Goal: Information Seeking & Learning: Check status

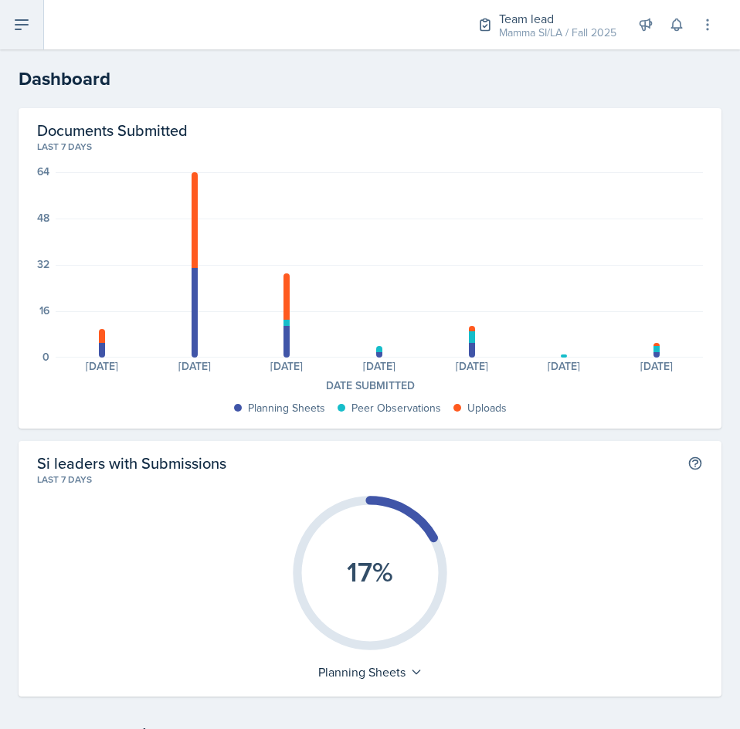
click at [30, 39] on button at bounding box center [22, 24] width 44 height 49
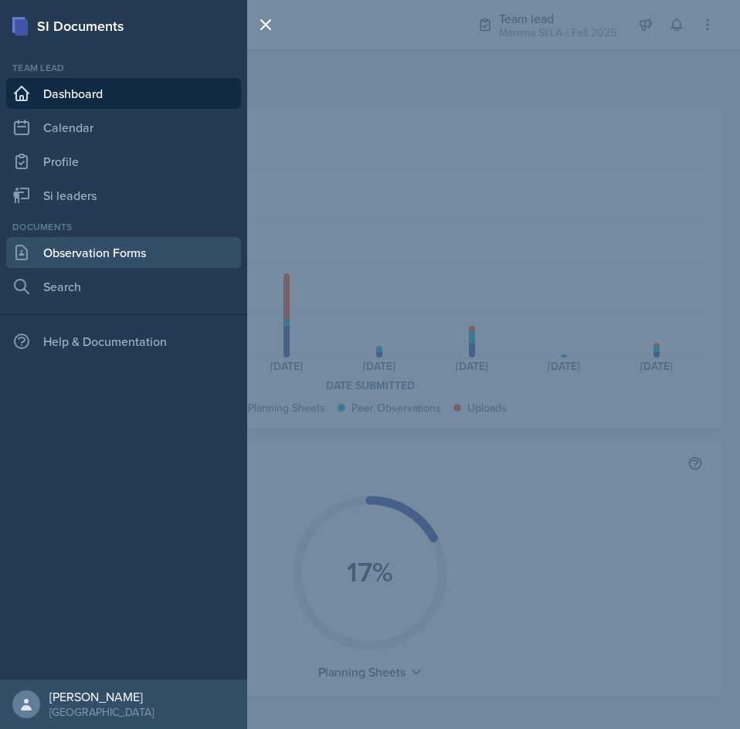
click at [126, 247] on link "Observation Forms" at bounding box center [123, 252] width 235 height 31
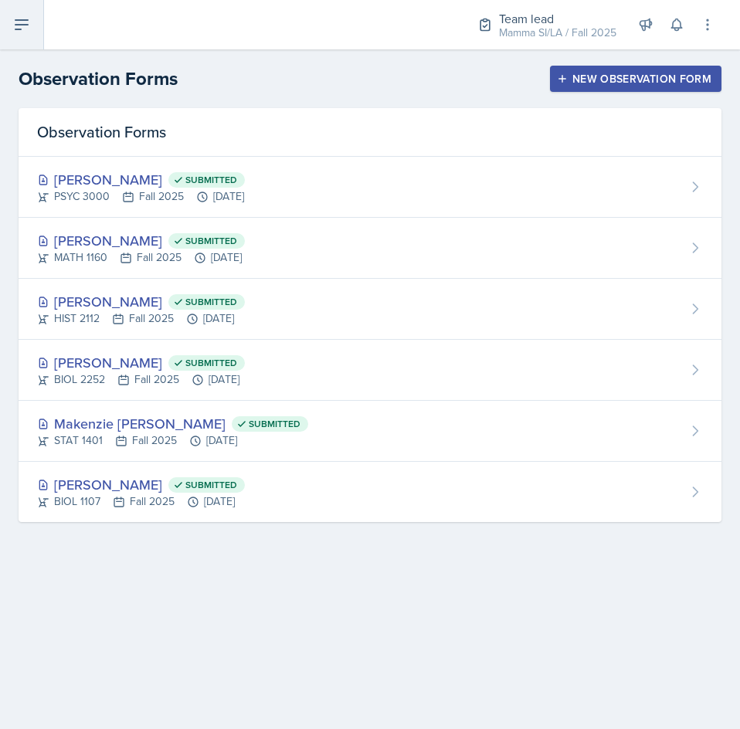
click at [16, 38] on button at bounding box center [22, 24] width 44 height 49
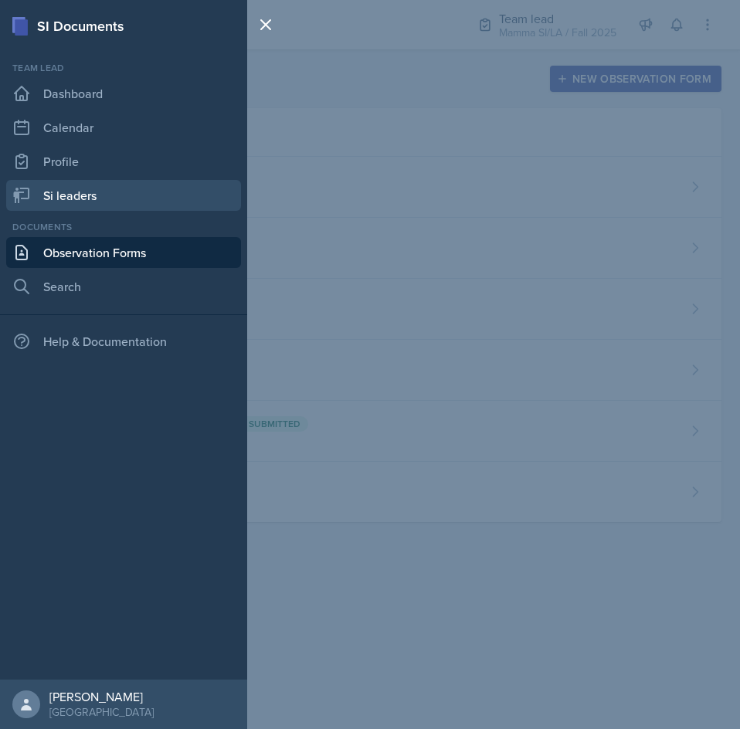
click at [110, 183] on link "Si leaders" at bounding box center [123, 195] width 235 height 31
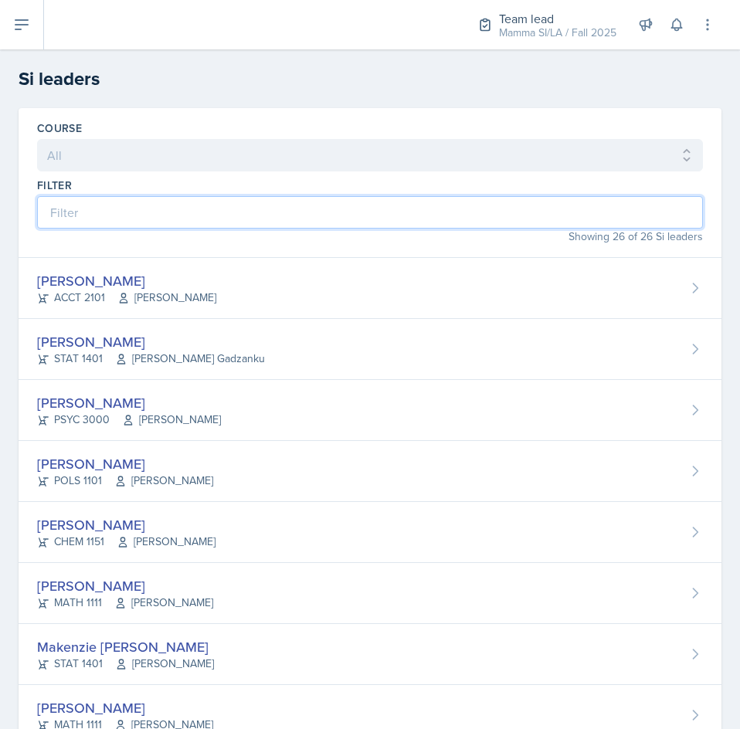
click at [144, 201] on input at bounding box center [370, 212] width 666 height 32
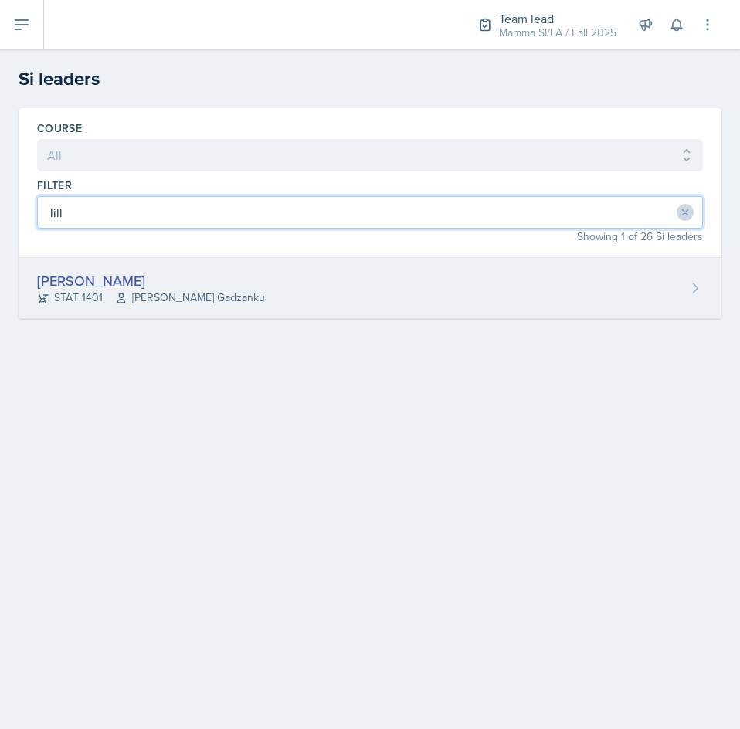
type input "lill"
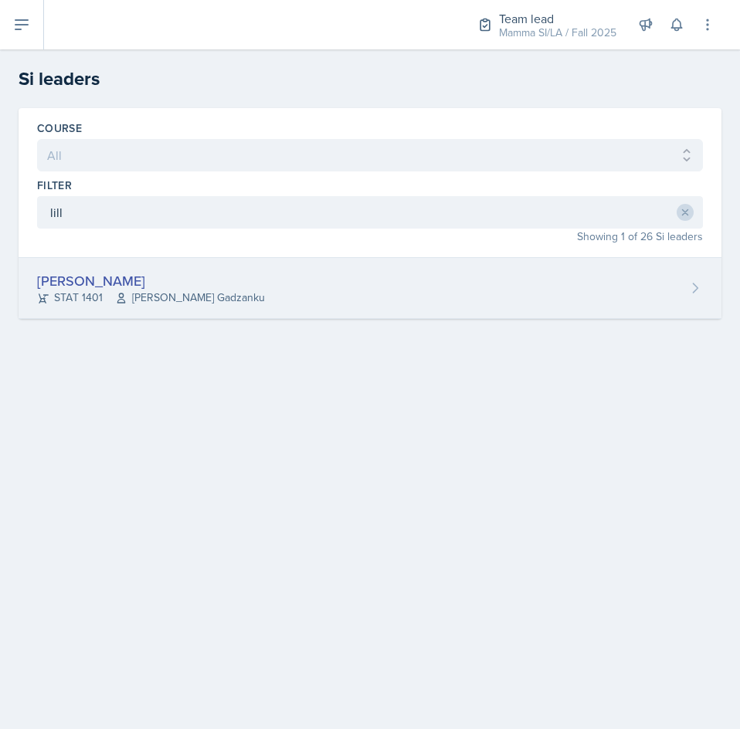
click at [199, 304] on span "[PERSON_NAME] Gadzanku" at bounding box center [190, 298] width 150 height 16
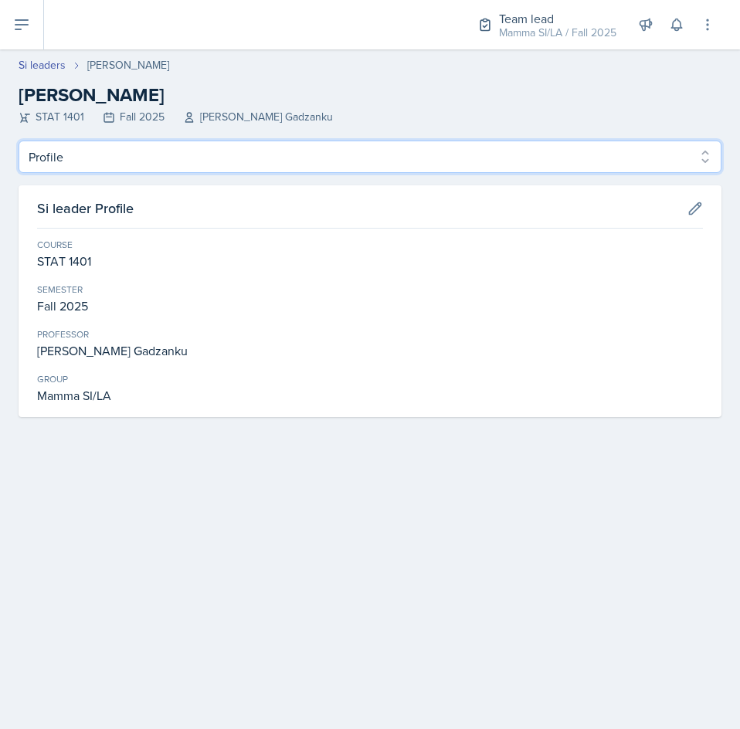
click at [633, 162] on select "Profile Planning Sheets Observation Forms Uploads" at bounding box center [370, 157] width 703 height 32
select select "Observation Forms"
click at [19, 141] on select "Profile Planning Sheets Observation Forms Uploads" at bounding box center [370, 157] width 703 height 32
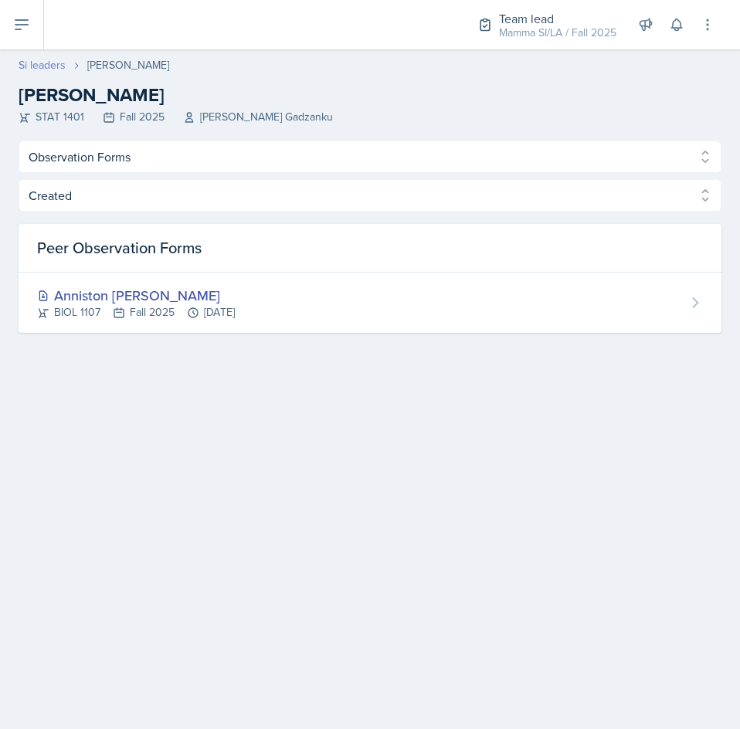
click at [35, 70] on link "Si leaders" at bounding box center [42, 65] width 47 height 16
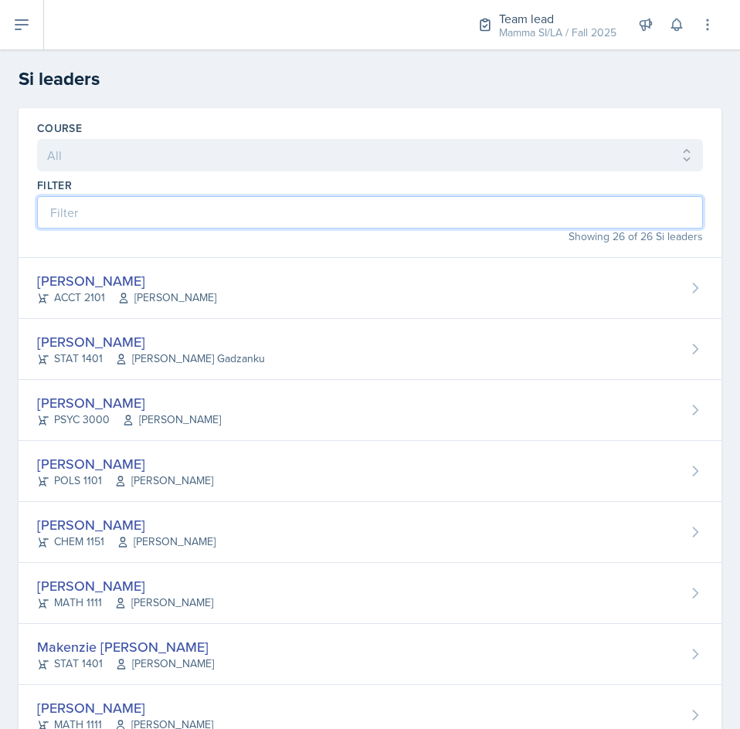
click at [251, 222] on input at bounding box center [370, 212] width 666 height 32
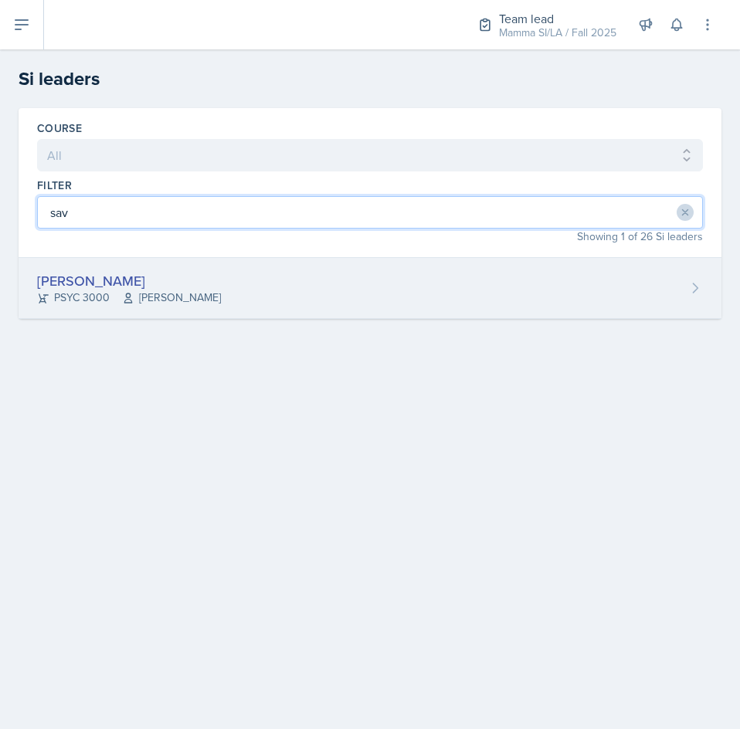
type input "sav"
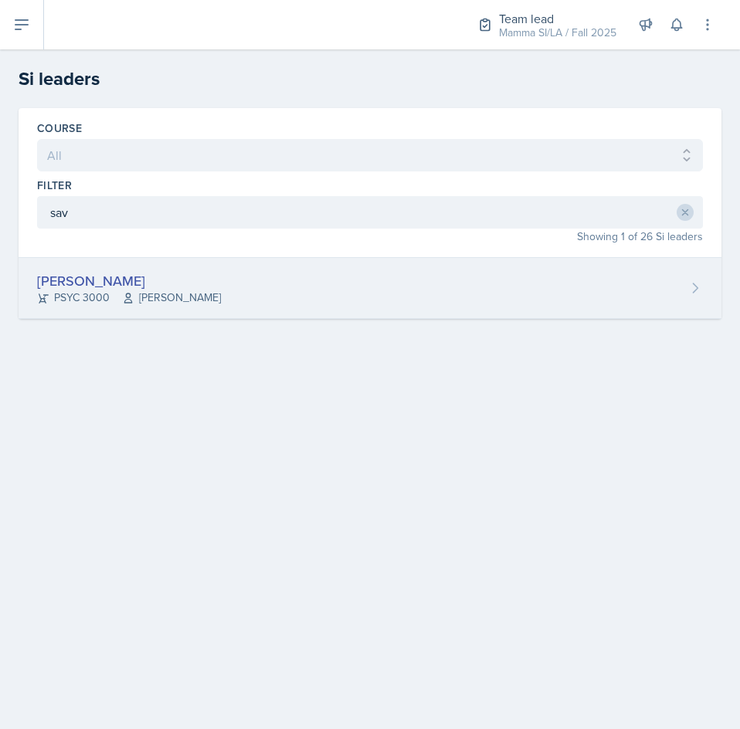
click at [176, 279] on div "[PERSON_NAME]" at bounding box center [129, 280] width 184 height 21
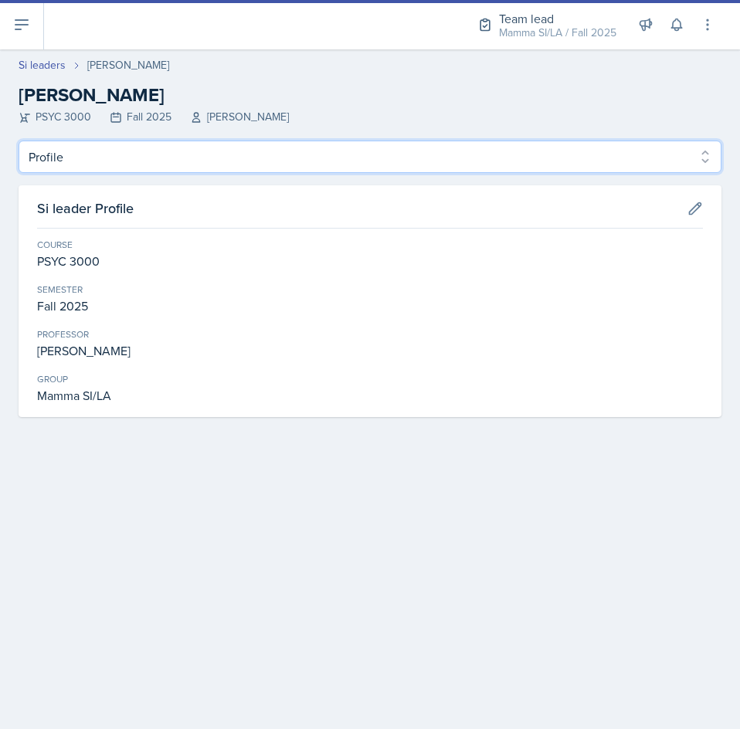
drag, startPoint x: 136, startPoint y: 150, endPoint x: 127, endPoint y: 171, distance: 22.5
click at [136, 150] on select "Profile Planning Sheets Observation Forms Uploads" at bounding box center [370, 157] width 703 height 32
select select "Observation Forms"
click at [19, 141] on select "Profile Planning Sheets Observation Forms Uploads" at bounding box center [370, 157] width 703 height 32
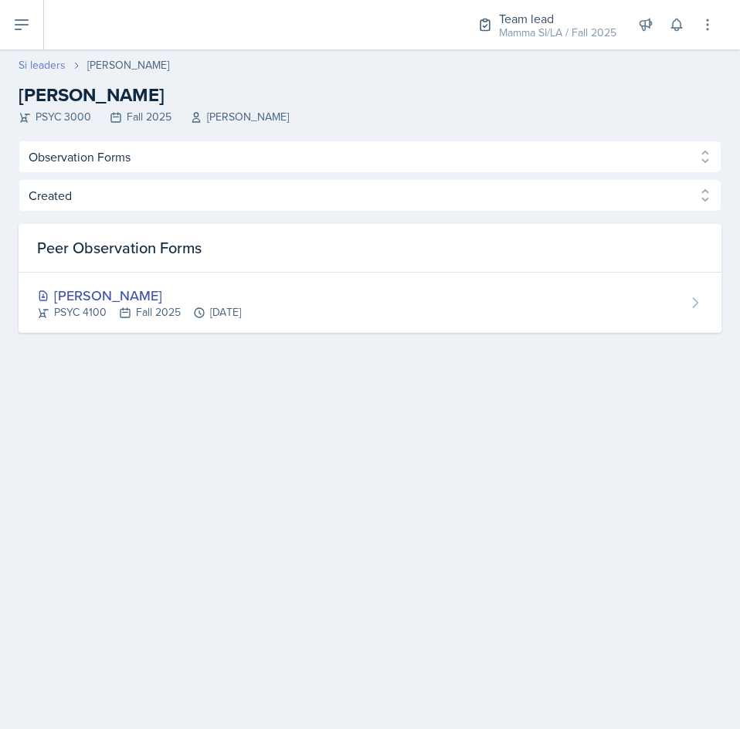
click at [33, 58] on link "Si leaders" at bounding box center [42, 65] width 47 height 16
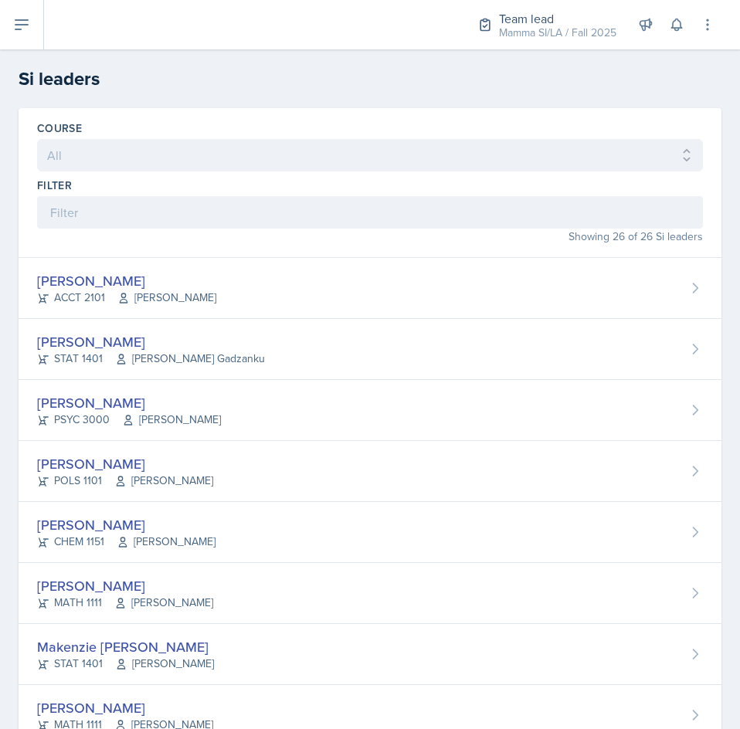
click at [358, 229] on div "Showing 26 of 26 Si leaders" at bounding box center [370, 237] width 666 height 16
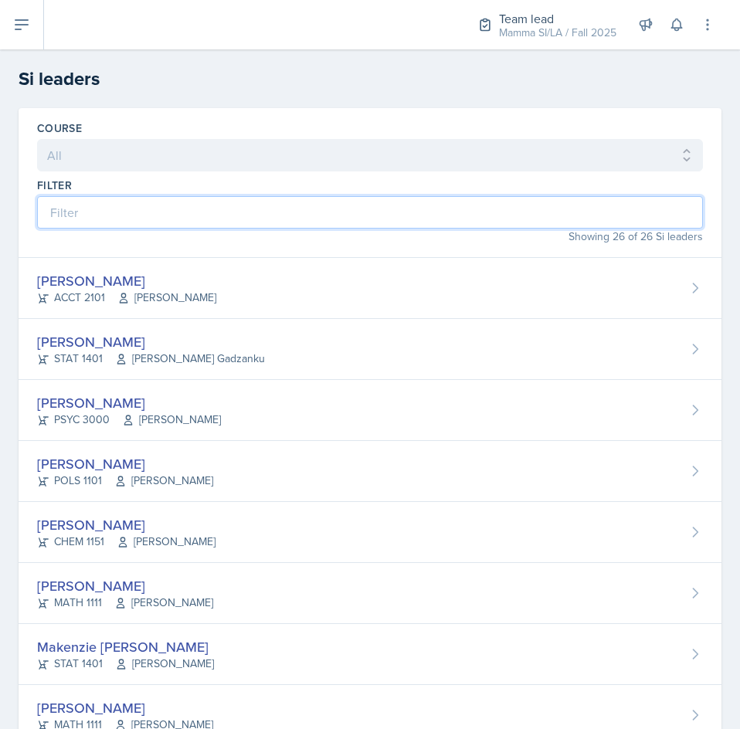
click at [350, 204] on input at bounding box center [370, 212] width 666 height 32
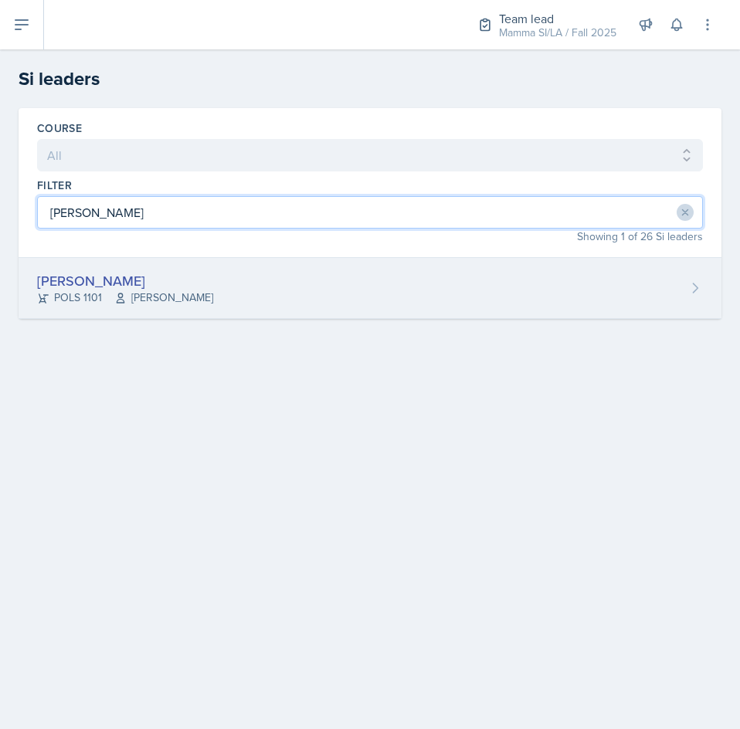
type input "[PERSON_NAME]"
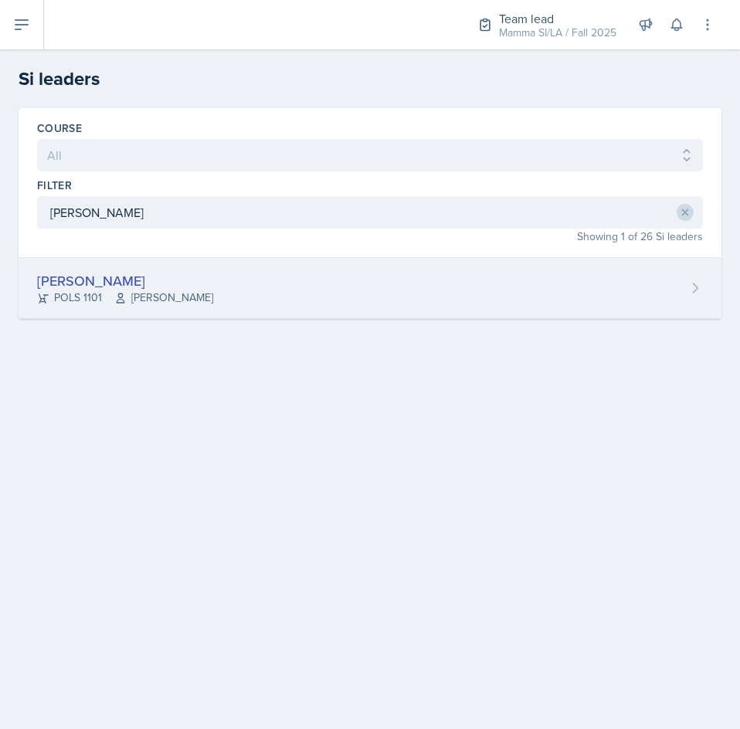
click at [297, 299] on div "[PERSON_NAME] POLS 1101 Semline [PERSON_NAME]" at bounding box center [370, 288] width 703 height 61
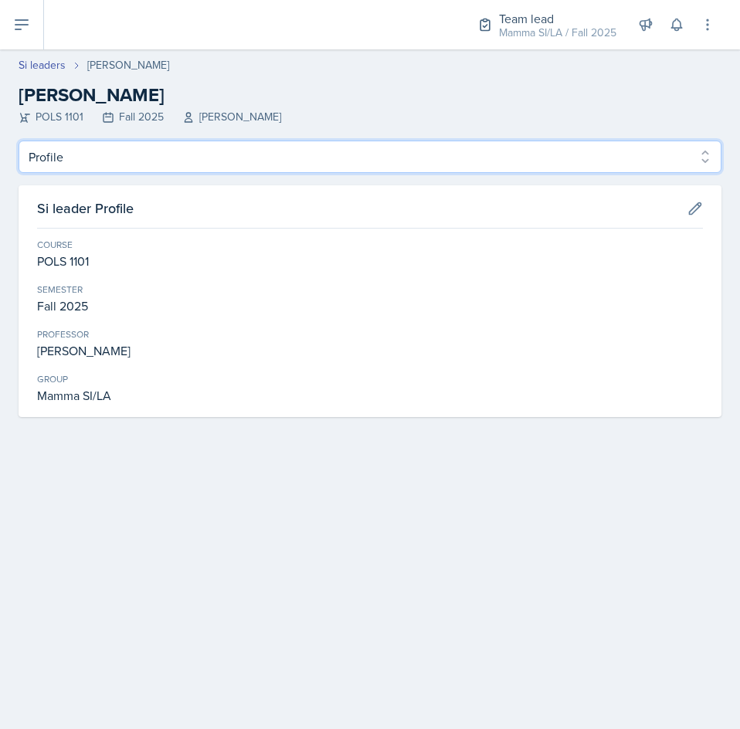
click at [147, 164] on select "Profile Planning Sheets Observation Forms Uploads" at bounding box center [370, 157] width 703 height 32
click at [19, 141] on select "Profile Planning Sheets Observation Forms Uploads" at bounding box center [370, 157] width 703 height 32
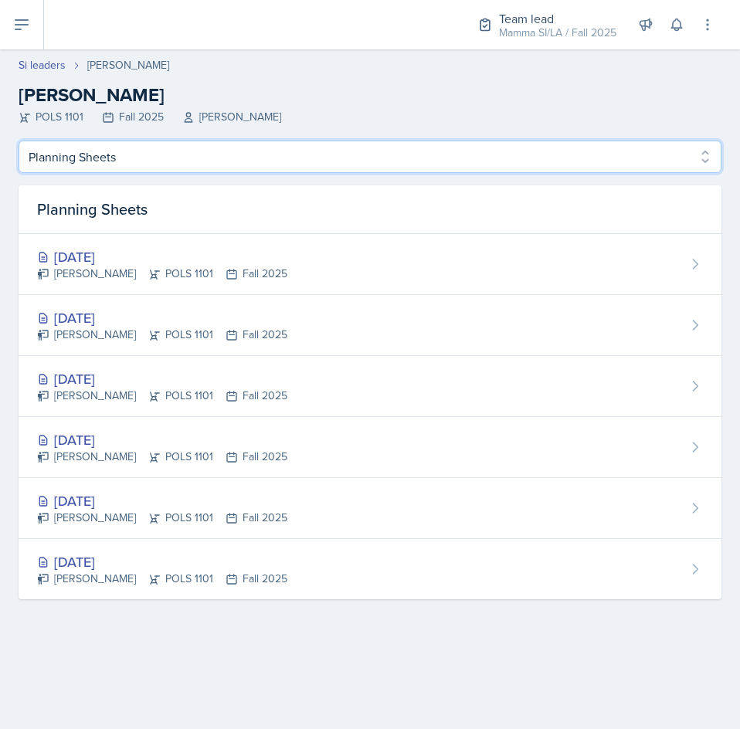
click at [151, 171] on select "Profile Planning Sheets Observation Forms Uploads" at bounding box center [370, 157] width 703 height 32
select select "Observation Forms"
click at [19, 141] on select "Profile Planning Sheets Observation Forms Uploads" at bounding box center [370, 157] width 703 height 32
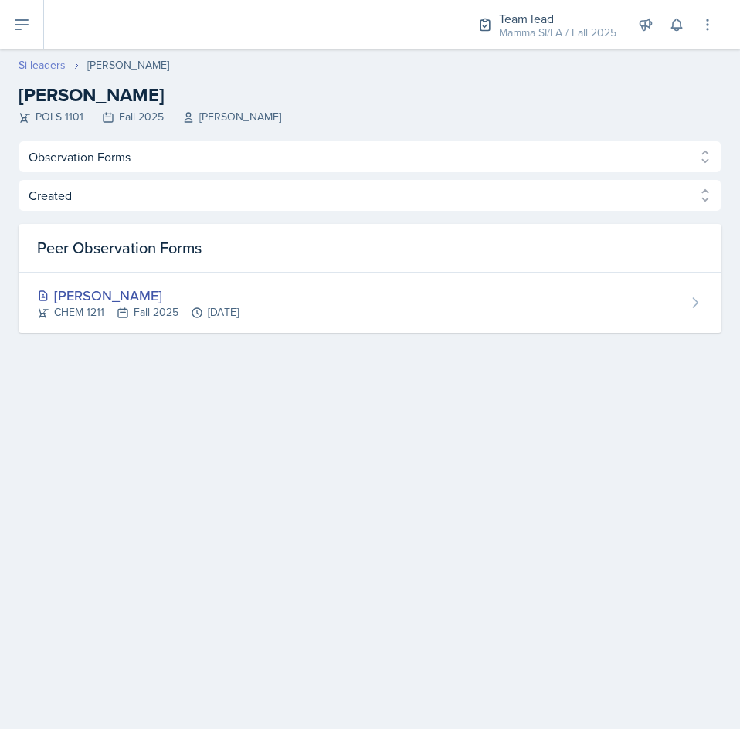
click at [59, 66] on link "Si leaders" at bounding box center [42, 65] width 47 height 16
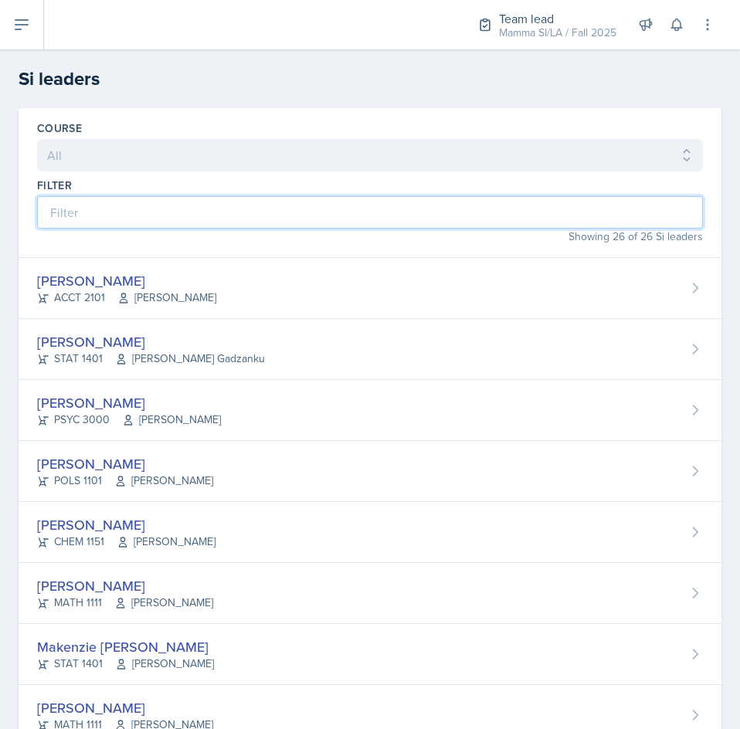
click at [304, 210] on input at bounding box center [370, 212] width 666 height 32
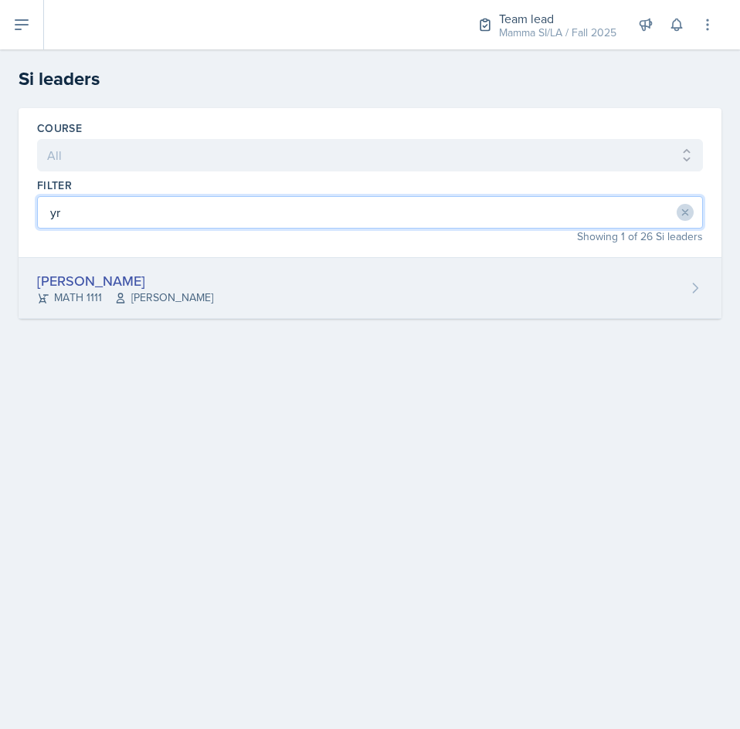
type input "yr"
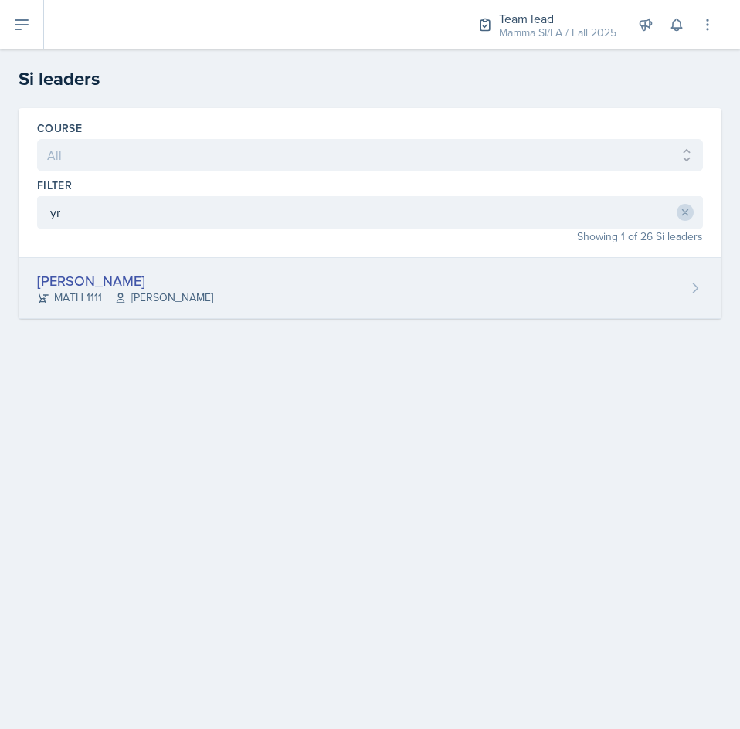
click at [417, 285] on div "[PERSON_NAME] MATH 1111 [PERSON_NAME]" at bounding box center [370, 288] width 703 height 61
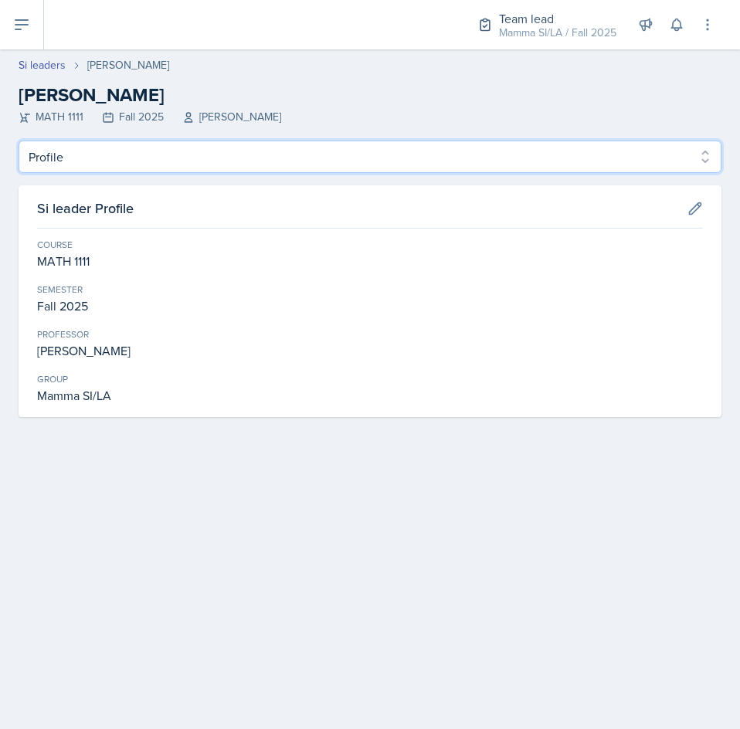
click at [130, 162] on select "Profile Planning Sheets Observation Forms Uploads" at bounding box center [370, 157] width 703 height 32
select select "Observation Forms"
click at [19, 141] on select "Profile Planning Sheets Observation Forms Uploads" at bounding box center [370, 157] width 703 height 32
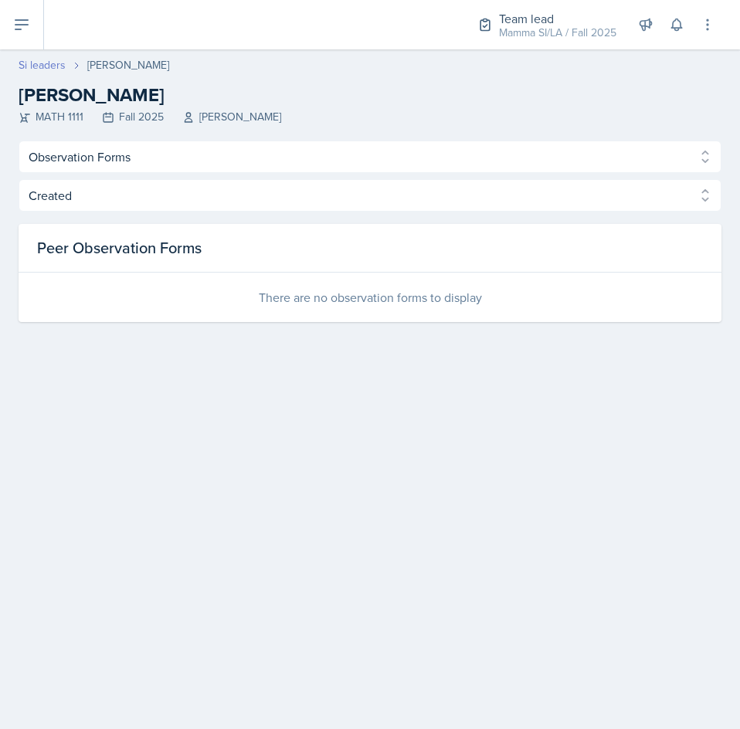
click at [34, 67] on link "Si leaders" at bounding box center [42, 65] width 47 height 16
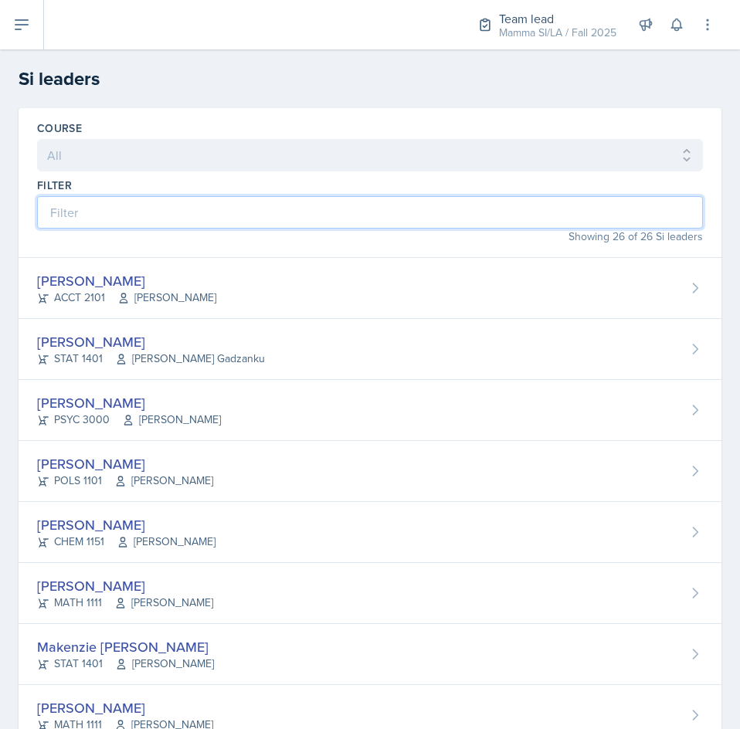
click at [163, 203] on input at bounding box center [370, 212] width 666 height 32
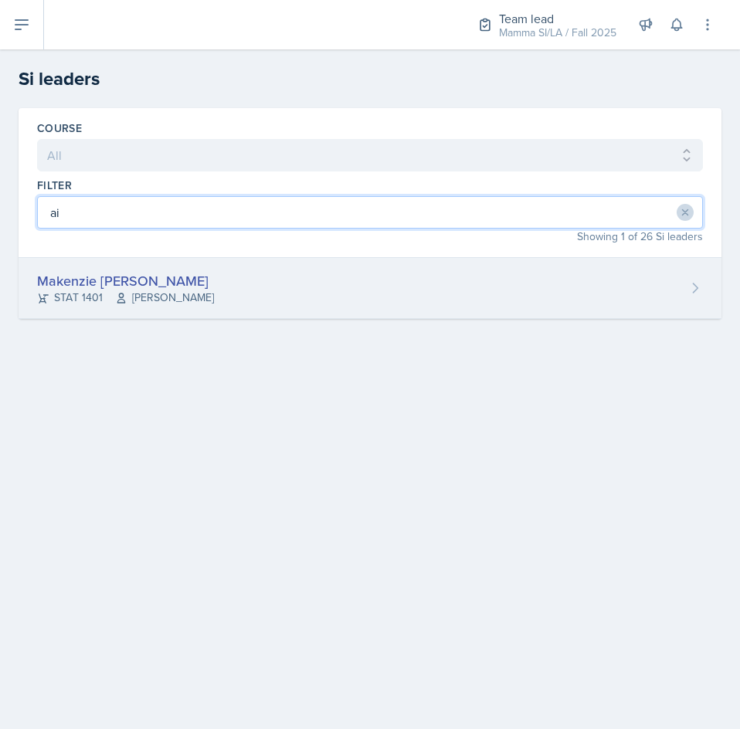
type input "ai"
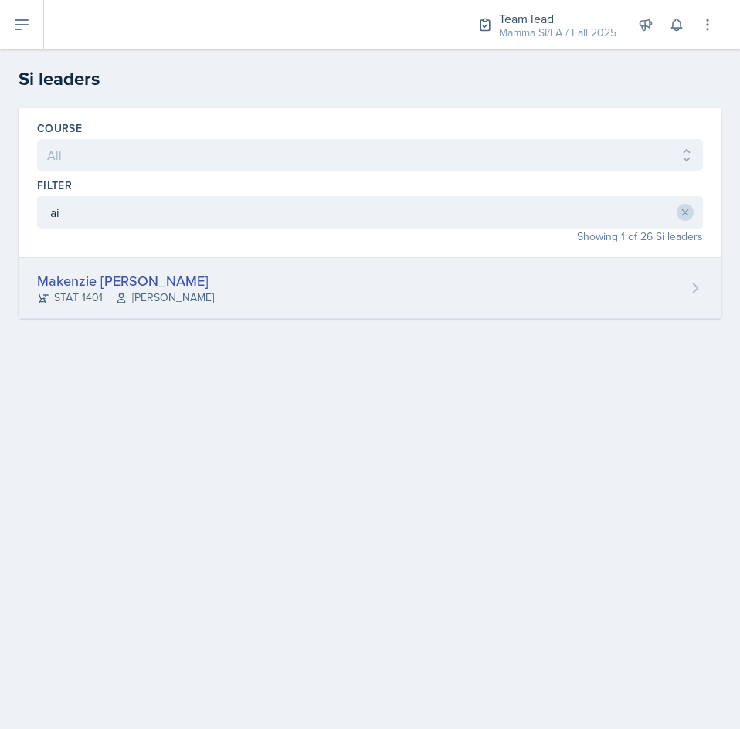
click at [193, 304] on div "Makenzie [PERSON_NAME] STAT 1401 [PERSON_NAME]" at bounding box center [370, 288] width 703 height 61
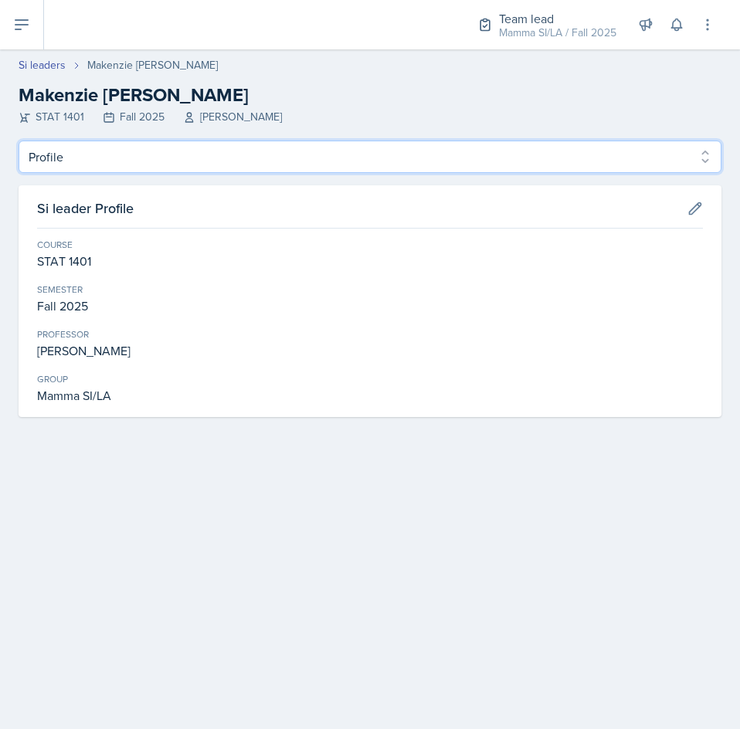
click at [154, 164] on select "Profile Planning Sheets Observation Forms Uploads" at bounding box center [370, 157] width 703 height 32
click at [19, 141] on select "Profile Planning Sheets Observation Forms Uploads" at bounding box center [370, 157] width 703 height 32
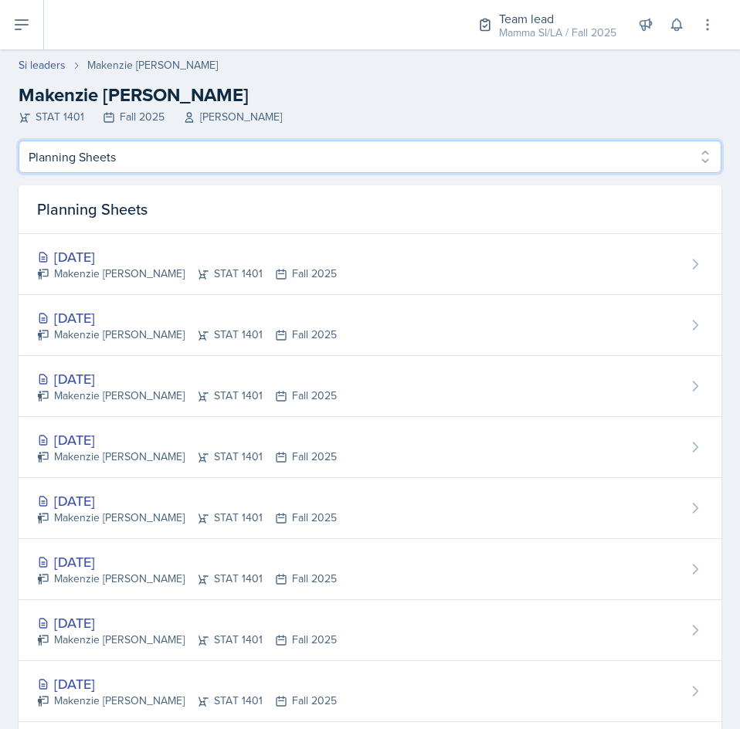
drag, startPoint x: 104, startPoint y: 160, endPoint x: 104, endPoint y: 171, distance: 10.8
click at [104, 160] on select "Profile Planning Sheets Observation Forms Uploads" at bounding box center [370, 157] width 703 height 32
select select "Observation Forms"
click at [19, 141] on select "Profile Planning Sheets Observation Forms Uploads" at bounding box center [370, 157] width 703 height 32
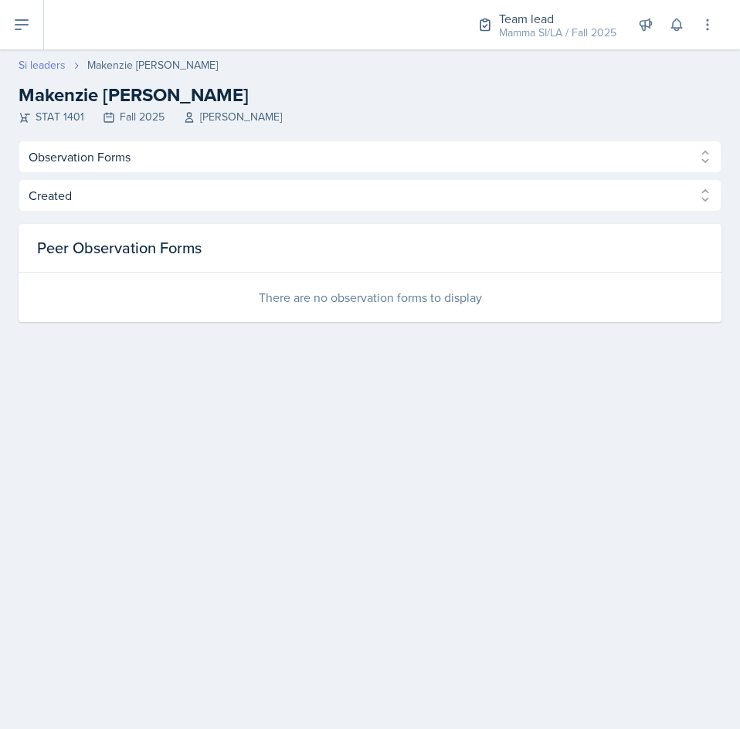
click at [49, 60] on link "Si leaders" at bounding box center [42, 65] width 47 height 16
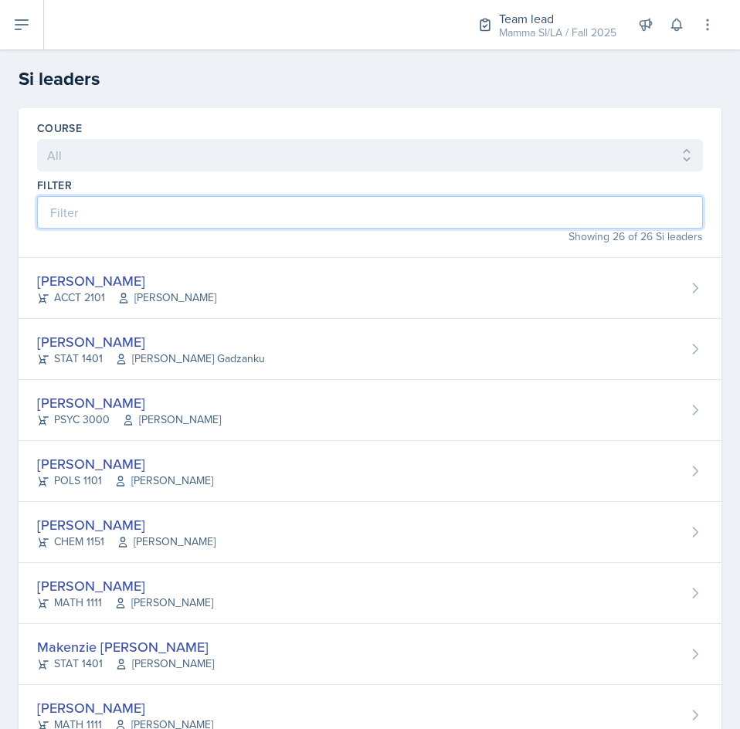
click at [267, 212] on input at bounding box center [370, 212] width 666 height 32
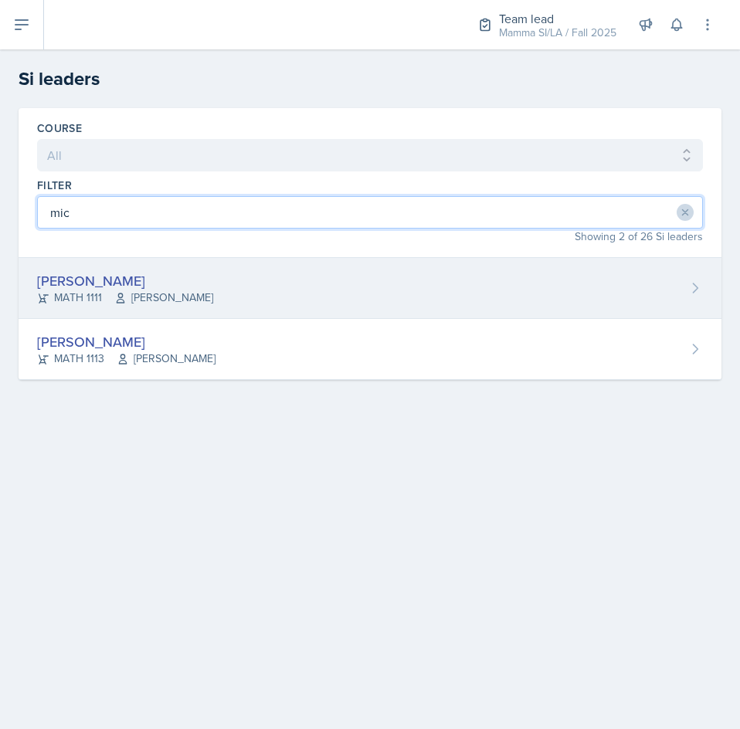
type input "mic"
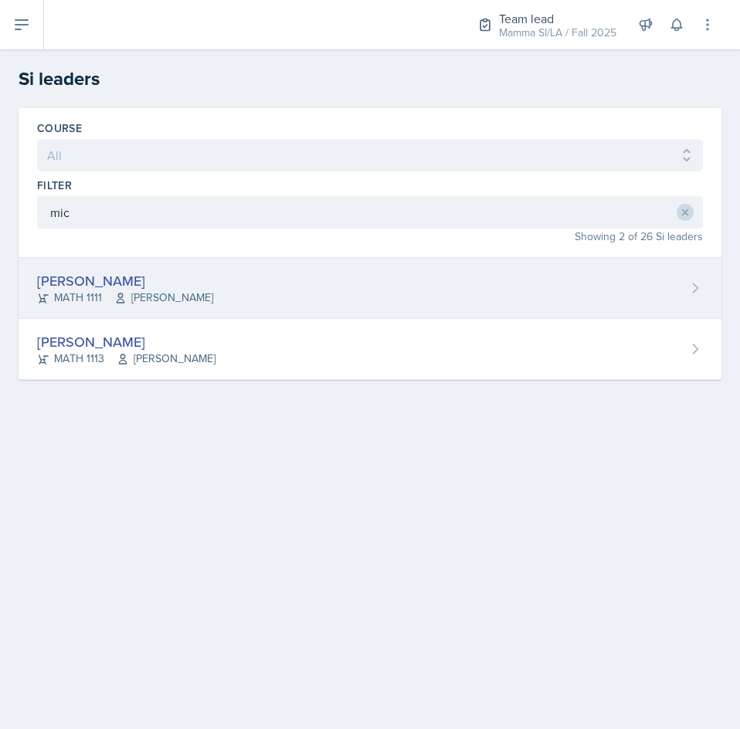
click at [277, 282] on div "[PERSON_NAME] MATH 1111 [PERSON_NAME]" at bounding box center [370, 288] width 703 height 61
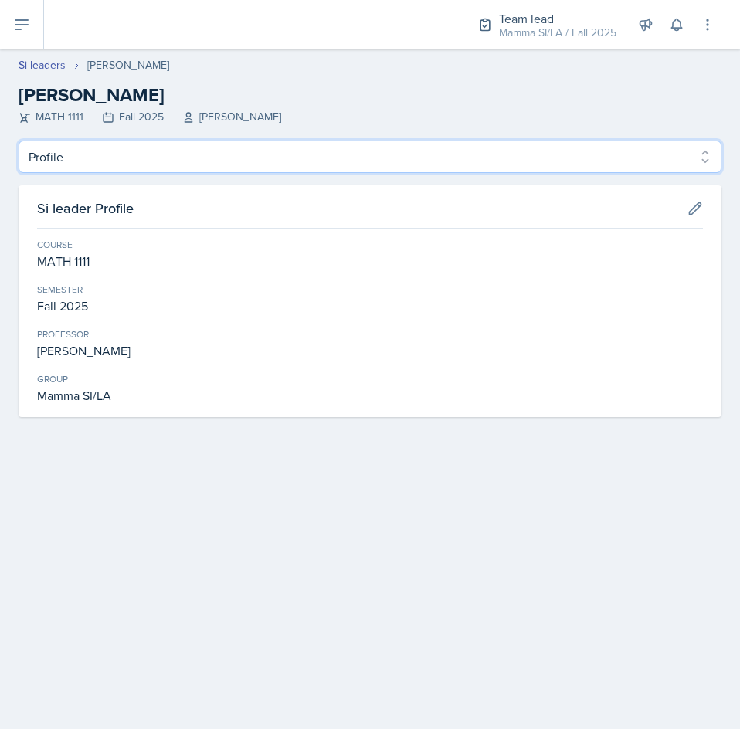
click at [124, 158] on select "Profile Planning Sheets Observation Forms Uploads" at bounding box center [370, 157] width 703 height 32
select select "Observation Forms"
click at [19, 141] on select "Profile Planning Sheets Observation Forms Uploads" at bounding box center [370, 157] width 703 height 32
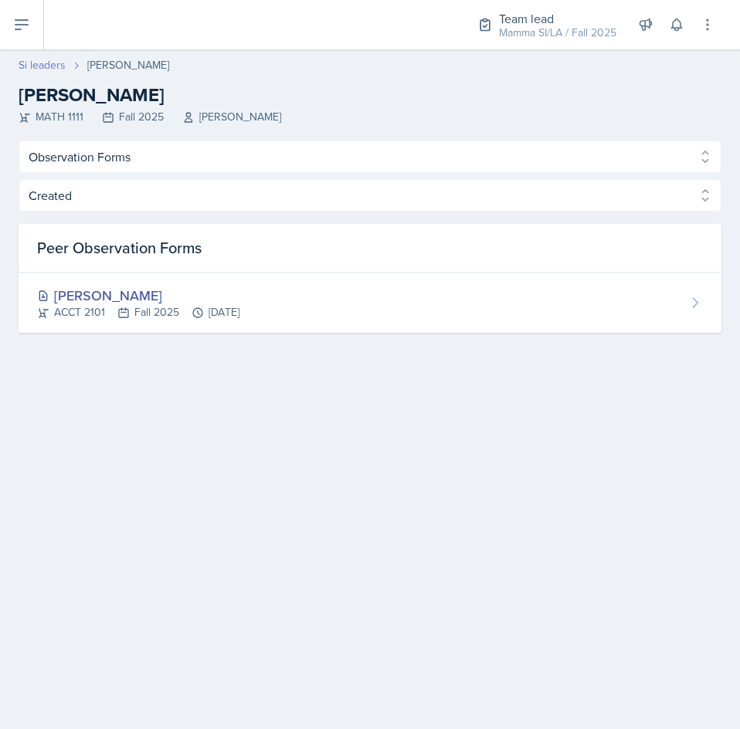
click at [54, 68] on link "Si leaders" at bounding box center [42, 65] width 47 height 16
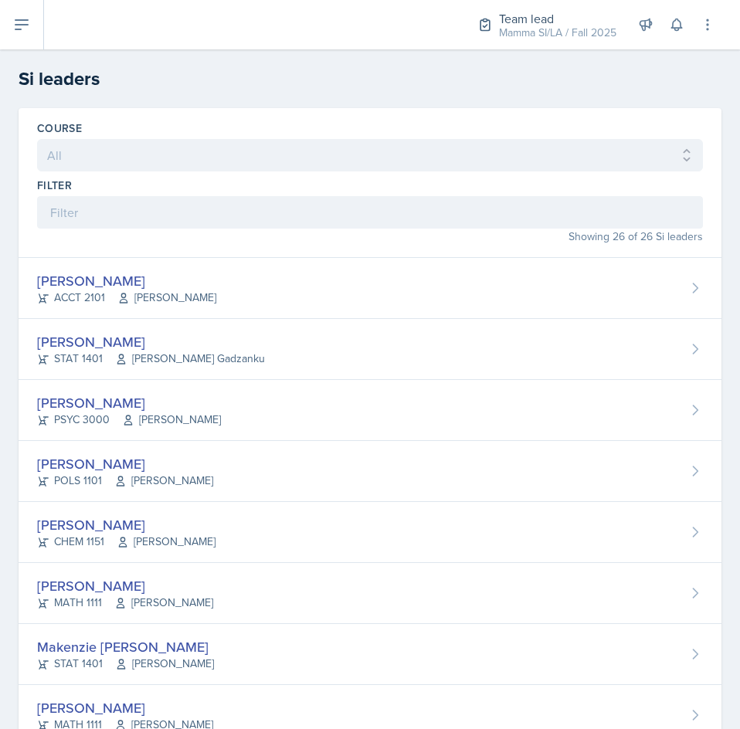
click at [277, 195] on div "Filter" at bounding box center [370, 203] width 666 height 51
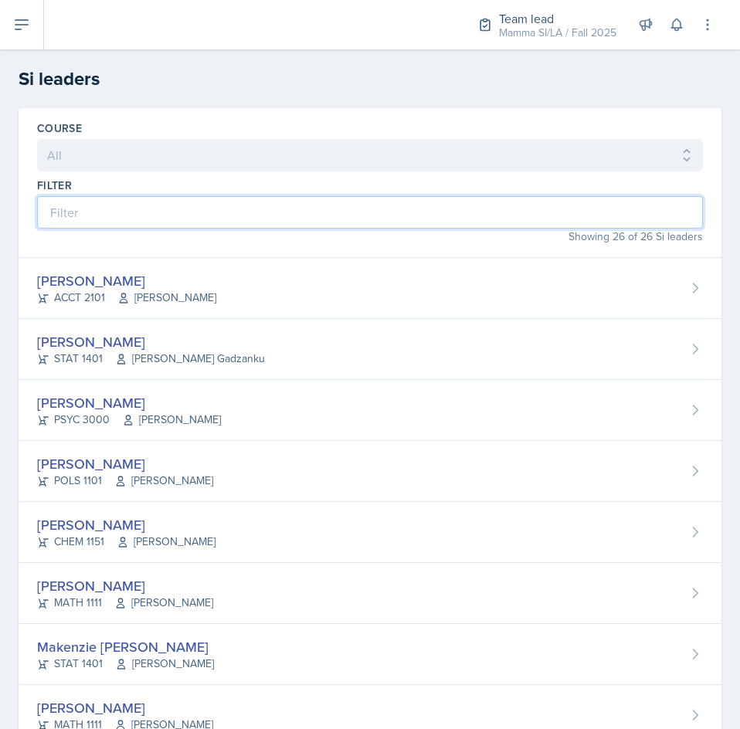
click at [267, 222] on input at bounding box center [370, 212] width 666 height 32
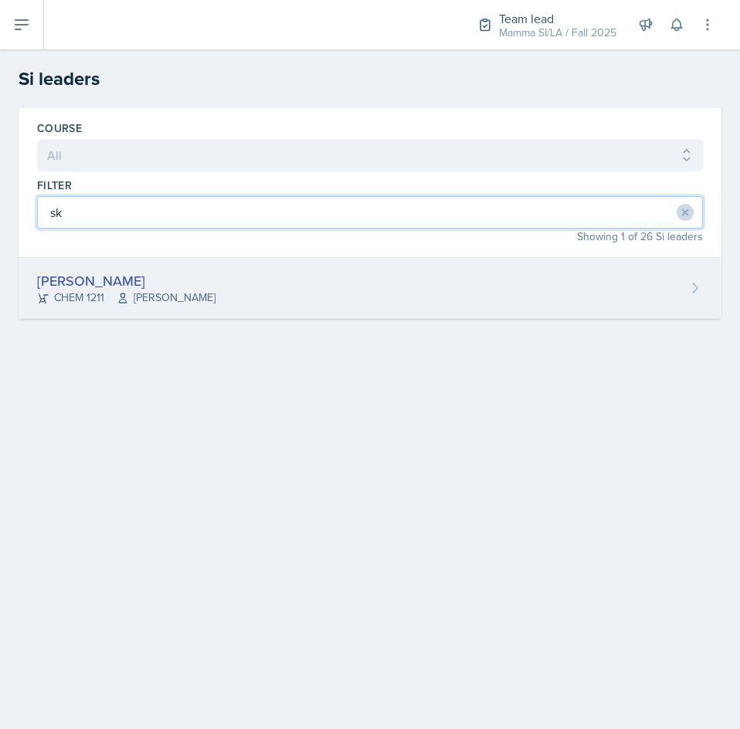
type input "sk"
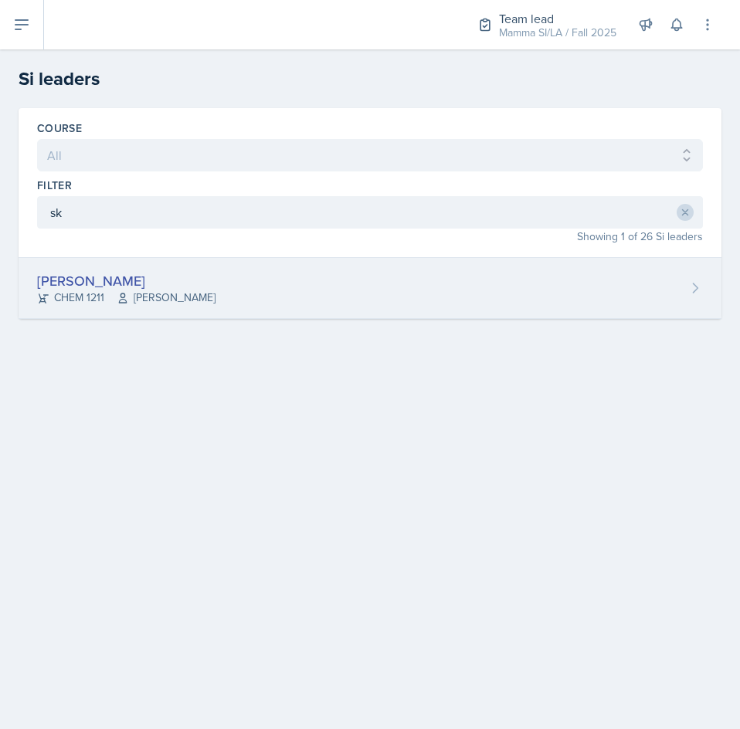
click at [324, 294] on div "[PERSON_NAME] CHEM 1211 [PERSON_NAME]" at bounding box center [370, 288] width 703 height 61
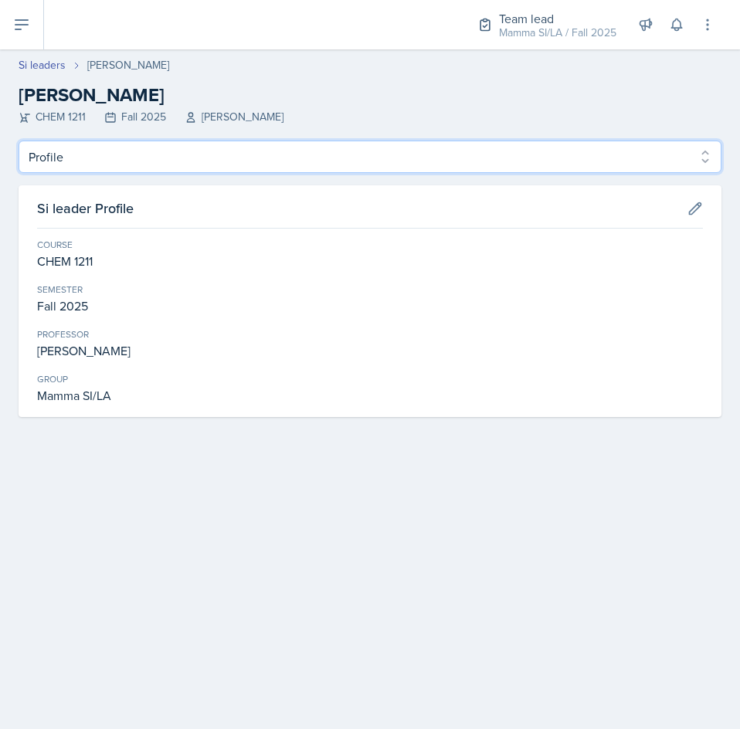
click at [112, 164] on select "Profile Planning Sheets Observation Forms Uploads" at bounding box center [370, 157] width 703 height 32
select select "Observation Forms"
click at [19, 141] on select "Profile Planning Sheets Observation Forms Uploads" at bounding box center [370, 157] width 703 height 32
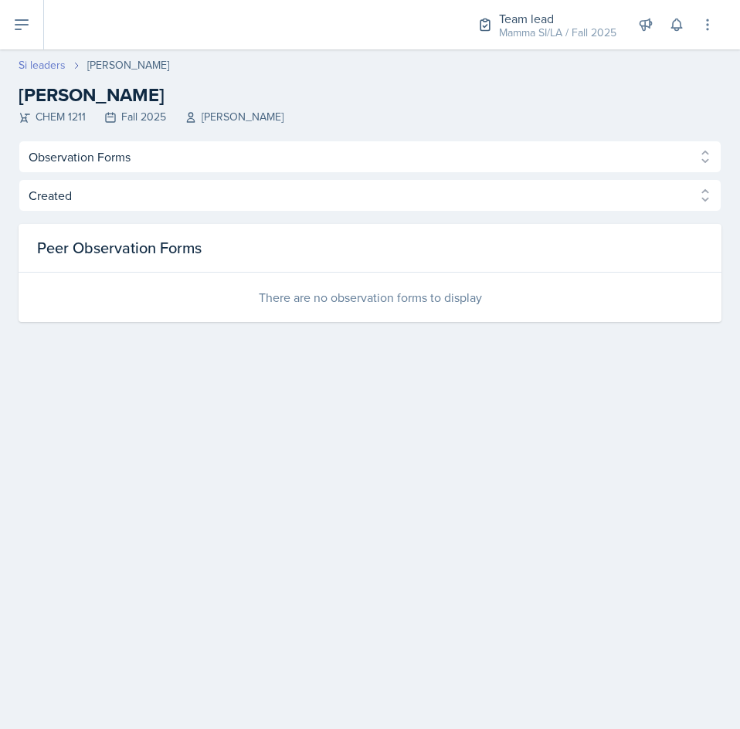
click at [26, 70] on link "Si leaders" at bounding box center [42, 65] width 47 height 16
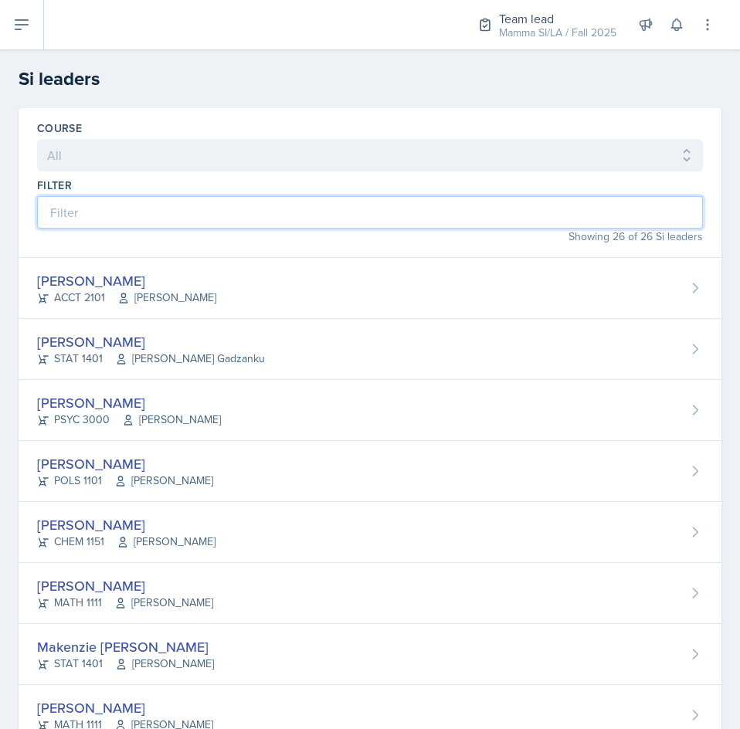
click at [217, 222] on input at bounding box center [370, 212] width 666 height 32
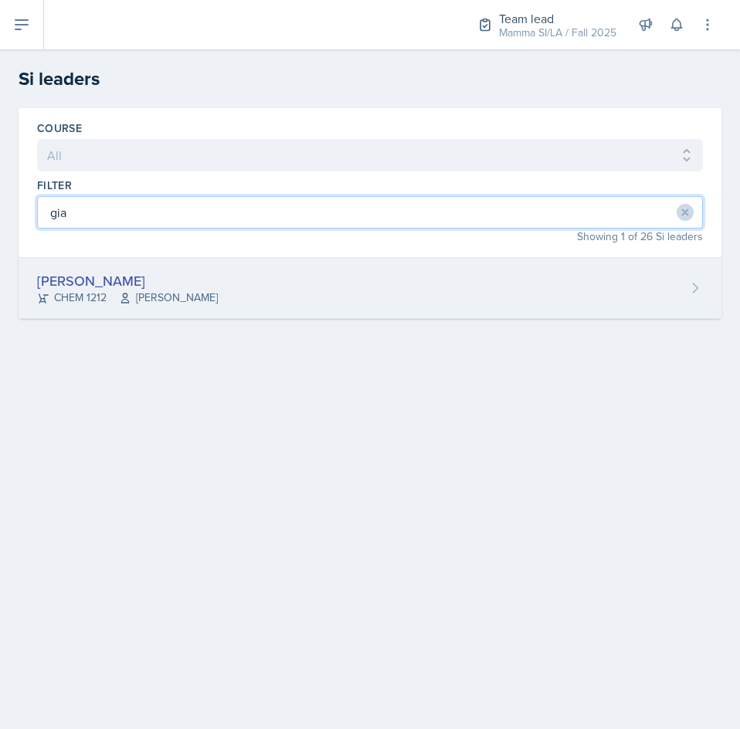
type input "gia"
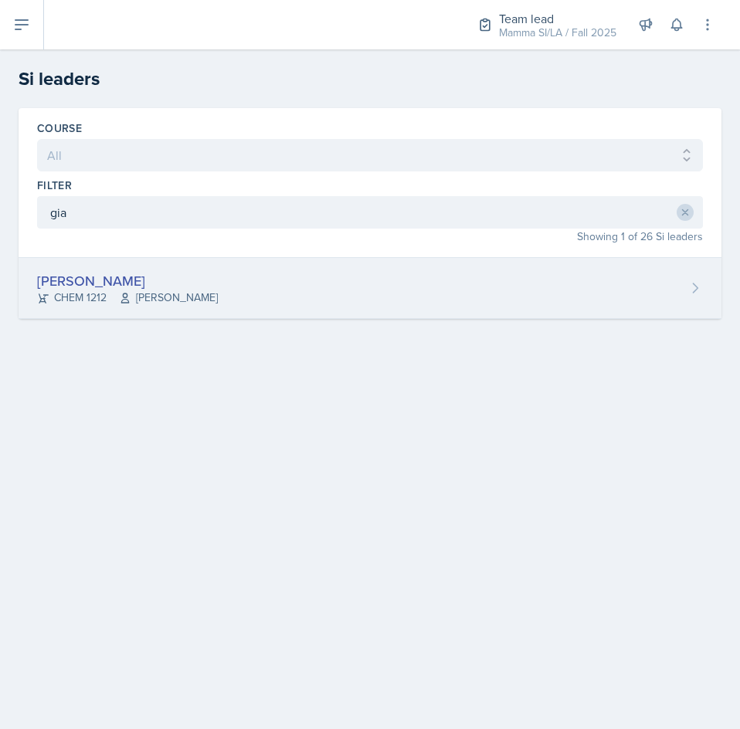
click at [207, 282] on div "[PERSON_NAME] CHEM 1212 [PERSON_NAME]" at bounding box center [370, 288] width 703 height 61
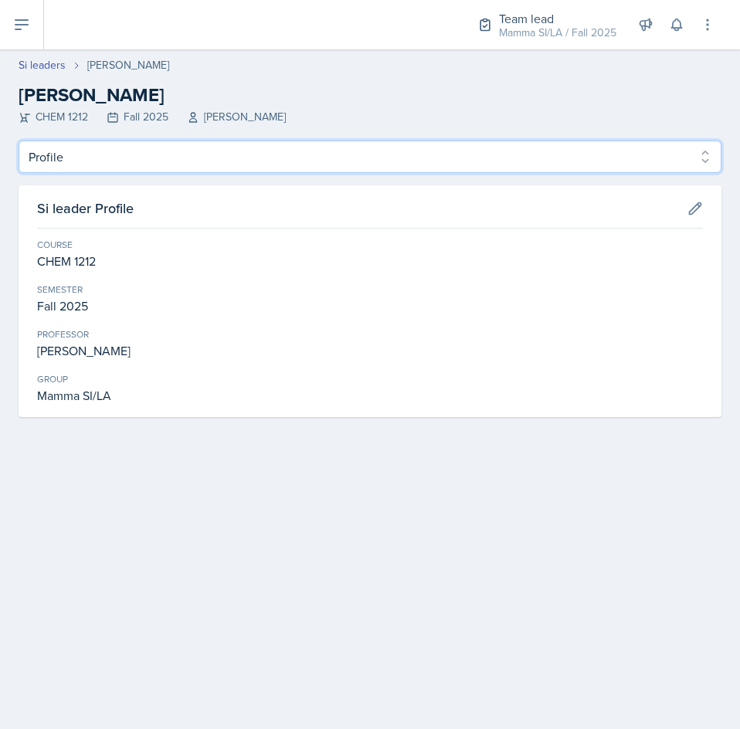
click at [151, 144] on select "Profile Planning Sheets Observation Forms Uploads" at bounding box center [370, 157] width 703 height 32
select select "Observation Forms"
click at [19, 141] on select "Profile Planning Sheets Observation Forms Uploads" at bounding box center [370, 157] width 703 height 32
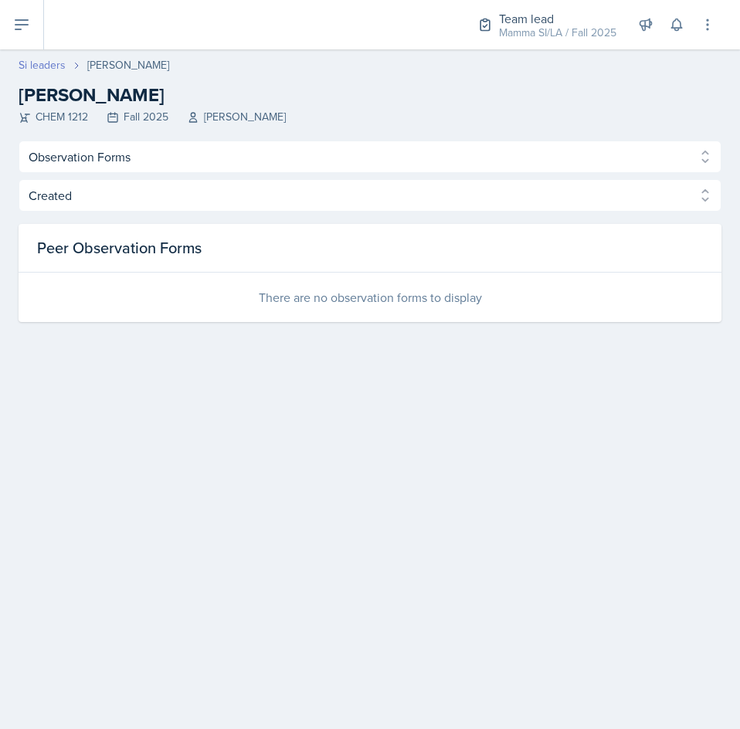
click at [35, 60] on link "Si leaders" at bounding box center [42, 65] width 47 height 16
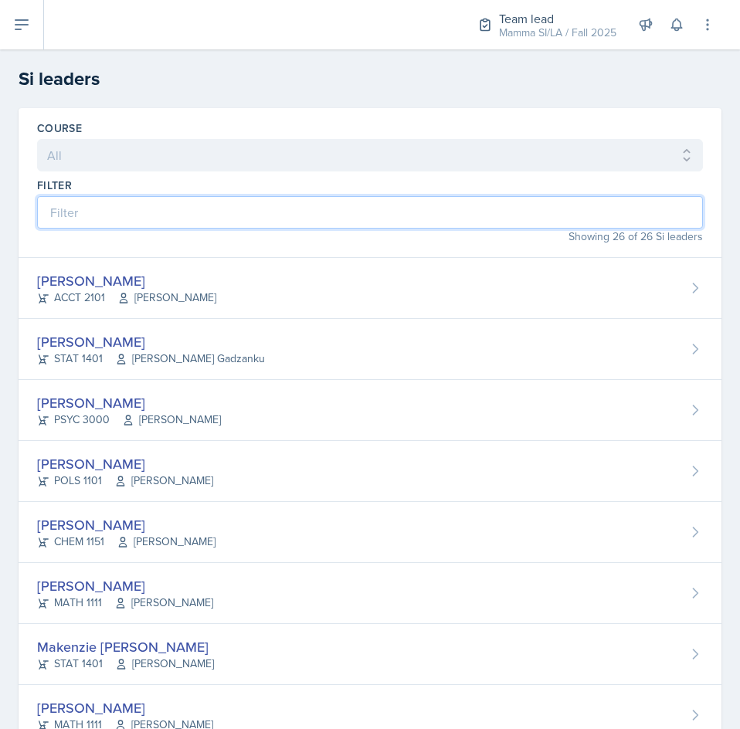
click at [263, 222] on input at bounding box center [370, 212] width 666 height 32
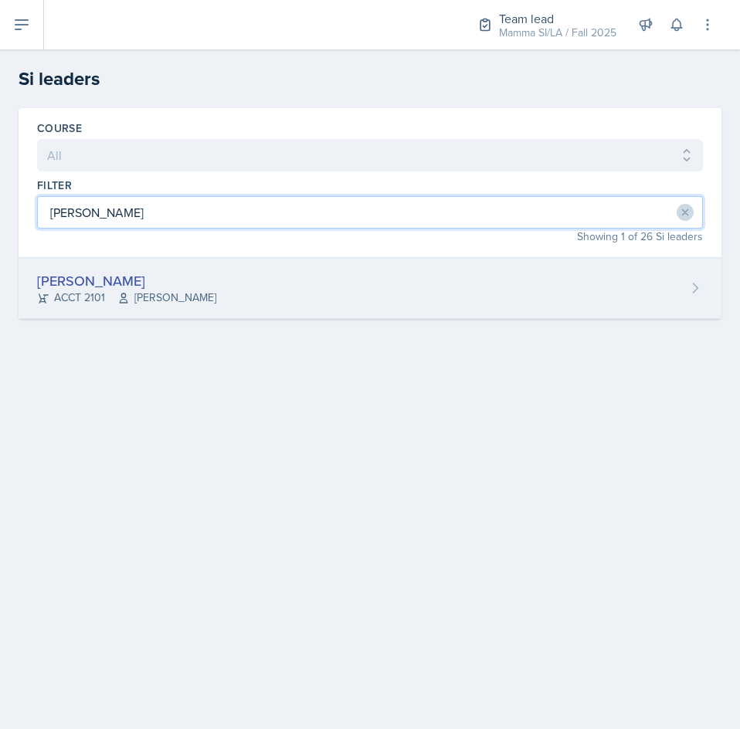
type input "[PERSON_NAME]"
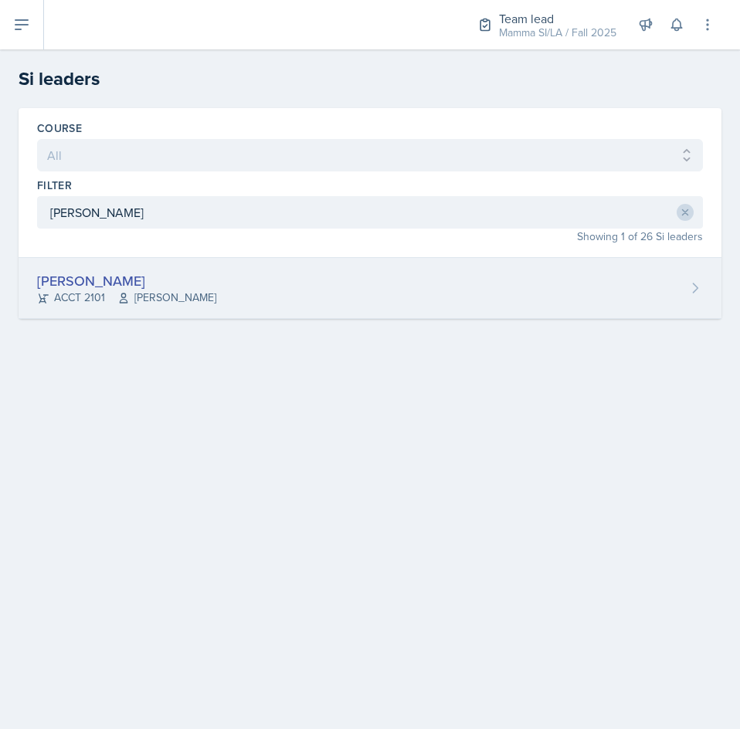
click at [382, 287] on div "[PERSON_NAME] ACCT 2101 [PERSON_NAME]" at bounding box center [370, 288] width 703 height 61
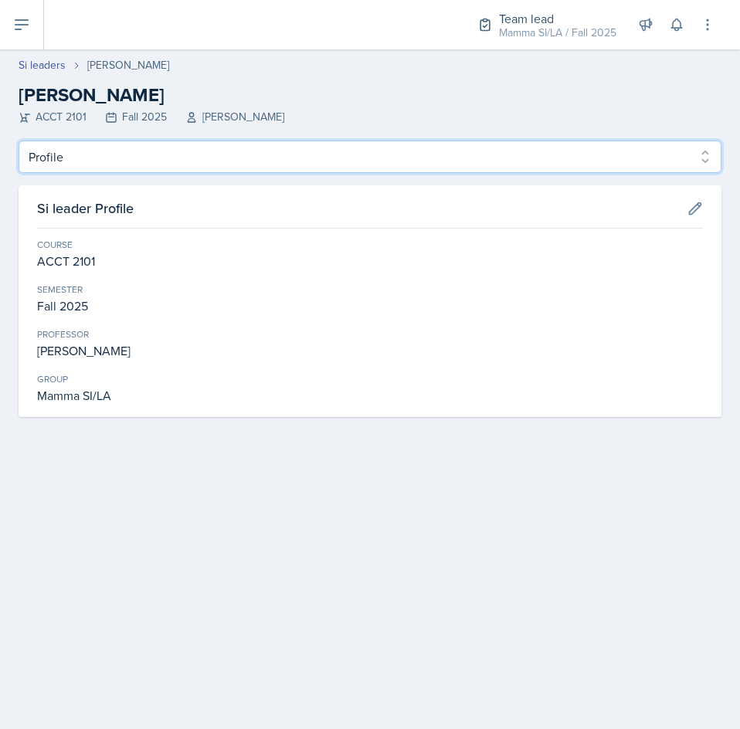
click at [102, 153] on select "Profile Planning Sheets Observation Forms Uploads" at bounding box center [370, 157] width 703 height 32
select select "Observation Forms"
click at [19, 141] on select "Profile Planning Sheets Observation Forms Uploads" at bounding box center [370, 157] width 703 height 32
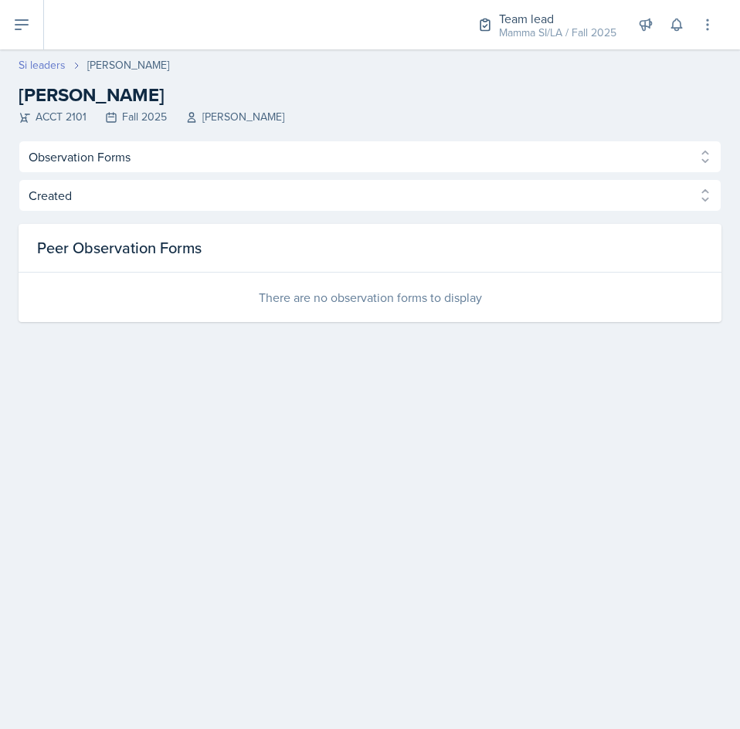
click at [38, 68] on link "Si leaders" at bounding box center [42, 65] width 47 height 16
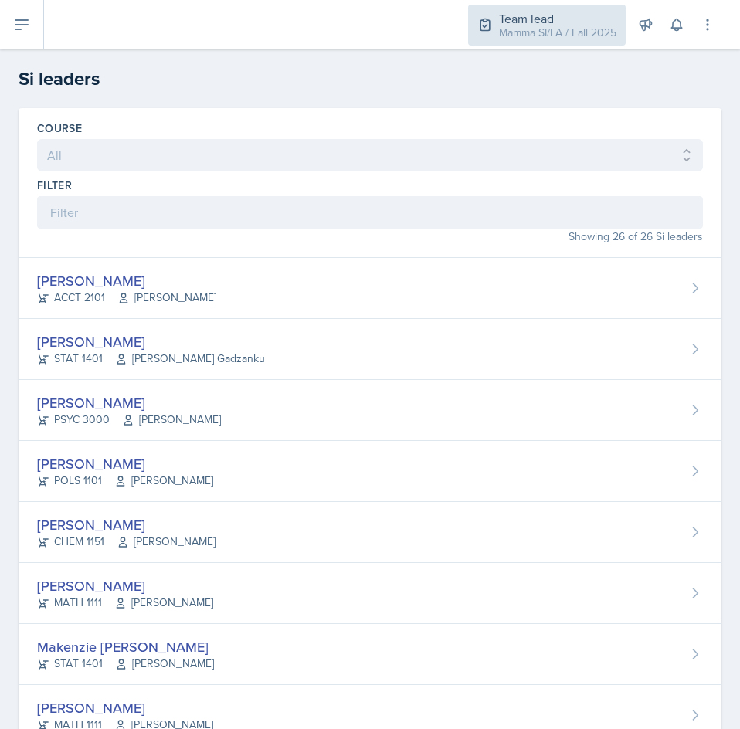
click at [524, 29] on div "Mamma SI/LA / Fall 2025" at bounding box center [557, 33] width 117 height 16
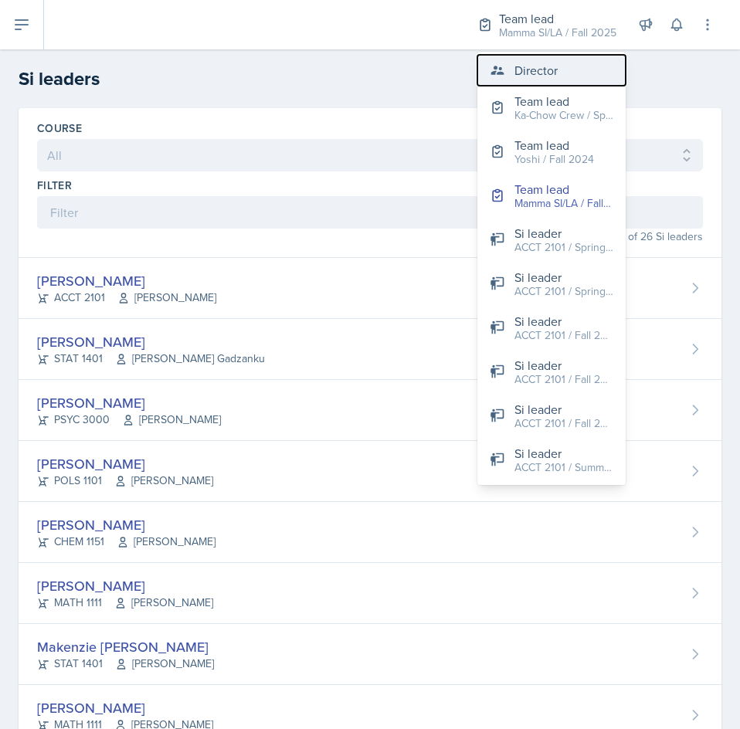
click at [528, 74] on div "Director" at bounding box center [535, 70] width 43 height 19
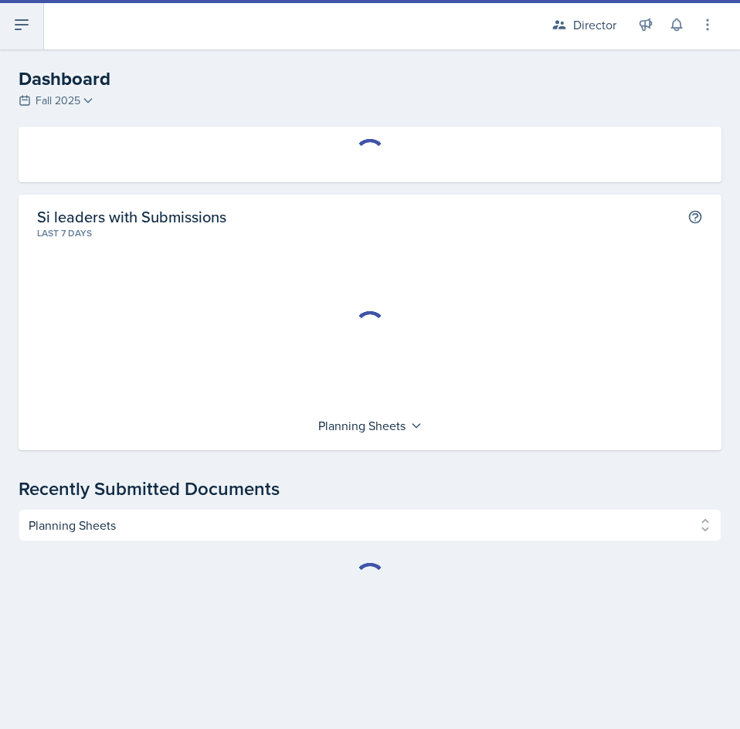
click at [22, 29] on icon at bounding box center [21, 24] width 19 height 19
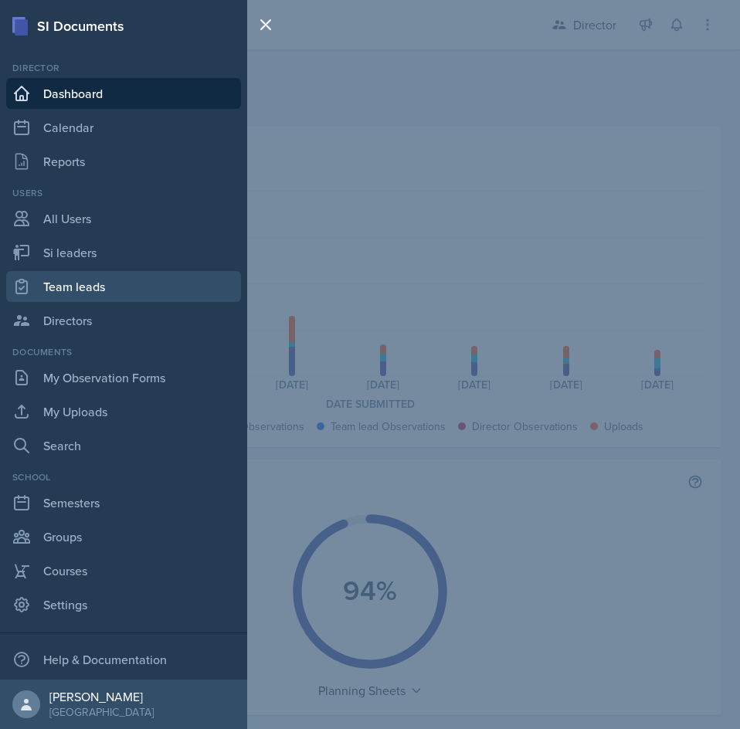
click at [100, 283] on link "Team leads" at bounding box center [123, 286] width 235 height 31
select select "2bed604d-1099-4043-b1bc-2365e8740244"
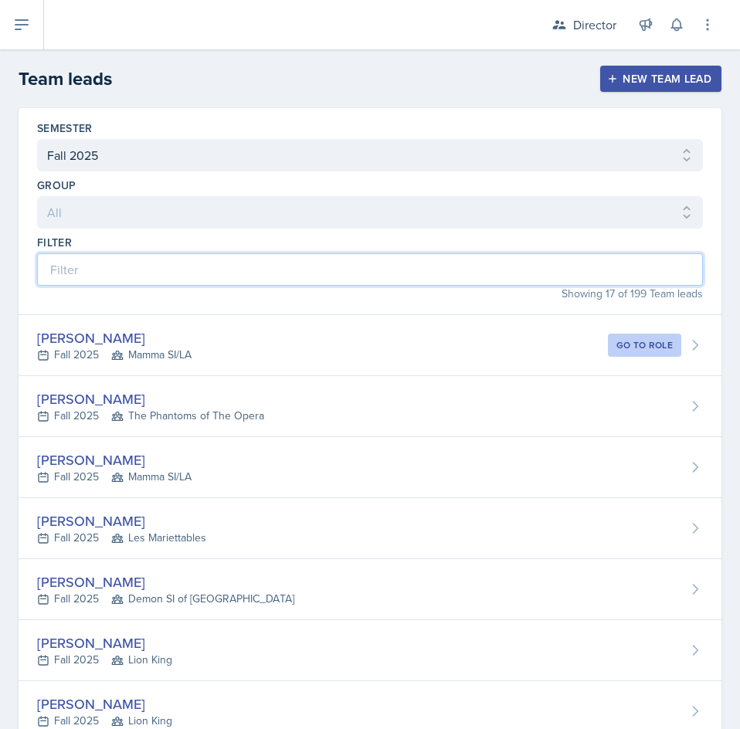
click at [250, 276] on input at bounding box center [370, 269] width 666 height 32
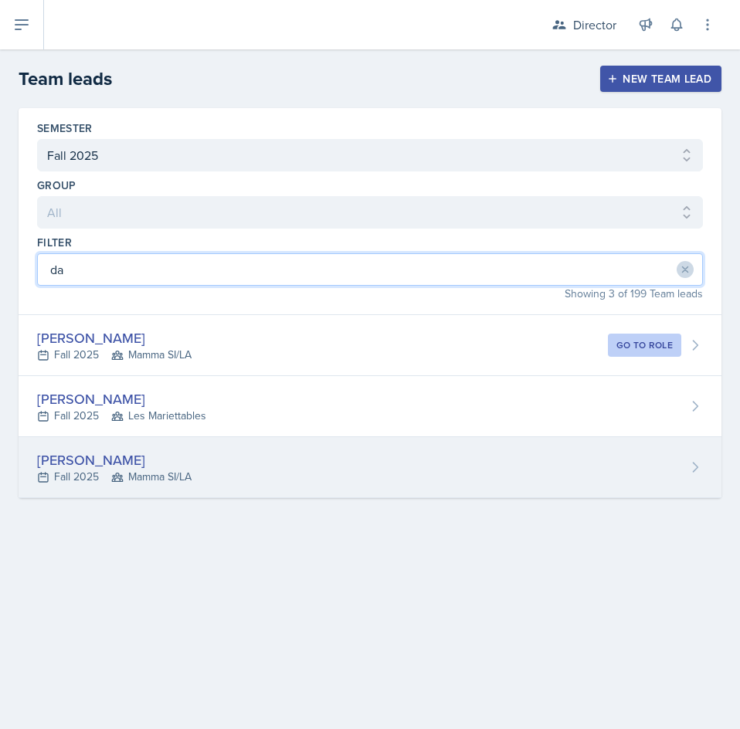
type input "da"
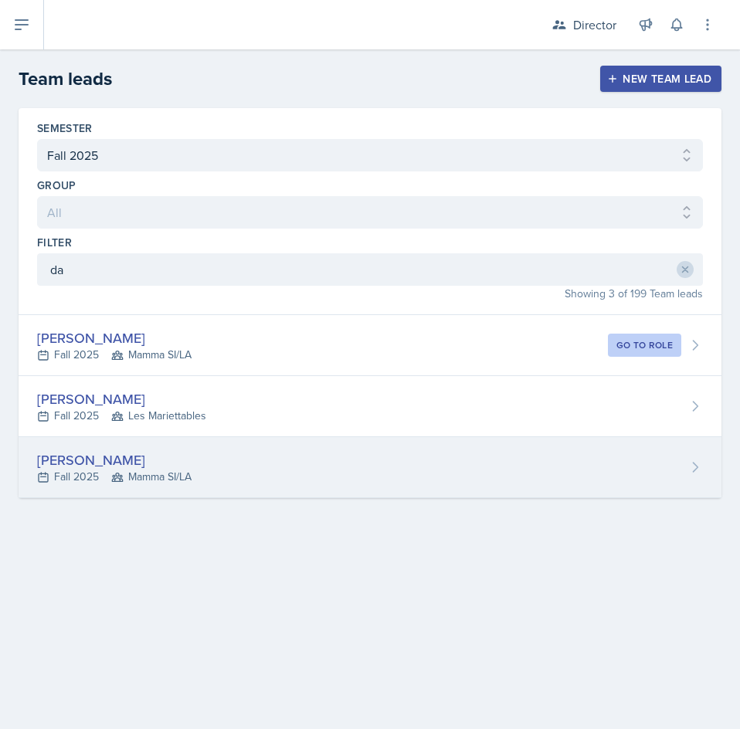
click at [280, 455] on div "[PERSON_NAME] Fall 2025 Mamma SI/LA" at bounding box center [370, 467] width 703 height 61
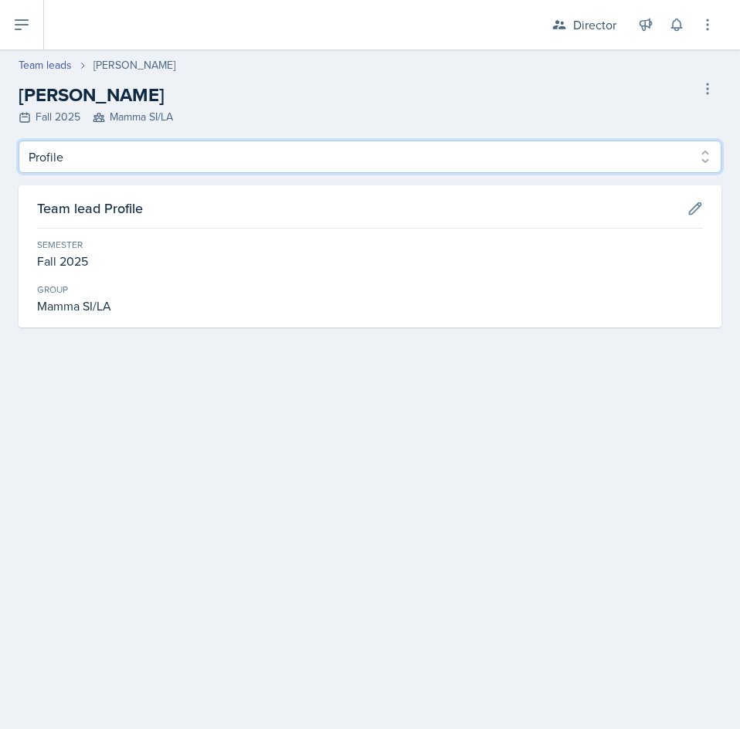
click at [160, 153] on select "Profile Observation Forms" at bounding box center [370, 157] width 703 height 32
select select "Observation Forms"
click at [19, 141] on select "Profile Observation Forms" at bounding box center [370, 157] width 703 height 32
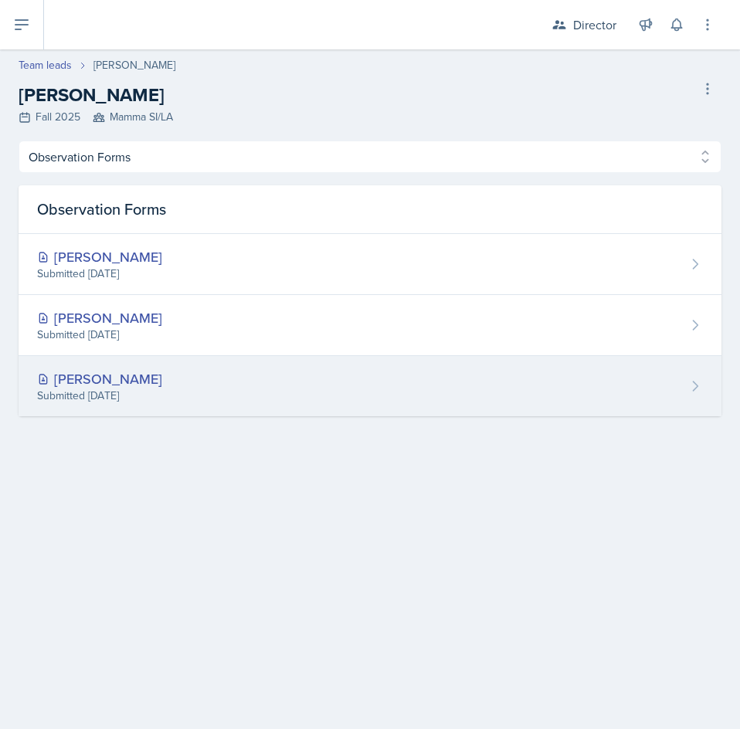
click at [241, 372] on div "[PERSON_NAME] Submitted [DATE]" at bounding box center [370, 386] width 703 height 60
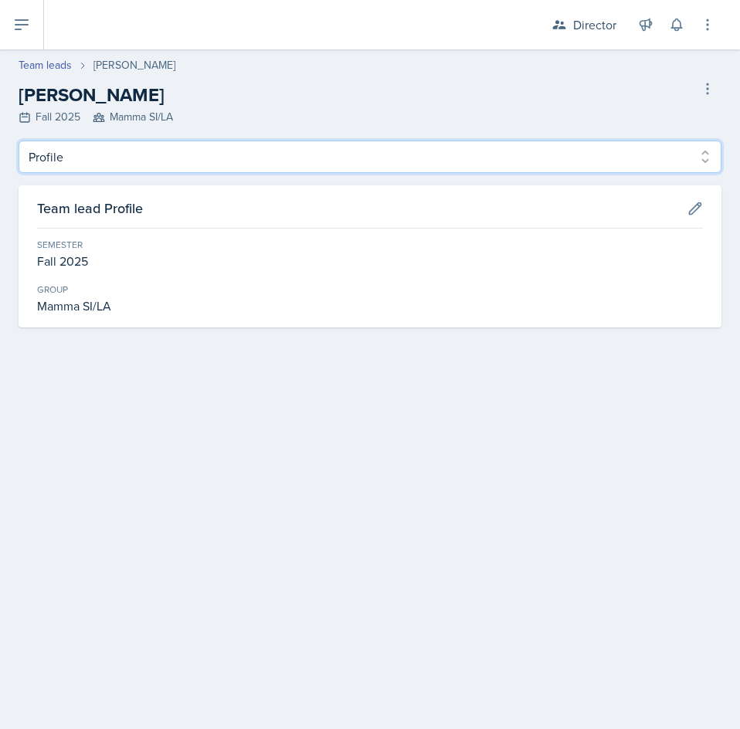
click at [97, 165] on select "Profile Observation Forms" at bounding box center [370, 157] width 703 height 32
select select "Observation Forms"
click at [19, 141] on select "Profile Observation Forms" at bounding box center [370, 157] width 703 height 32
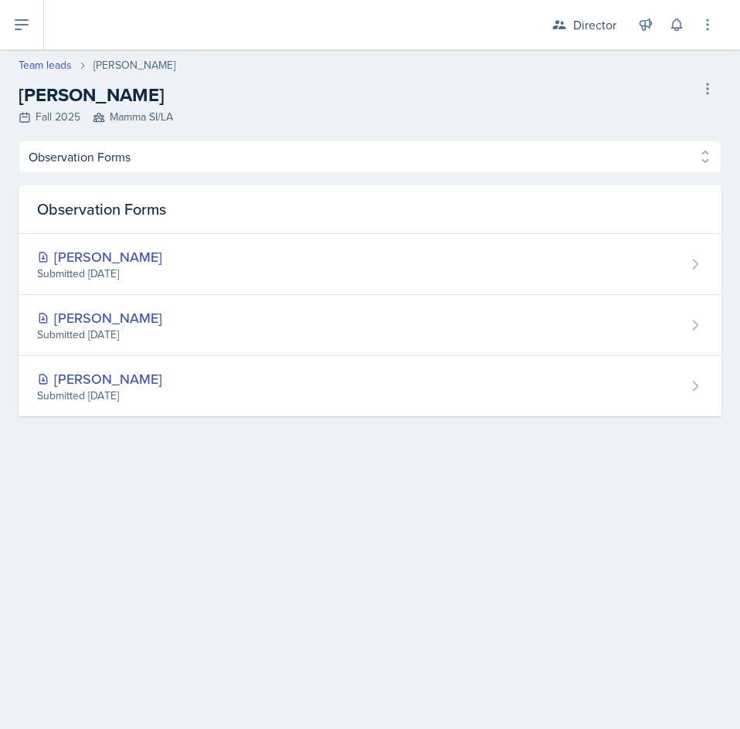
select select "2bed604d-1099-4043-b1bc-2365e8740244"
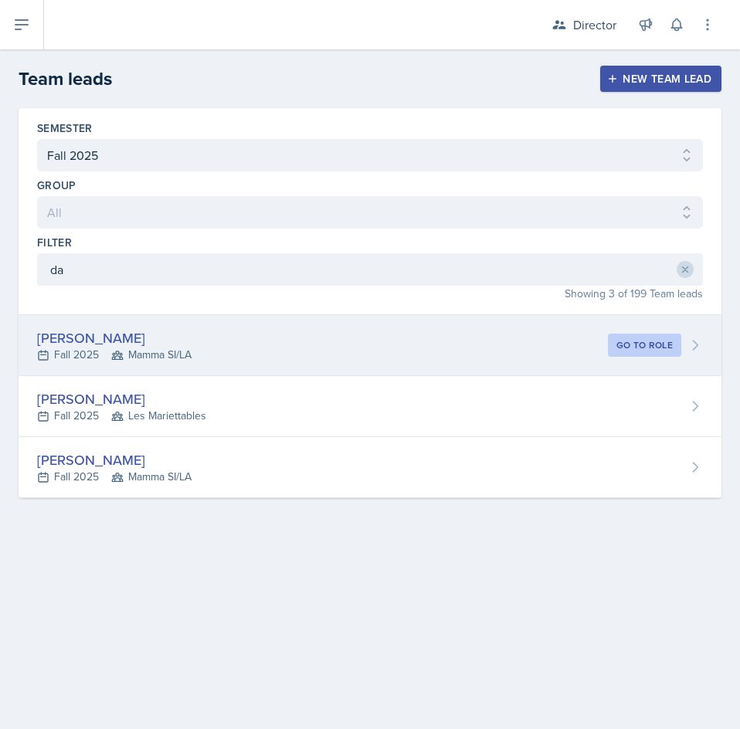
click at [169, 360] on span "Mamma SI/LA" at bounding box center [151, 355] width 80 height 16
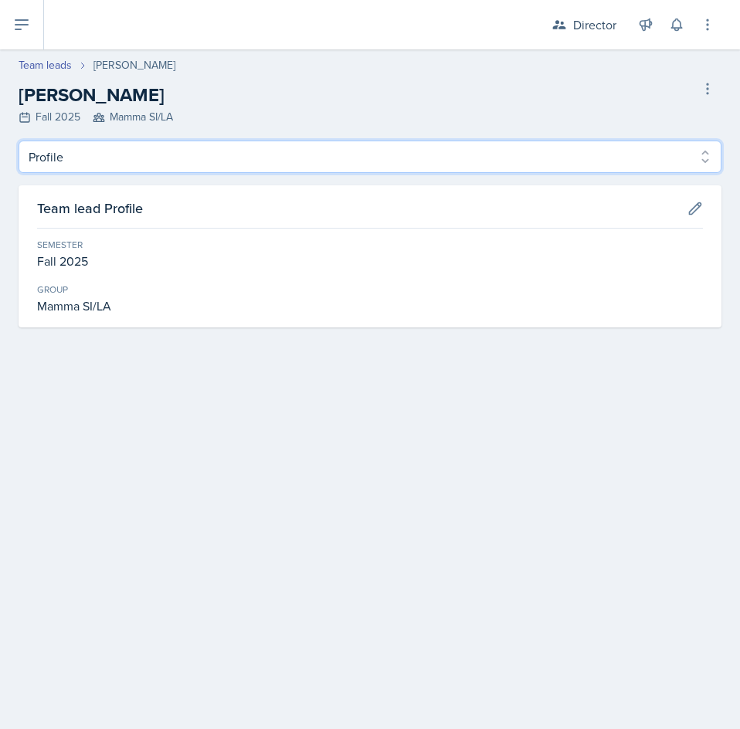
drag, startPoint x: 126, startPoint y: 160, endPoint x: 124, endPoint y: 172, distance: 12.6
click at [126, 160] on select "Profile Observation Forms" at bounding box center [370, 157] width 703 height 32
select select "Observation Forms"
click at [19, 141] on select "Profile Observation Forms" at bounding box center [370, 157] width 703 height 32
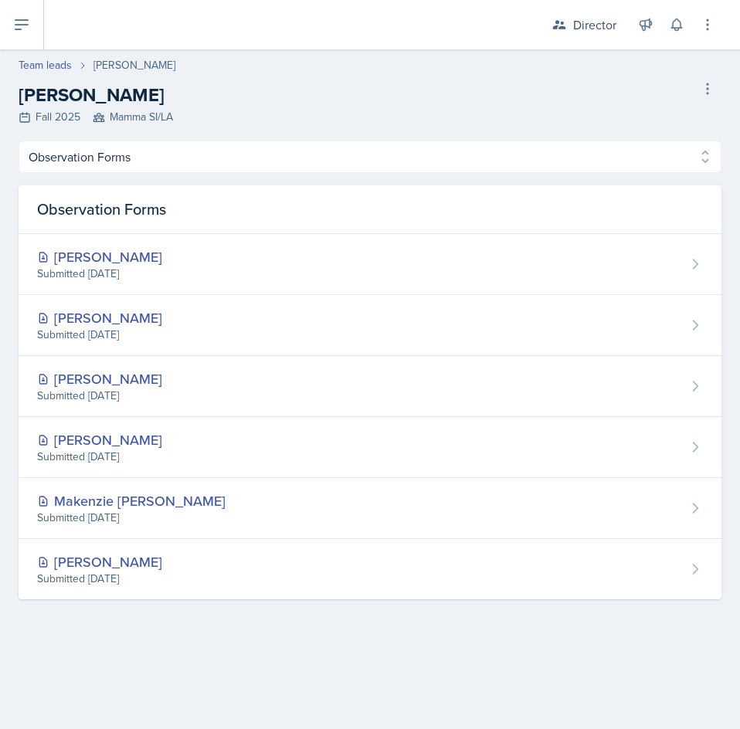
select select "2bed604d-1099-4043-b1bc-2365e8740244"
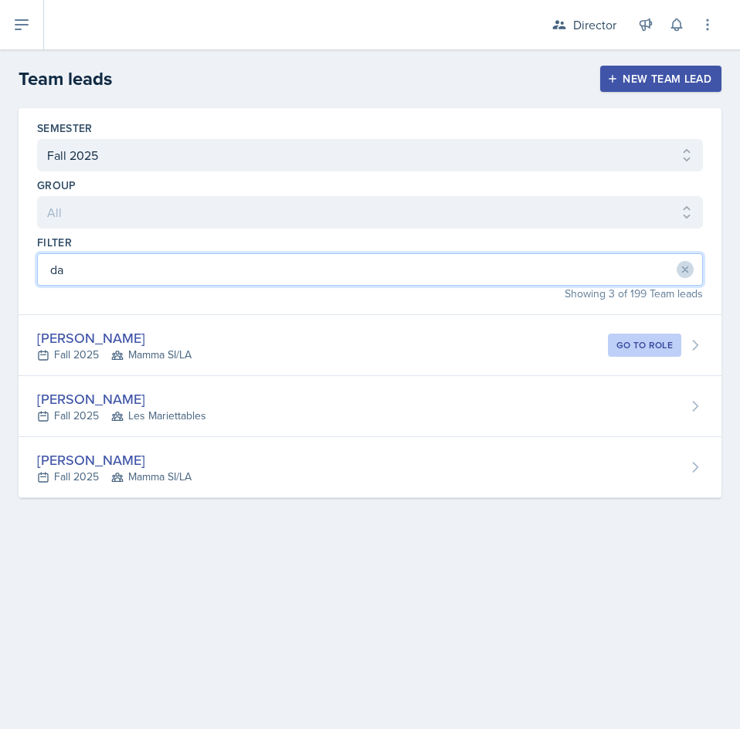
click at [239, 266] on input "da" at bounding box center [370, 269] width 666 height 32
type input "d"
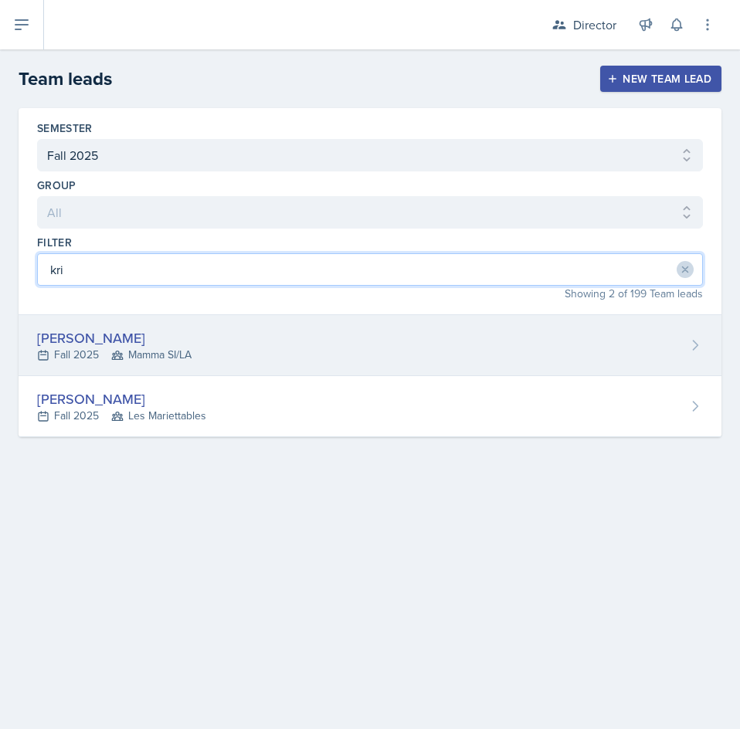
type input "kri"
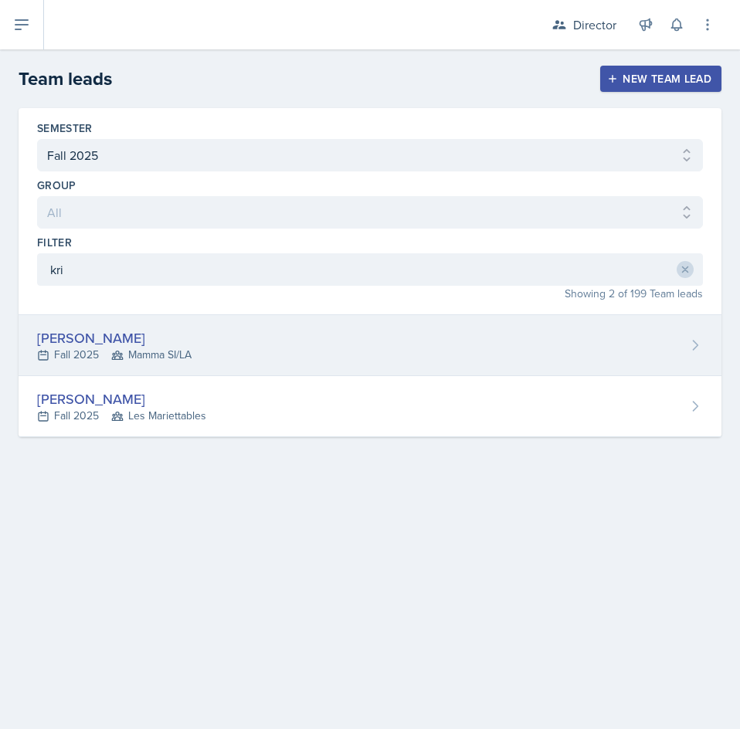
click at [212, 344] on div "[PERSON_NAME] Fall 2025 Mamma SI/LA" at bounding box center [370, 345] width 703 height 61
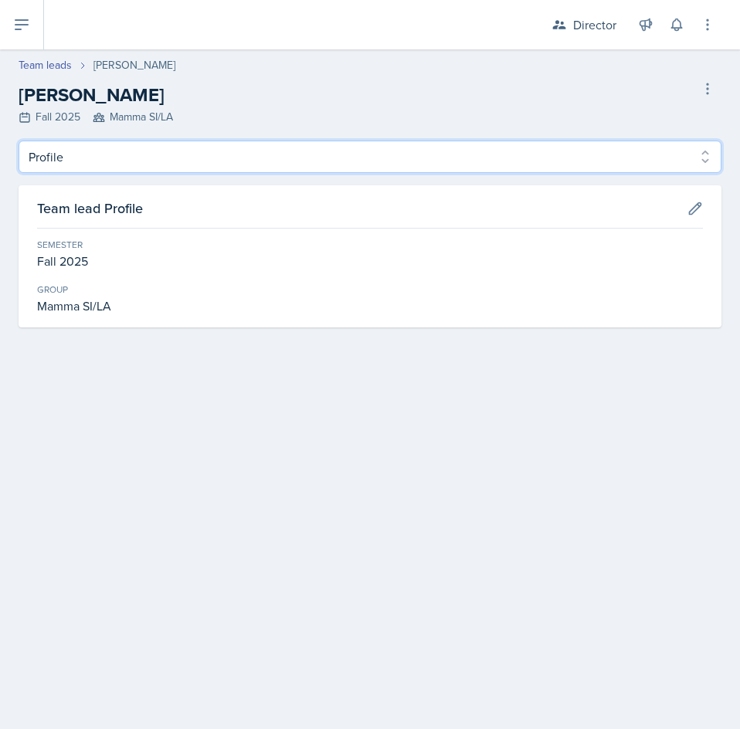
click at [152, 161] on select "Profile Observation Forms" at bounding box center [370, 157] width 703 height 32
select select "Observation Forms"
click at [19, 141] on select "Profile Observation Forms" at bounding box center [370, 157] width 703 height 32
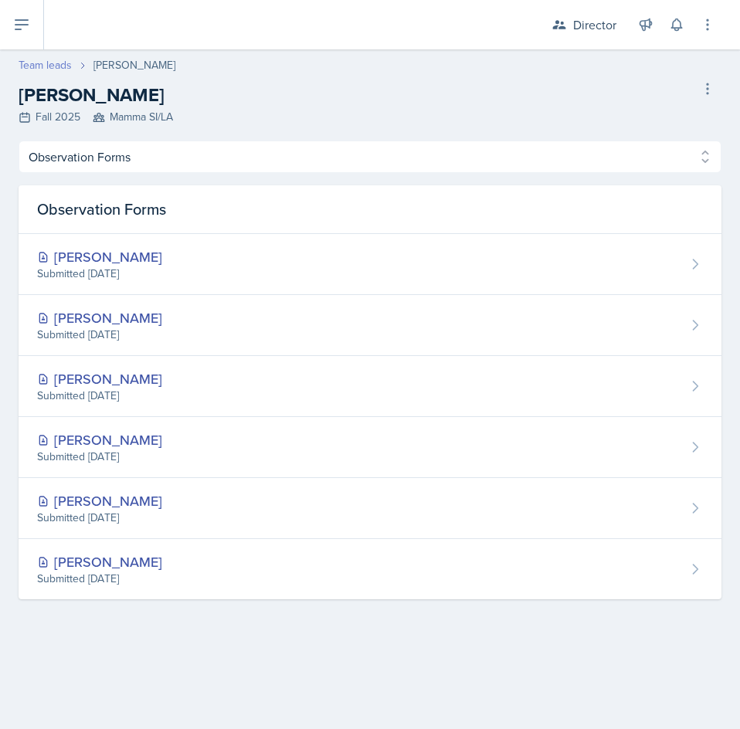
click at [30, 70] on link "Team leads" at bounding box center [45, 65] width 53 height 16
select select "2bed604d-1099-4043-b1bc-2365e8740244"
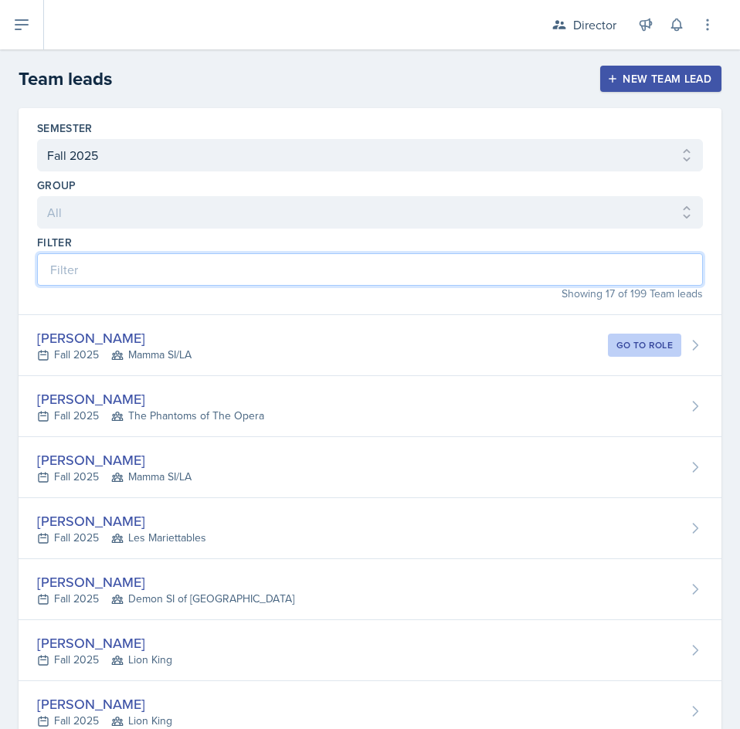
click at [226, 277] on input at bounding box center [370, 269] width 666 height 32
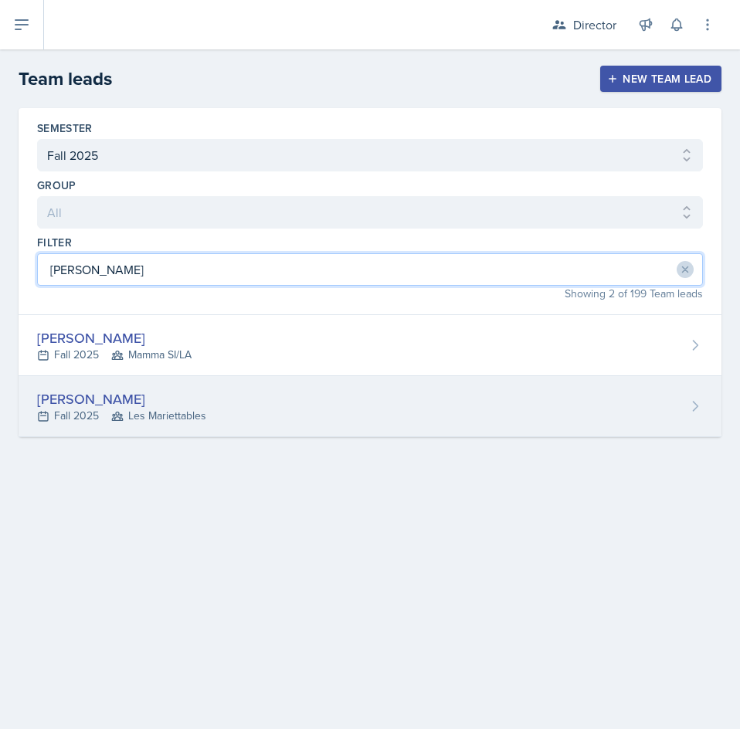
type input "[PERSON_NAME]"
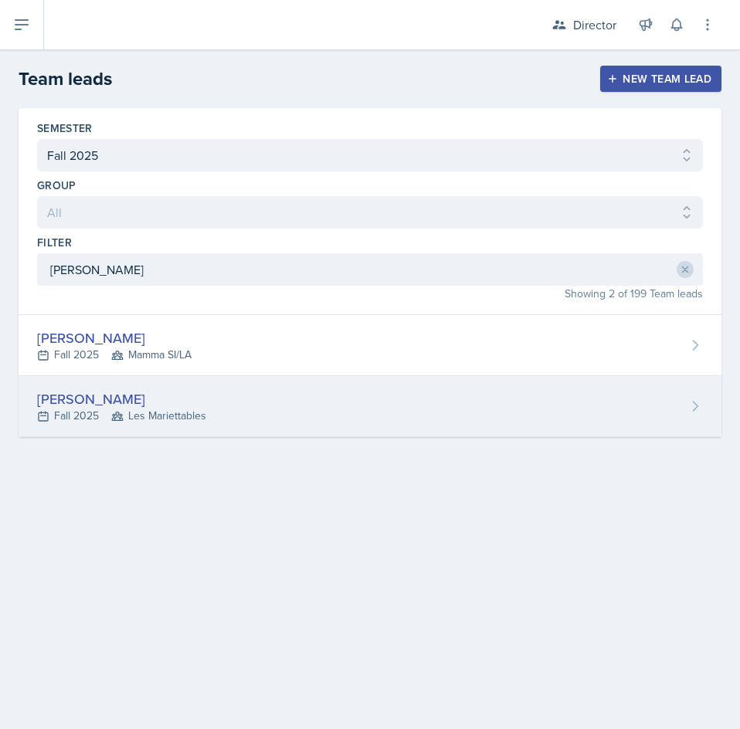
click at [305, 403] on div "[PERSON_NAME] Fall 2025 Les Mariettables" at bounding box center [370, 406] width 703 height 61
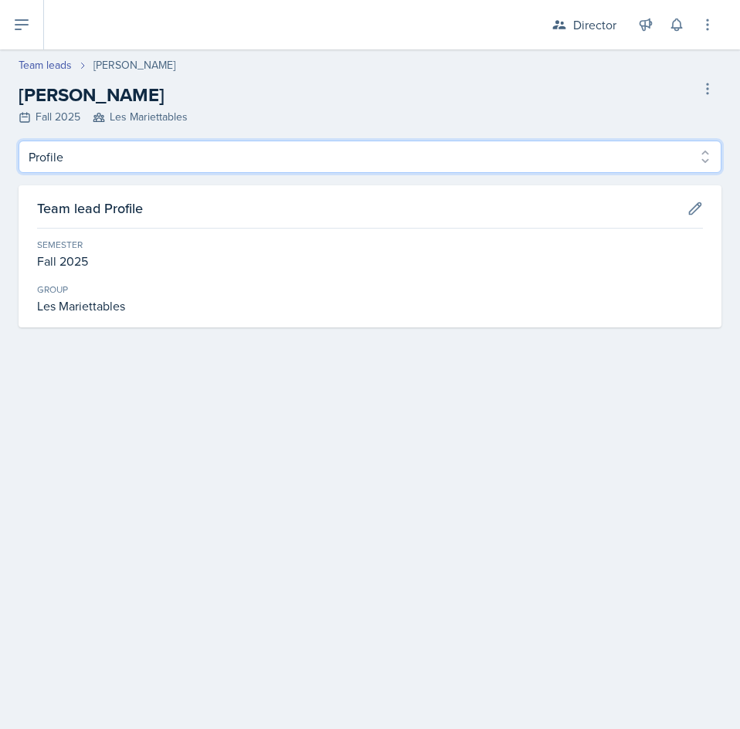
click at [122, 153] on select "Profile Observation Forms" at bounding box center [370, 157] width 703 height 32
select select "Observation Forms"
click at [19, 141] on select "Profile Observation Forms" at bounding box center [370, 157] width 703 height 32
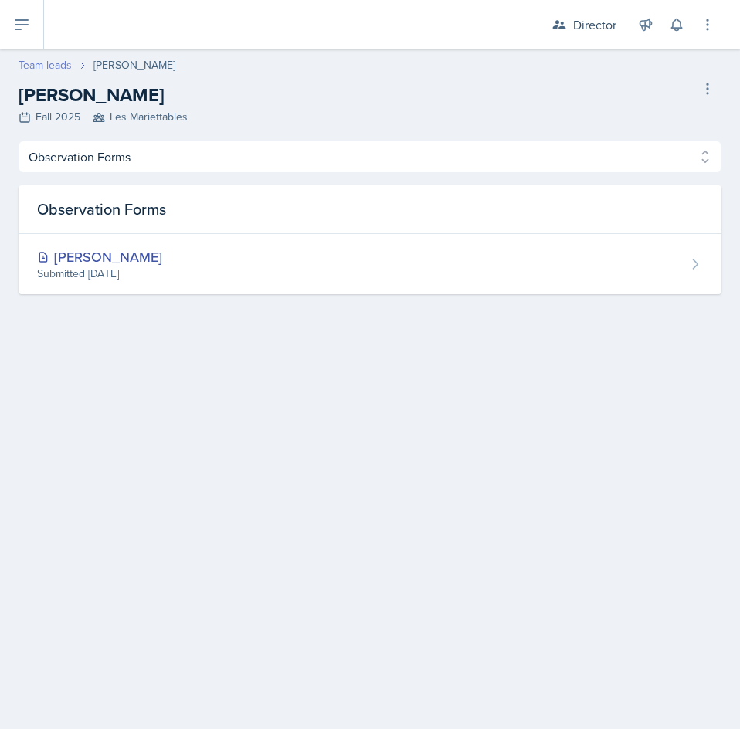
click at [44, 65] on link "Team leads" at bounding box center [45, 65] width 53 height 16
select select "2bed604d-1099-4043-b1bc-2365e8740244"
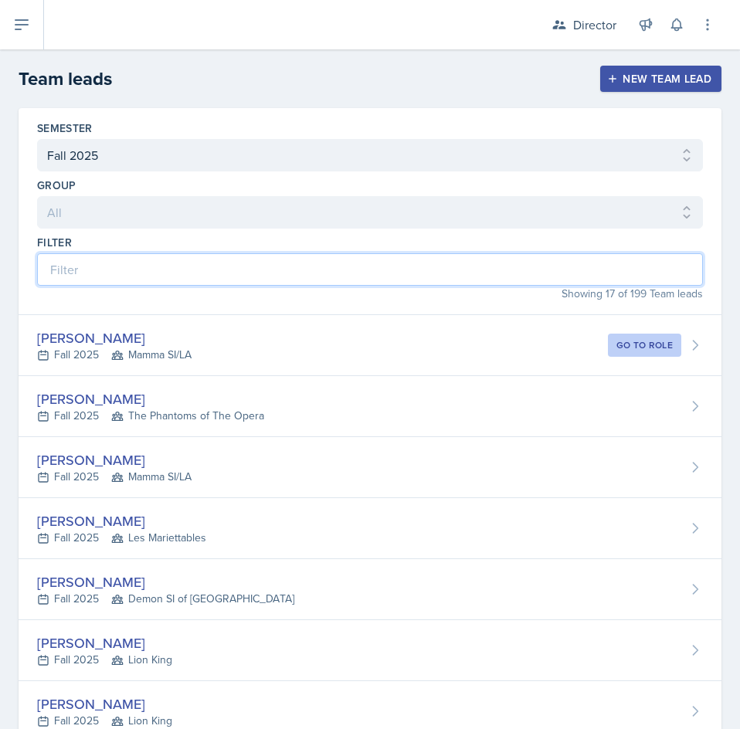
click at [241, 263] on input at bounding box center [370, 269] width 666 height 32
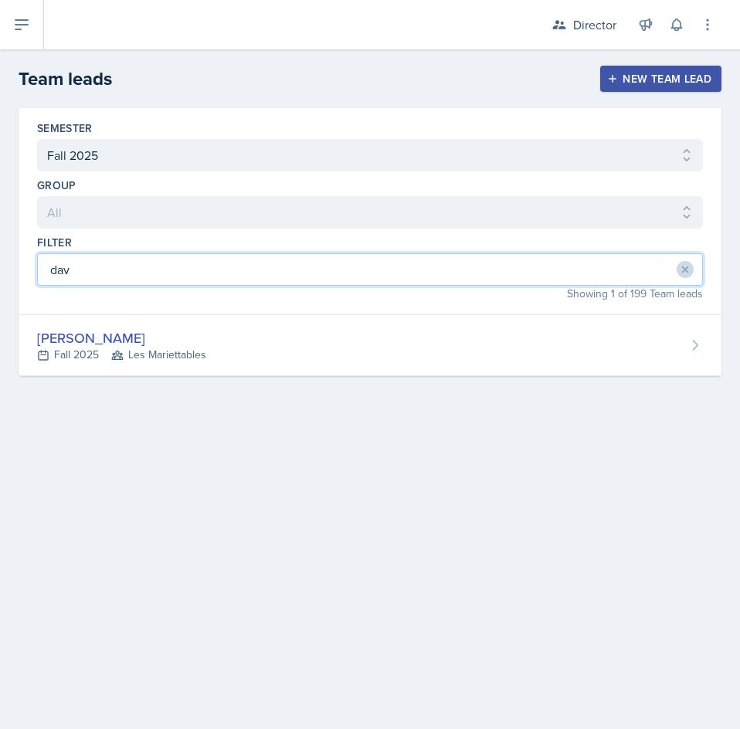
type input "dav"
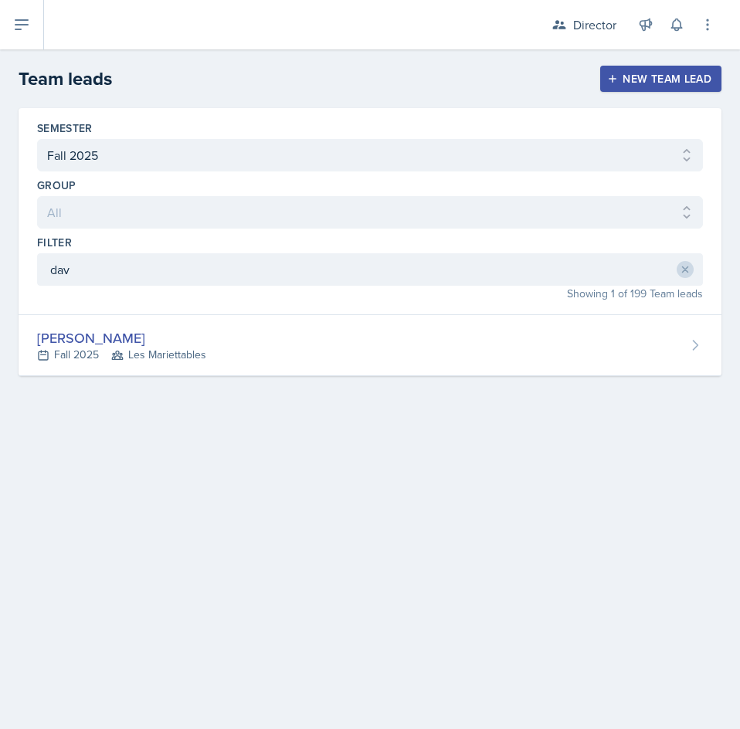
click at [219, 387] on div "Semester All Fall 2025 Summer 2025 Spring 2025 Fall 2024 Summer 2024 Spring 202…" at bounding box center [370, 260] width 740 height 305
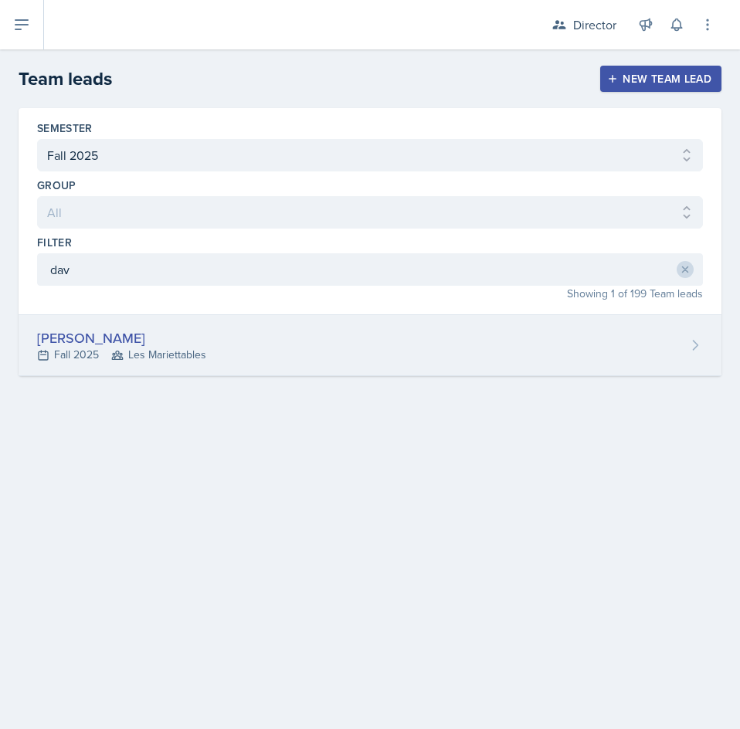
click at [222, 367] on div "[PERSON_NAME] Fall 2025 Les Mariettables" at bounding box center [370, 345] width 703 height 61
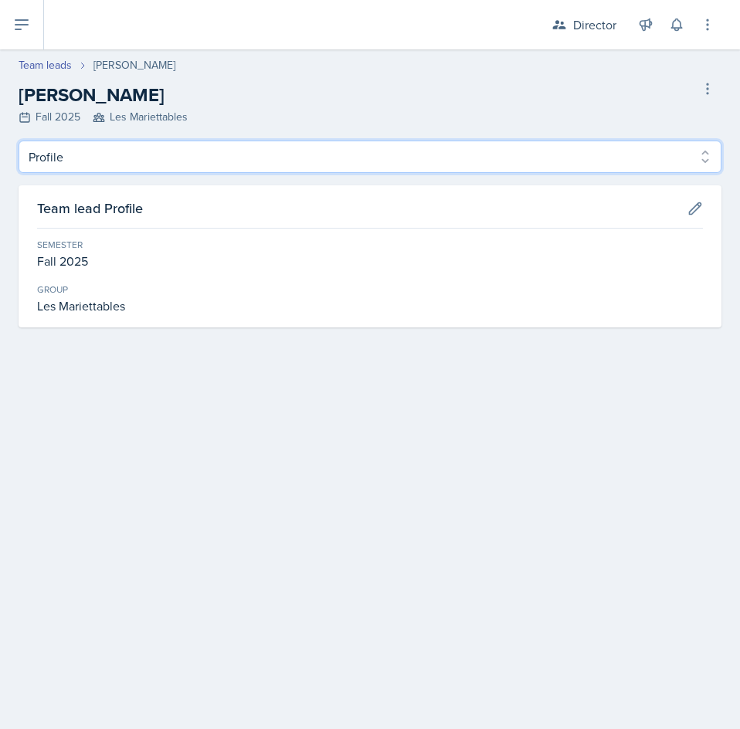
click at [102, 165] on select "Profile Observation Forms" at bounding box center [370, 157] width 703 height 32
select select "Observation Forms"
click at [19, 141] on select "Profile Observation Forms" at bounding box center [370, 157] width 703 height 32
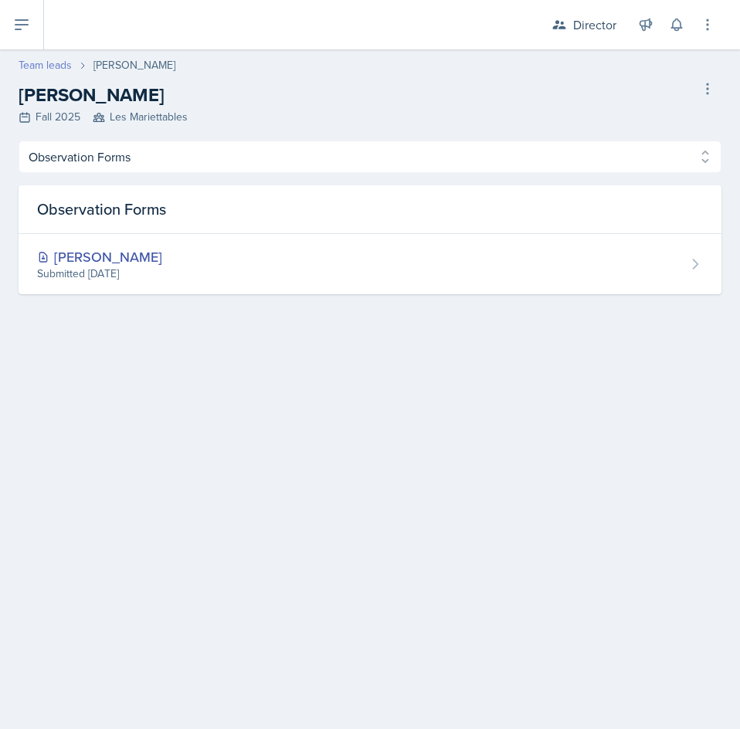
click at [50, 62] on link "Team leads" at bounding box center [45, 65] width 53 height 16
select select "2bed604d-1099-4043-b1bc-2365e8740244"
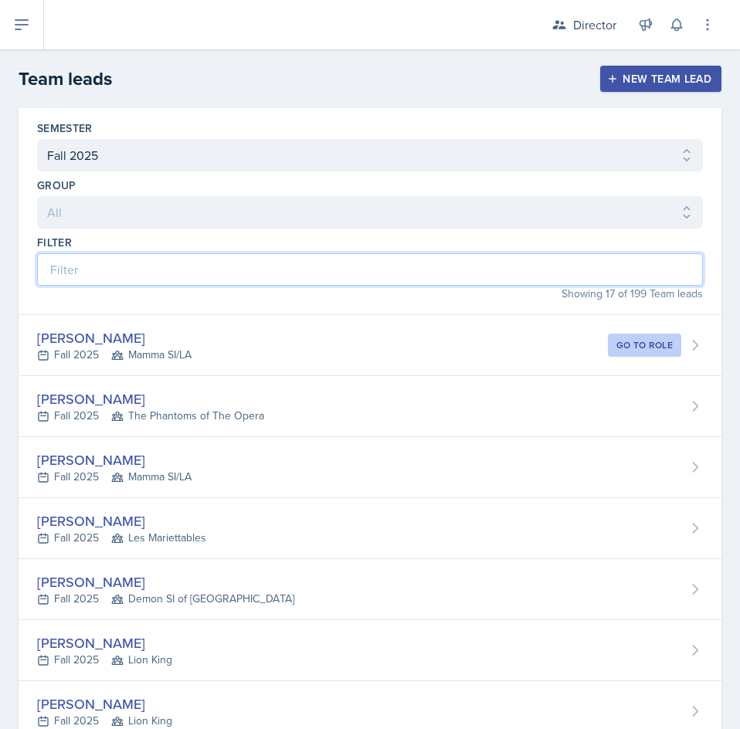
click at [254, 259] on input at bounding box center [370, 269] width 666 height 32
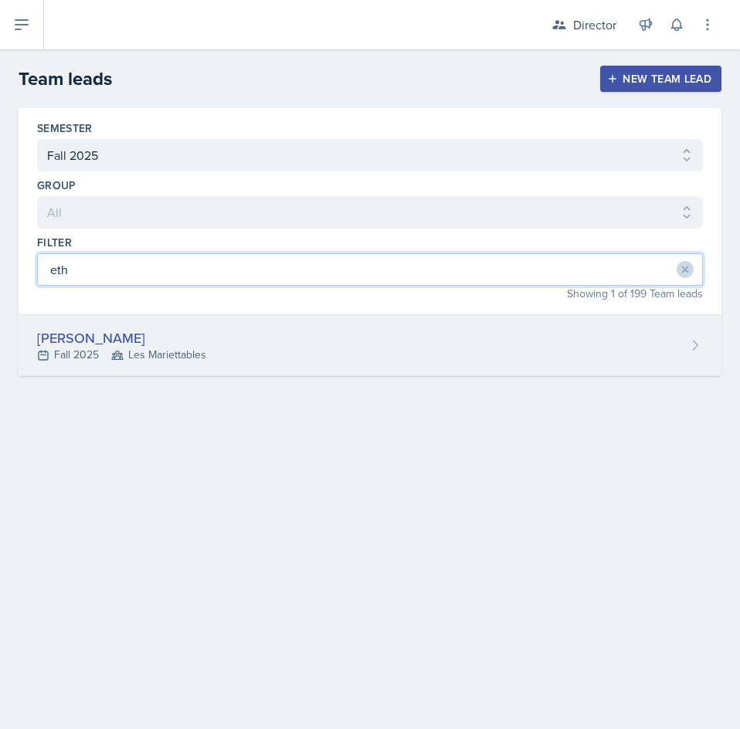
type input "eth"
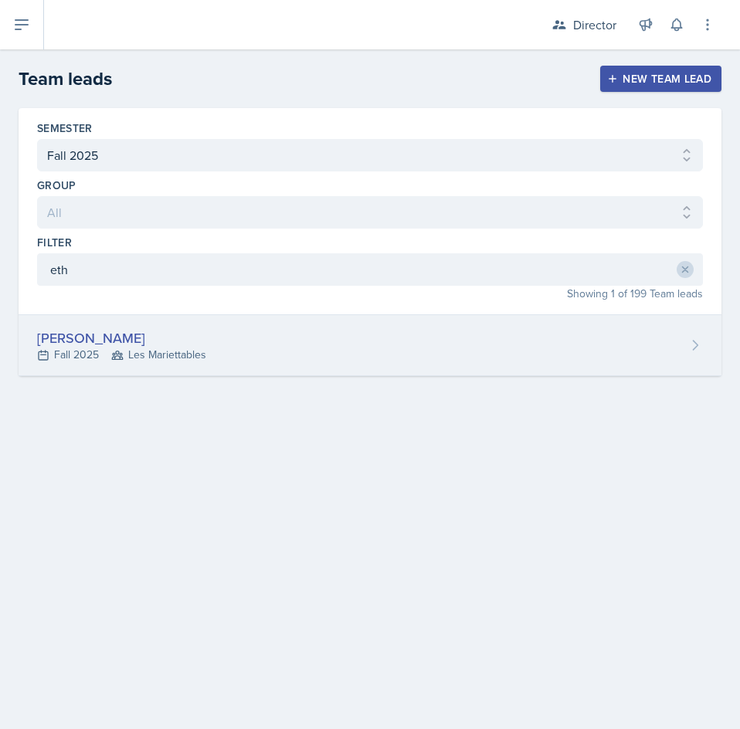
click at [127, 352] on span "Les Mariettables" at bounding box center [158, 355] width 95 height 16
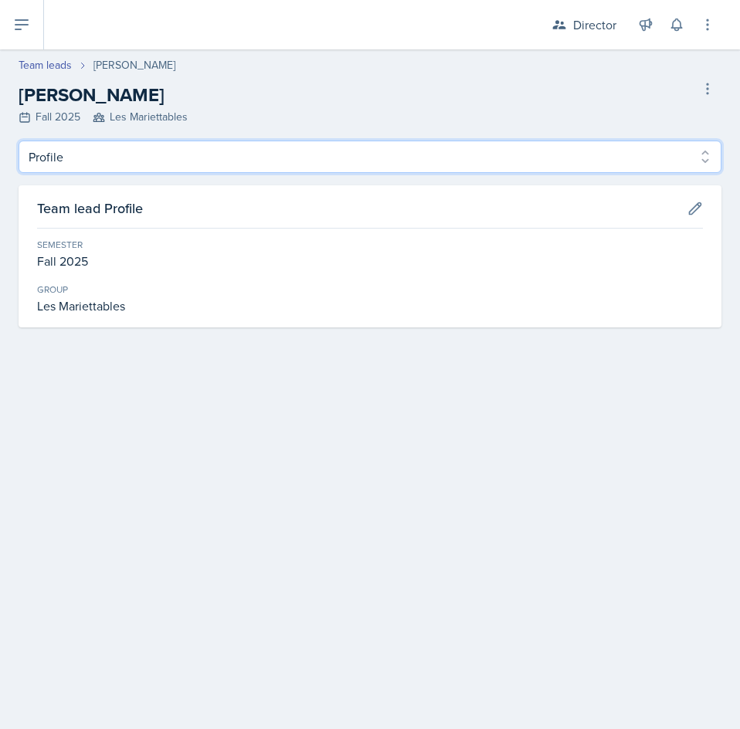
click at [116, 145] on select "Profile Observation Forms" at bounding box center [370, 157] width 703 height 32
select select "Observation Forms"
click at [19, 141] on select "Profile Observation Forms" at bounding box center [370, 157] width 703 height 32
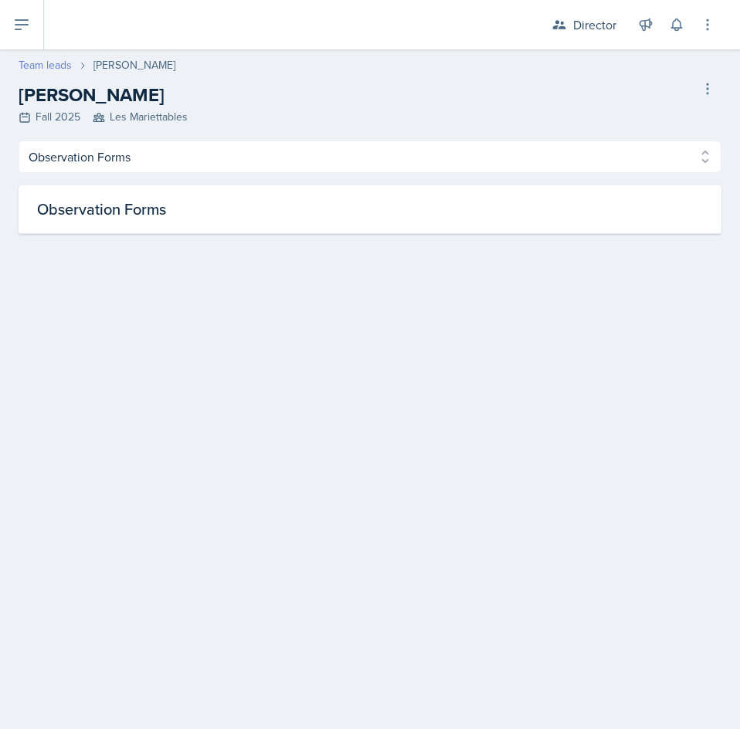
click at [35, 66] on link "Team leads" at bounding box center [45, 65] width 53 height 16
select select "2bed604d-1099-4043-b1bc-2365e8740244"
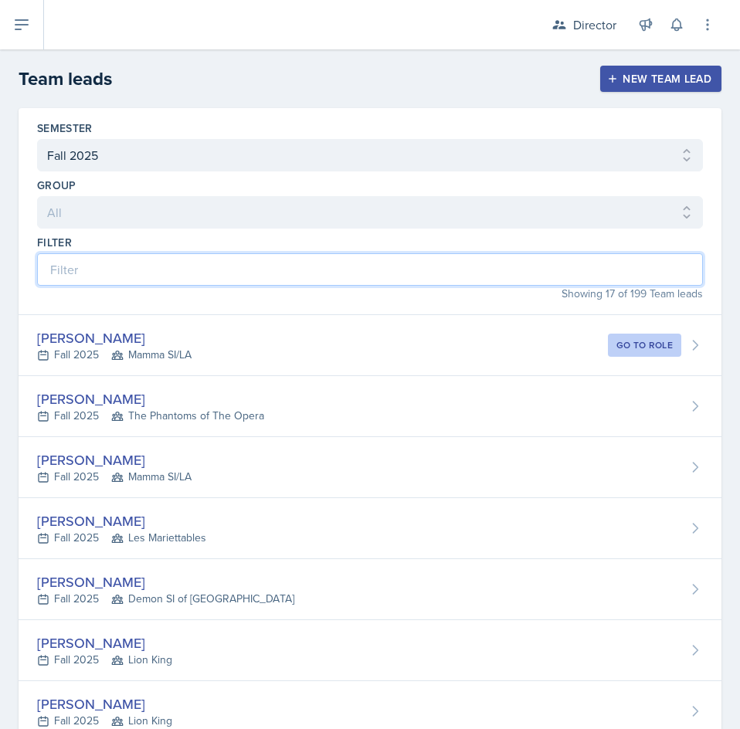
click at [181, 263] on input at bounding box center [370, 269] width 666 height 32
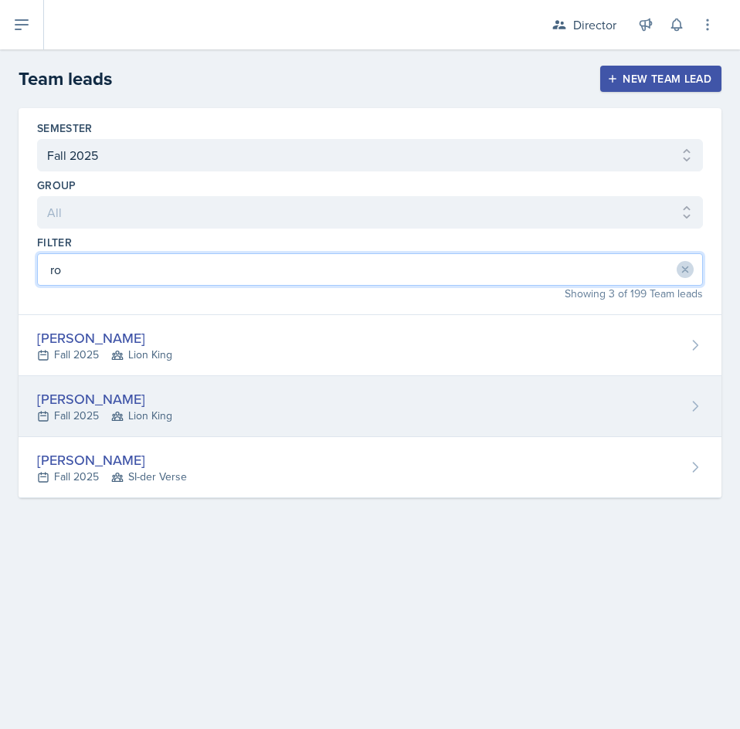
type input "ro"
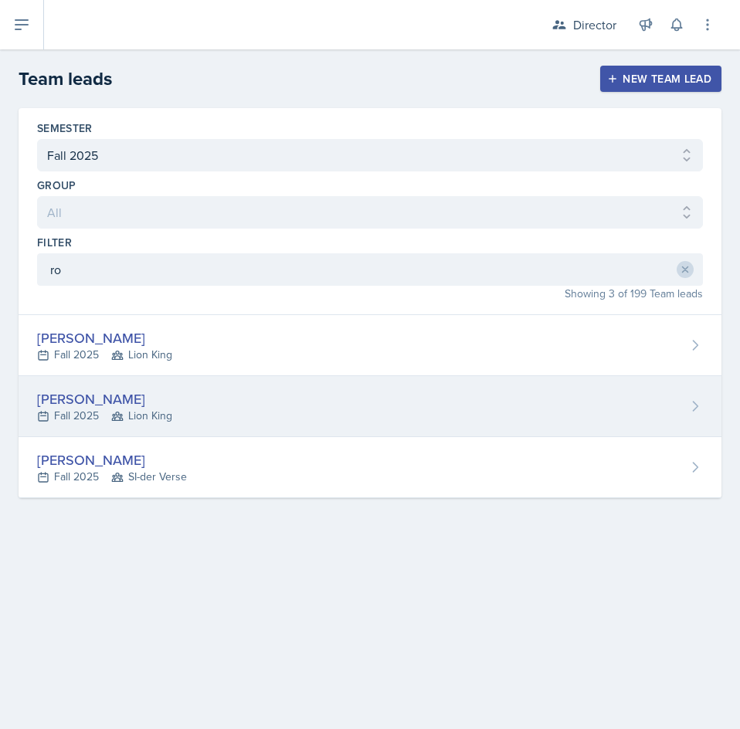
drag, startPoint x: 293, startPoint y: 399, endPoint x: 285, endPoint y: 389, distance: 12.7
click at [292, 399] on div "[PERSON_NAME] Fall 2025 Lion King" at bounding box center [370, 406] width 703 height 61
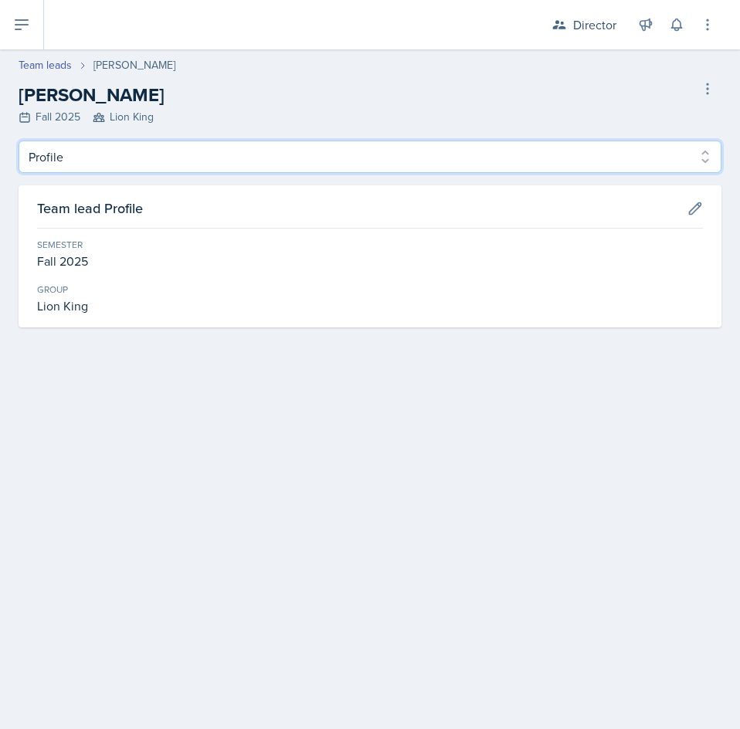
click at [166, 169] on select "Profile Observation Forms" at bounding box center [370, 157] width 703 height 32
select select "Observation Forms"
click at [19, 141] on select "Profile Observation Forms" at bounding box center [370, 157] width 703 height 32
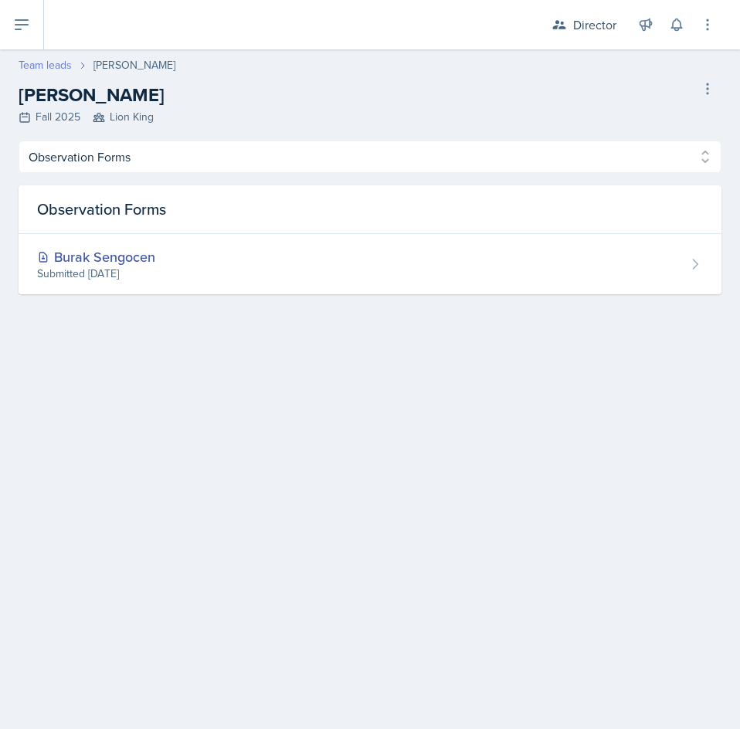
click at [57, 66] on link "Team leads" at bounding box center [45, 65] width 53 height 16
select select "2bed604d-1099-4043-b1bc-2365e8740244"
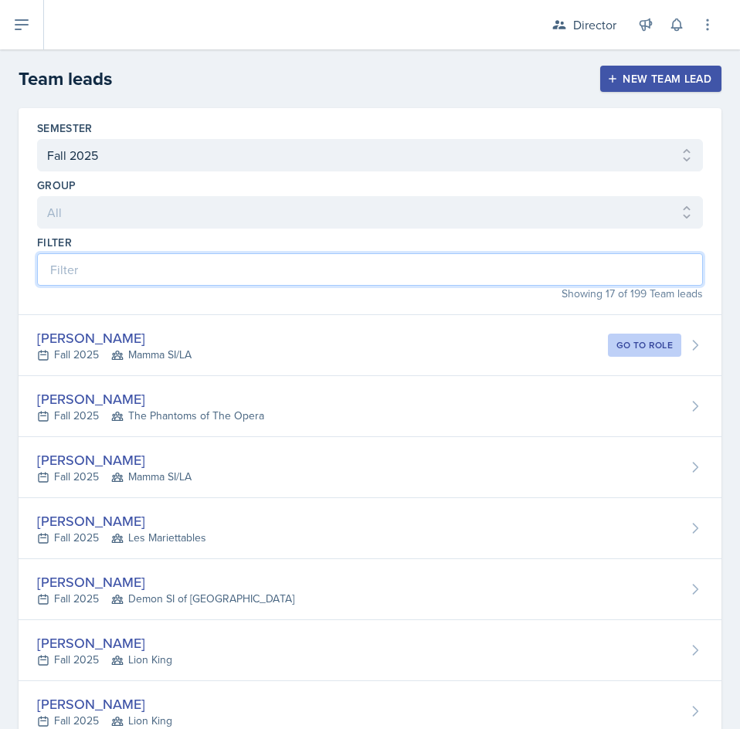
click at [301, 270] on input at bounding box center [370, 269] width 666 height 32
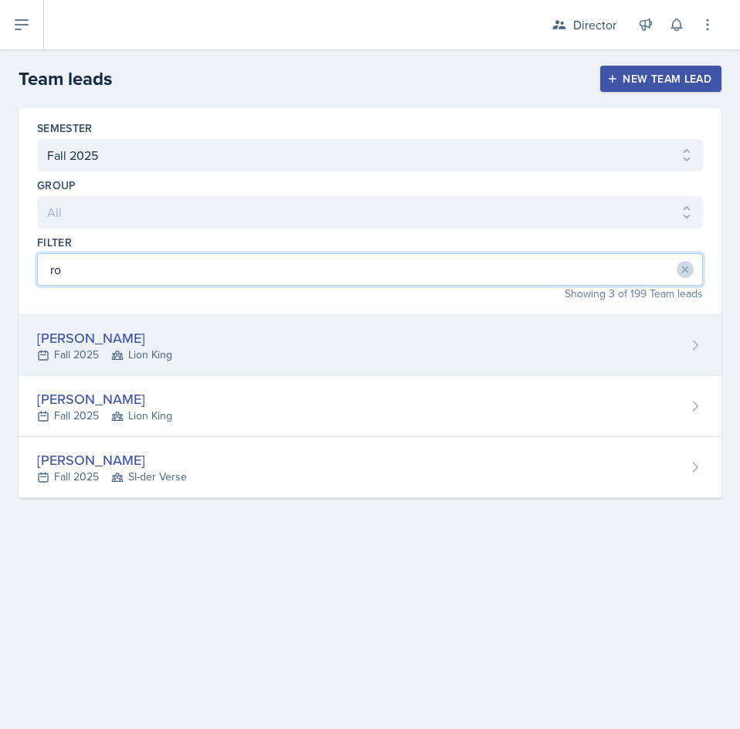
type input "ro"
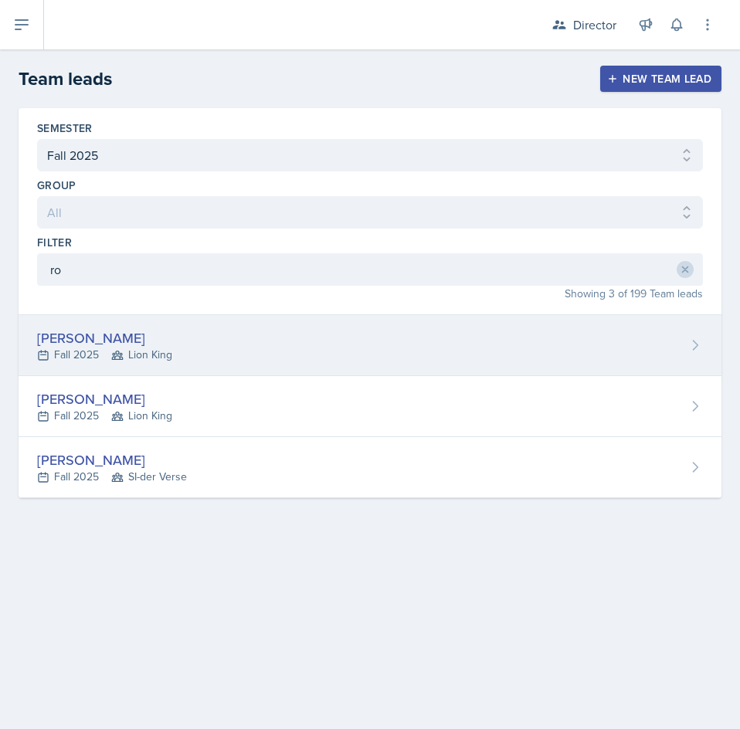
click at [128, 348] on span "Lion King" at bounding box center [141, 355] width 61 height 16
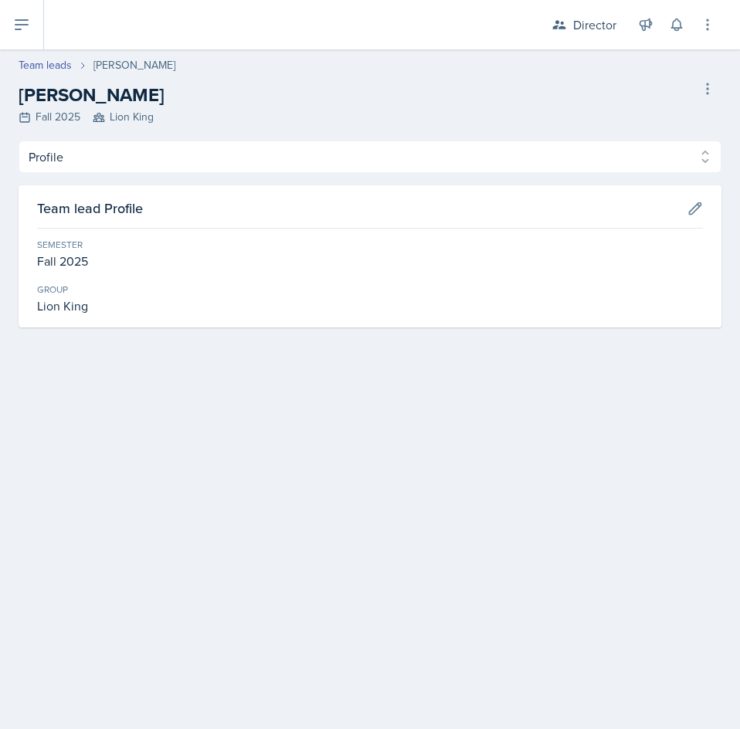
click at [98, 180] on div "Profile Observation Forms Profile Observation Forms Team lead Profile Semester …" at bounding box center [370, 234] width 703 height 187
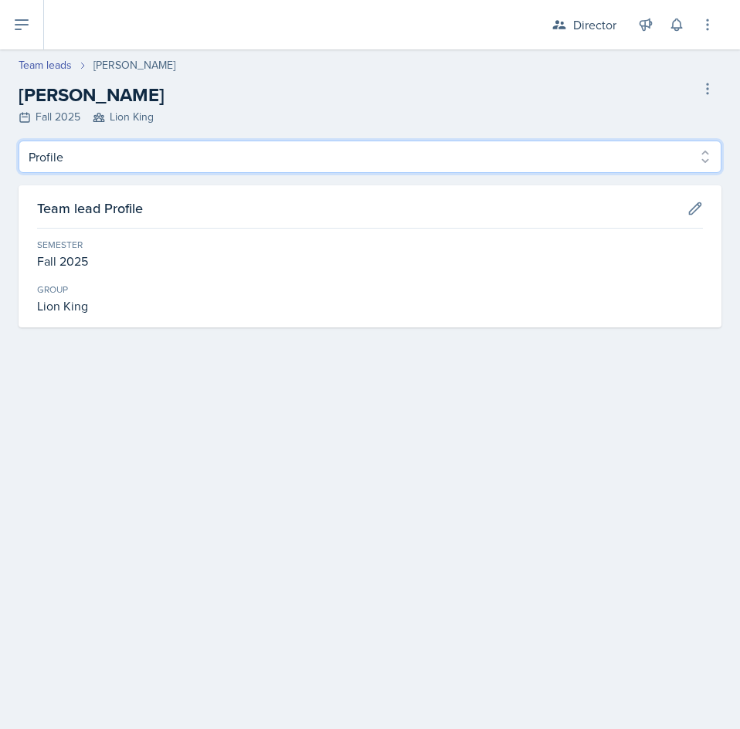
drag, startPoint x: 122, startPoint y: 154, endPoint x: 115, endPoint y: 171, distance: 18.4
click at [122, 154] on select "Profile Observation Forms" at bounding box center [370, 157] width 703 height 32
select select "Observation Forms"
click at [19, 141] on select "Profile Observation Forms" at bounding box center [370, 157] width 703 height 32
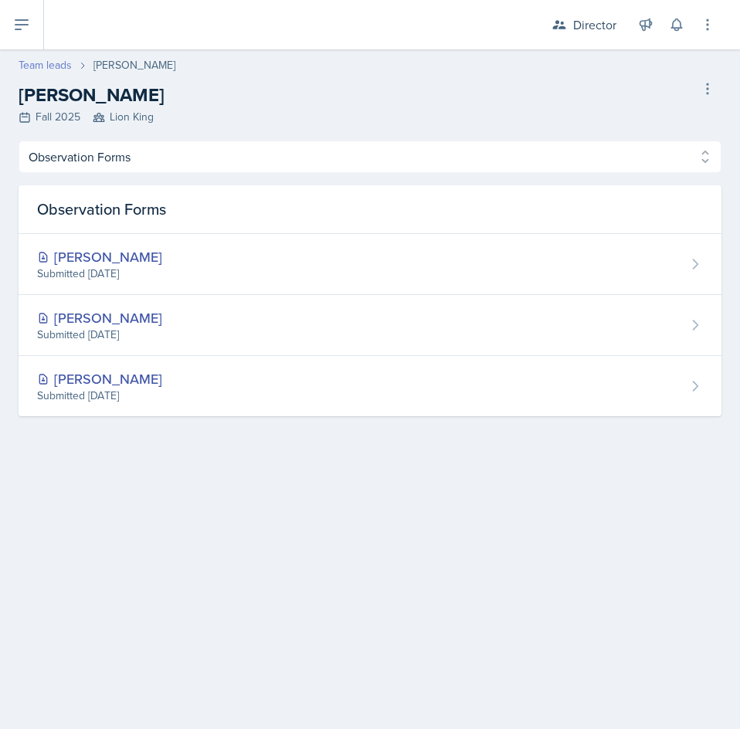
click at [59, 71] on link "Team leads" at bounding box center [45, 65] width 53 height 16
select select "2bed604d-1099-4043-b1bc-2365e8740244"
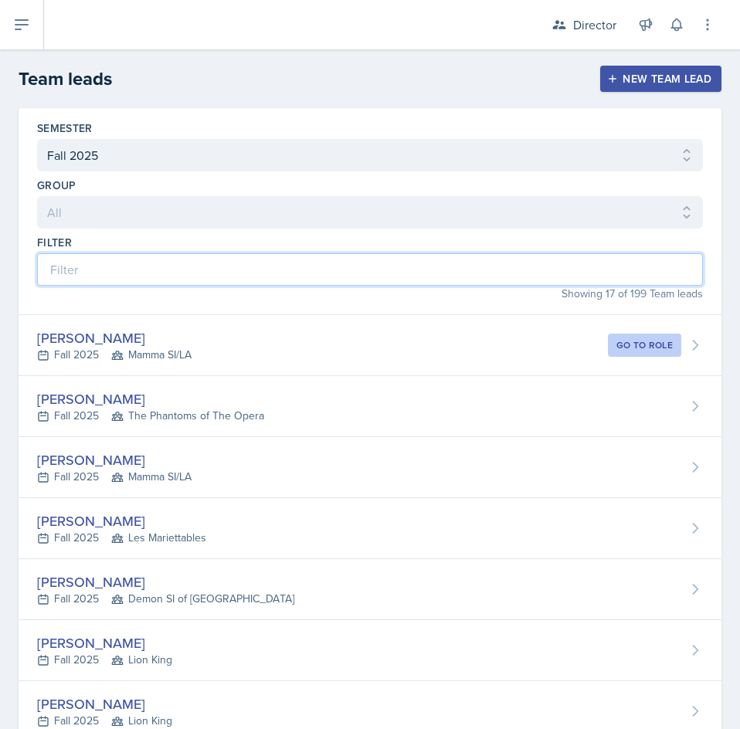
click at [203, 271] on input at bounding box center [370, 269] width 666 height 32
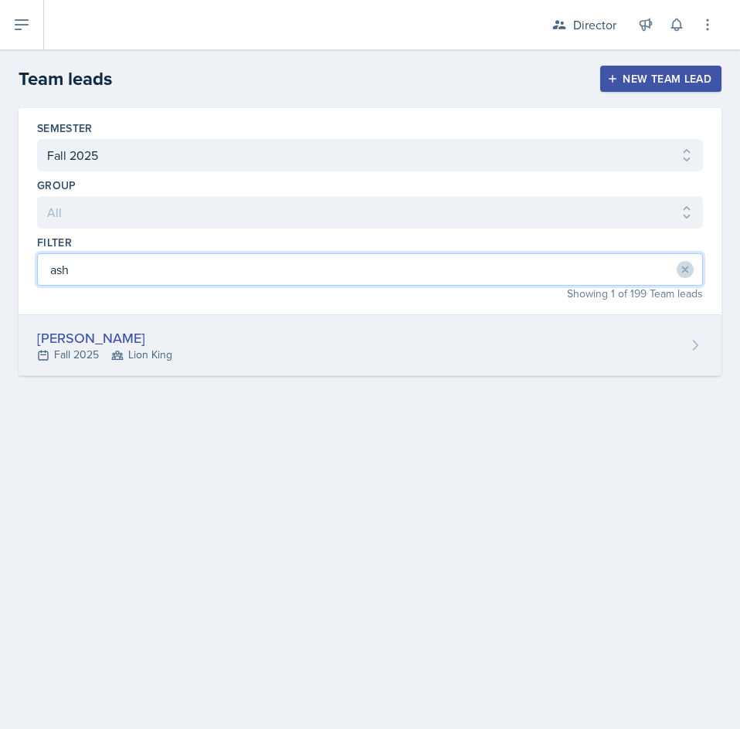
type input "ash"
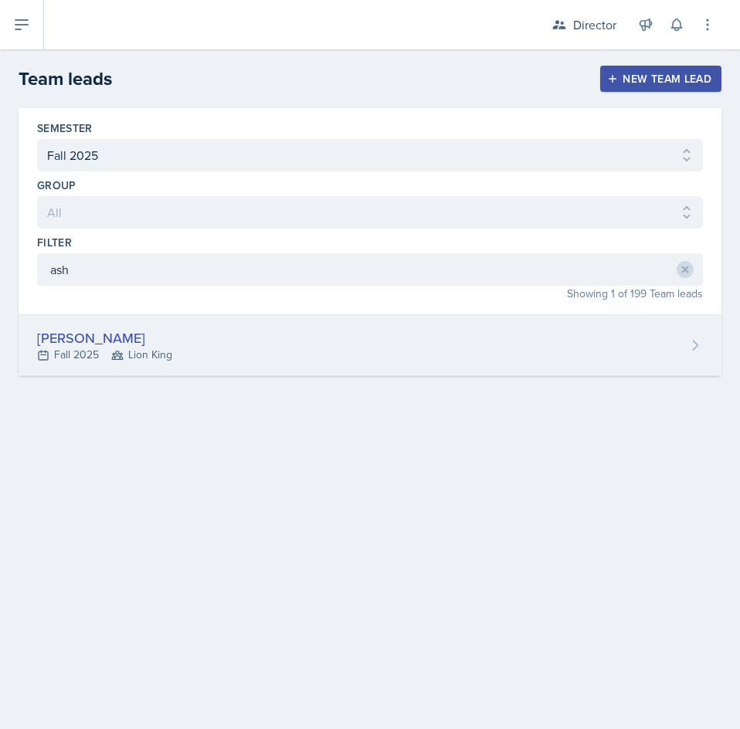
click at [143, 334] on div "[PERSON_NAME]" at bounding box center [104, 337] width 135 height 21
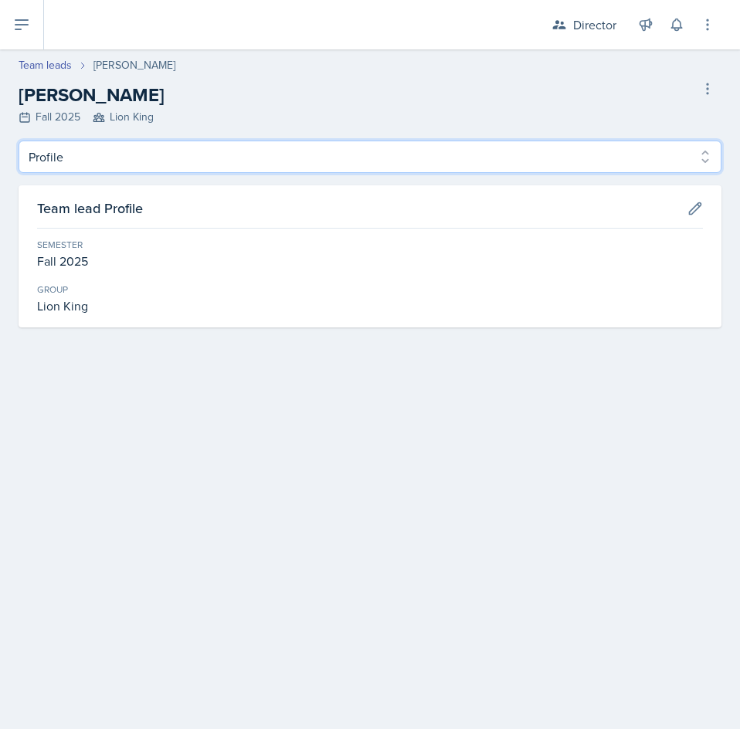
drag, startPoint x: 120, startPoint y: 163, endPoint x: 117, endPoint y: 171, distance: 8.1
click at [120, 163] on select "Profile Observation Forms" at bounding box center [370, 157] width 703 height 32
select select "Observation Forms"
click at [19, 141] on select "Profile Observation Forms" at bounding box center [370, 157] width 703 height 32
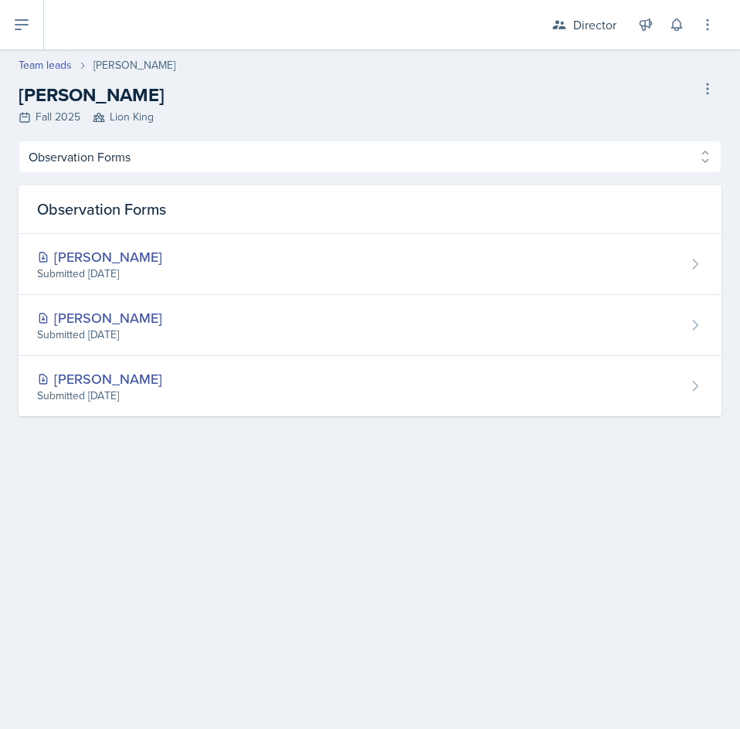
select select "2bed604d-1099-4043-b1bc-2365e8740244"
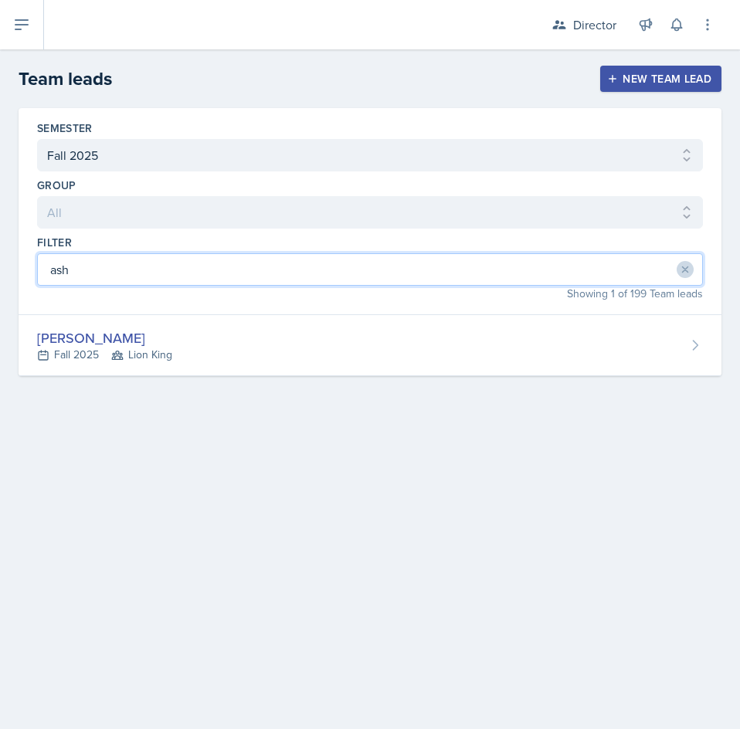
click at [211, 268] on input "ash" at bounding box center [370, 269] width 666 height 32
drag, startPoint x: 211, startPoint y: 268, endPoint x: 59, endPoint y: 280, distance: 151.8
click at [59, 280] on input "ash" at bounding box center [370, 269] width 666 height 32
click at [235, 255] on input "ash" at bounding box center [370, 269] width 666 height 32
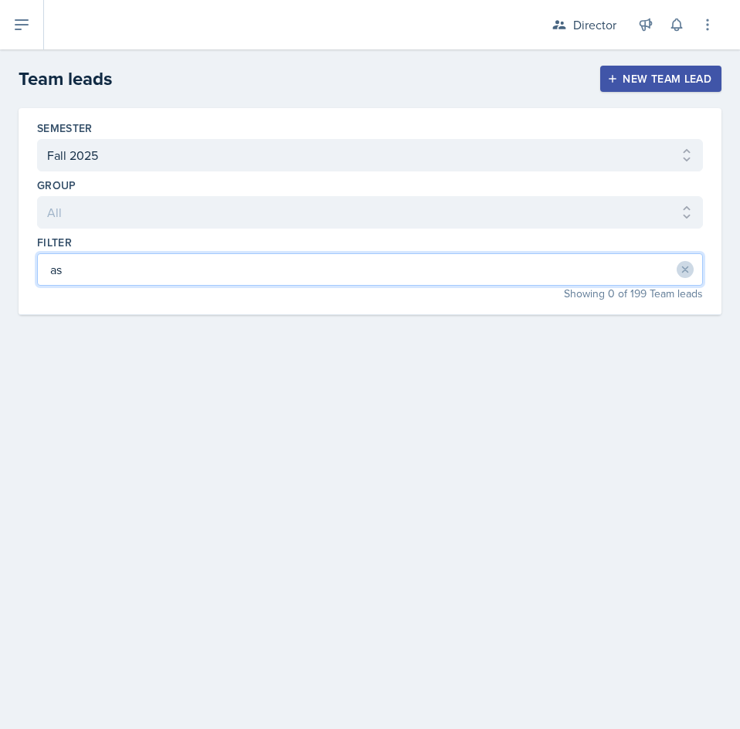
type input "a"
type input "mc"
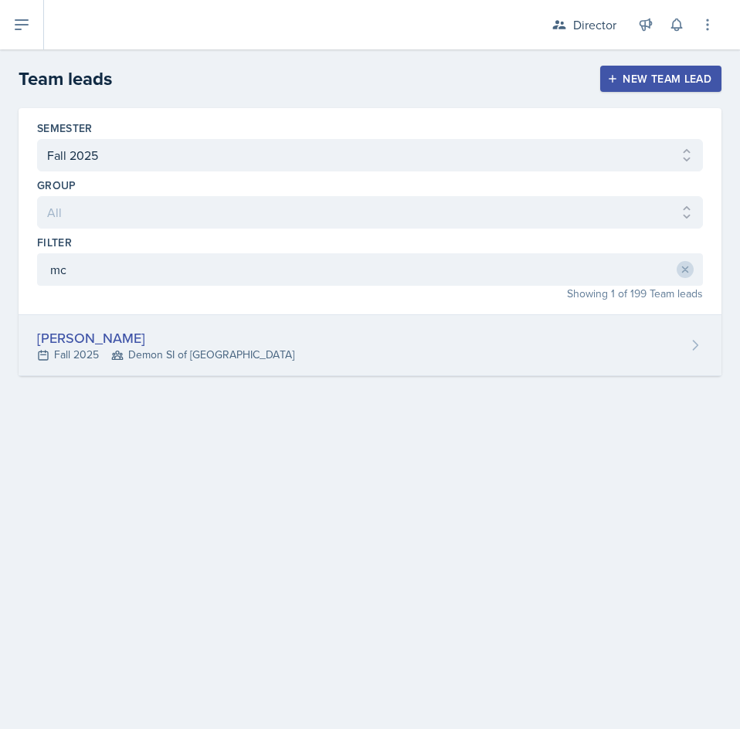
click at [308, 355] on div "[PERSON_NAME] Fall 2025 Demon SI of [GEOGRAPHIC_DATA]" at bounding box center [370, 345] width 703 height 61
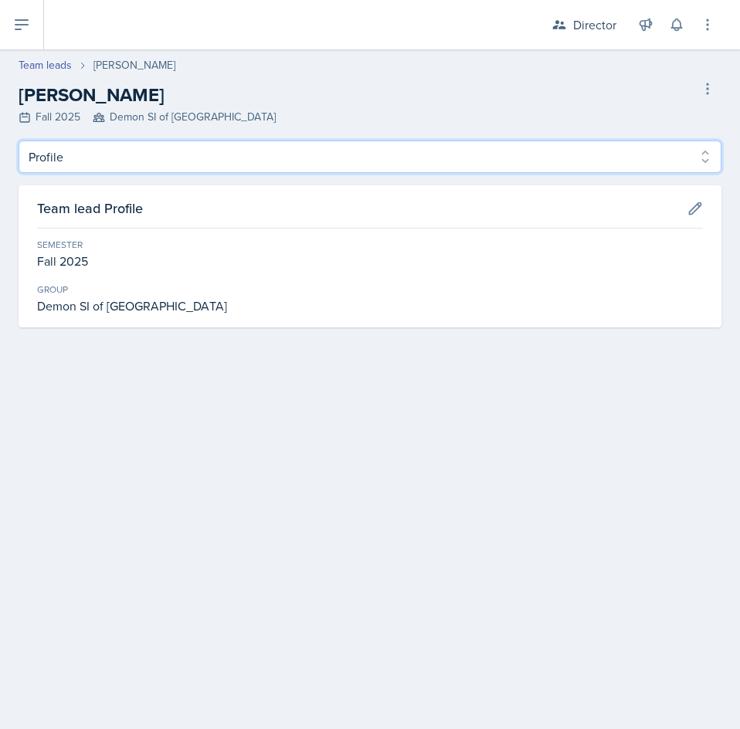
click at [129, 160] on select "Profile Observation Forms" at bounding box center [370, 157] width 703 height 32
select select "Observation Forms"
click at [19, 141] on select "Profile Observation Forms" at bounding box center [370, 157] width 703 height 32
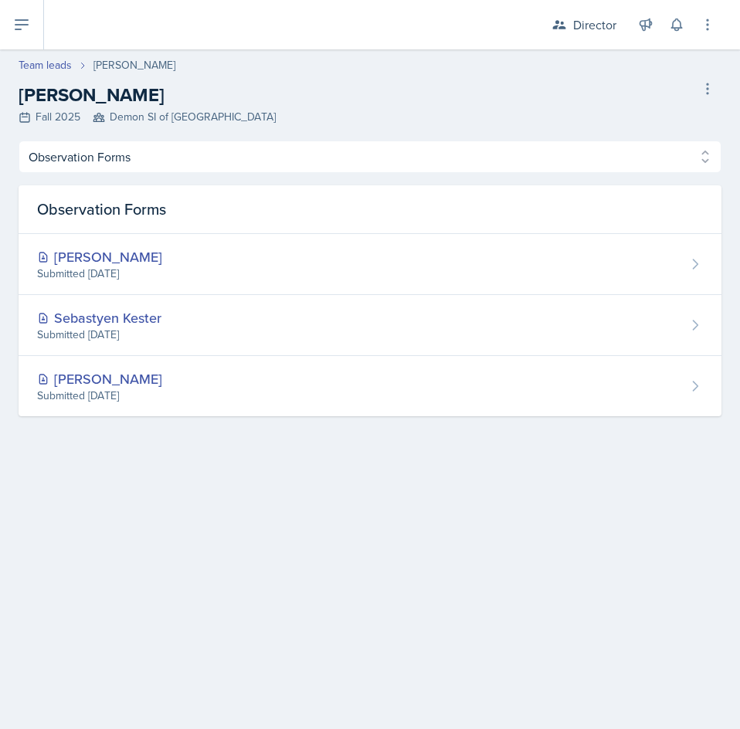
click at [39, 56] on header "Team leads [PERSON_NAME] [PERSON_NAME] Fall 2025 Demon SI of Fleet Street Delet…" at bounding box center [370, 94] width 740 height 91
click at [36, 63] on link "Team leads" at bounding box center [45, 65] width 53 height 16
select select "2bed604d-1099-4043-b1bc-2365e8740244"
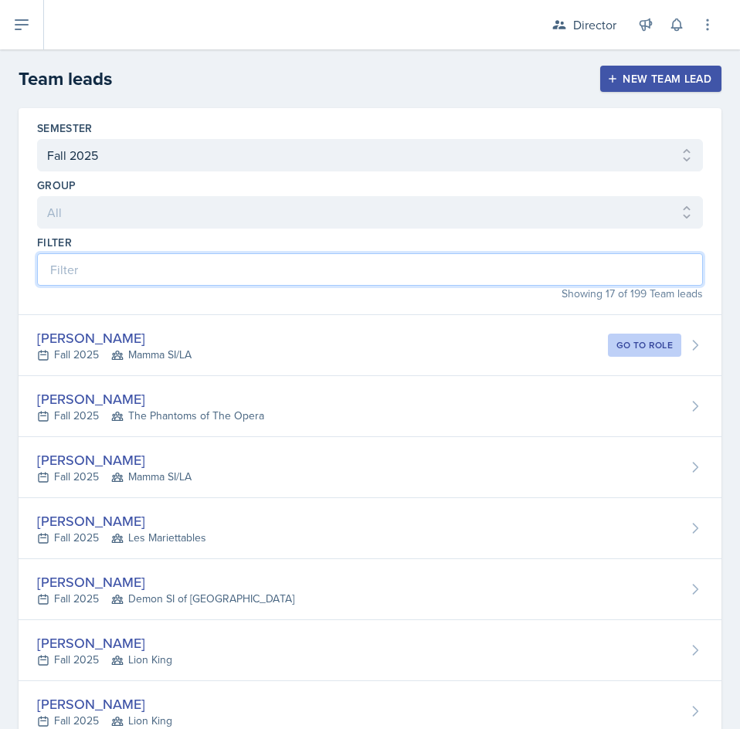
click at [198, 278] on input at bounding box center [370, 269] width 666 height 32
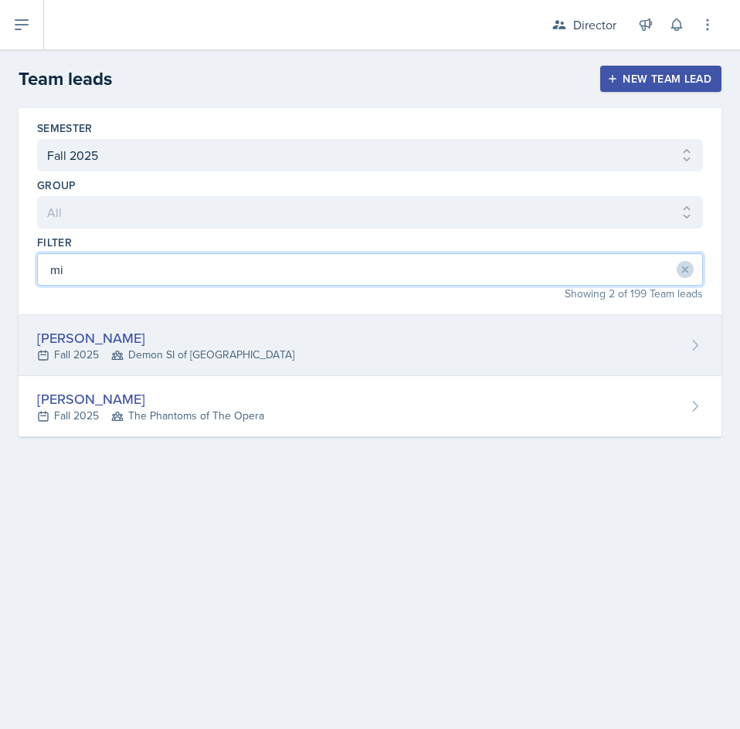
type input "mi"
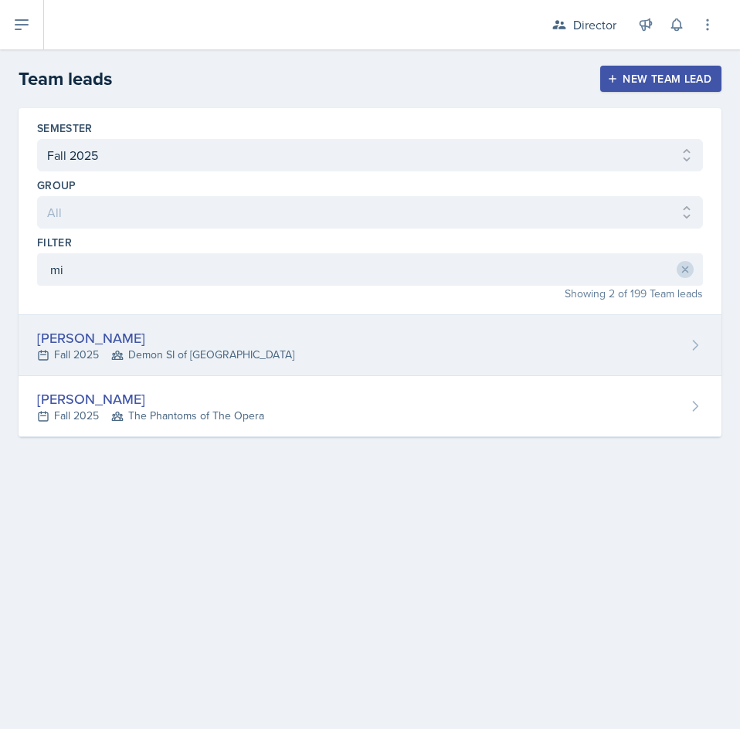
click at [182, 360] on span "Demon SI of [GEOGRAPHIC_DATA]" at bounding box center [202, 355] width 183 height 16
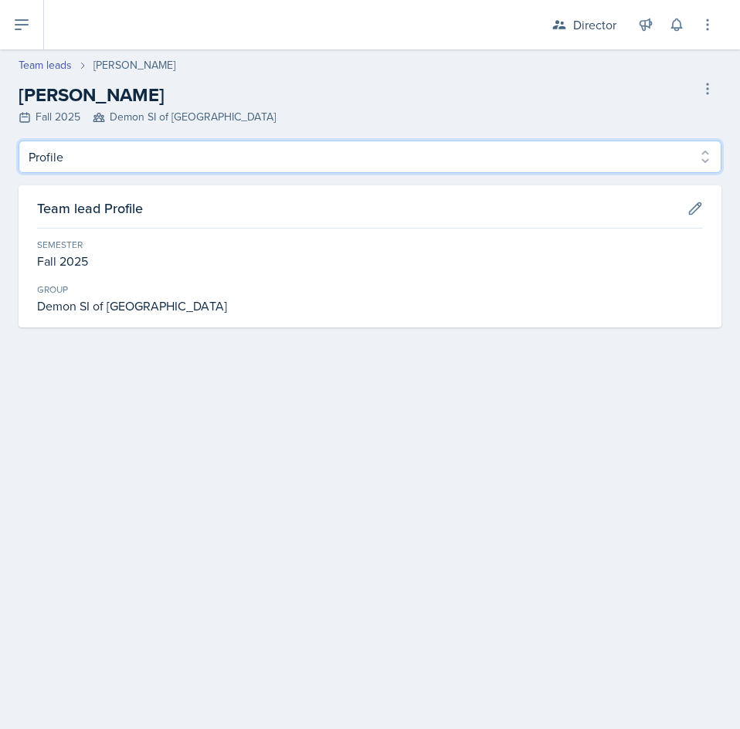
click at [115, 154] on select "Profile Observation Forms" at bounding box center [370, 157] width 703 height 32
select select "Observation Forms"
click at [19, 141] on select "Profile Observation Forms" at bounding box center [370, 157] width 703 height 32
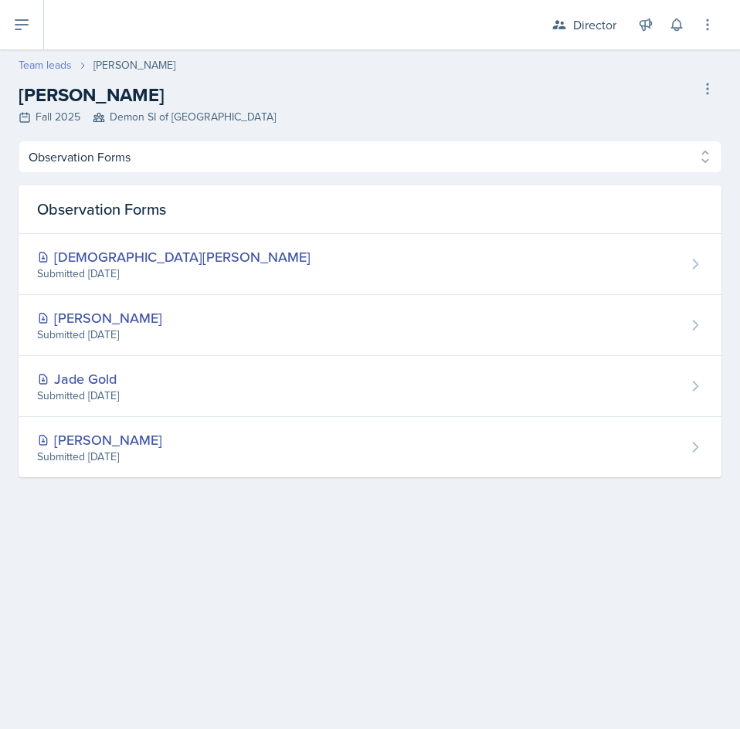
click at [59, 60] on link "Team leads" at bounding box center [45, 65] width 53 height 16
select select "2bed604d-1099-4043-b1bc-2365e8740244"
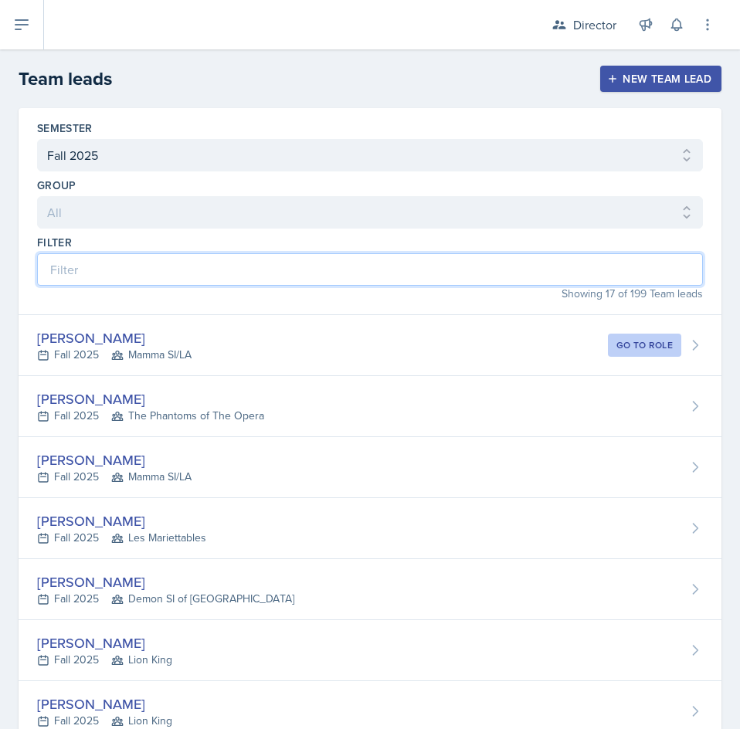
click at [323, 264] on input at bounding box center [370, 269] width 666 height 32
type input "n"
type input "A"
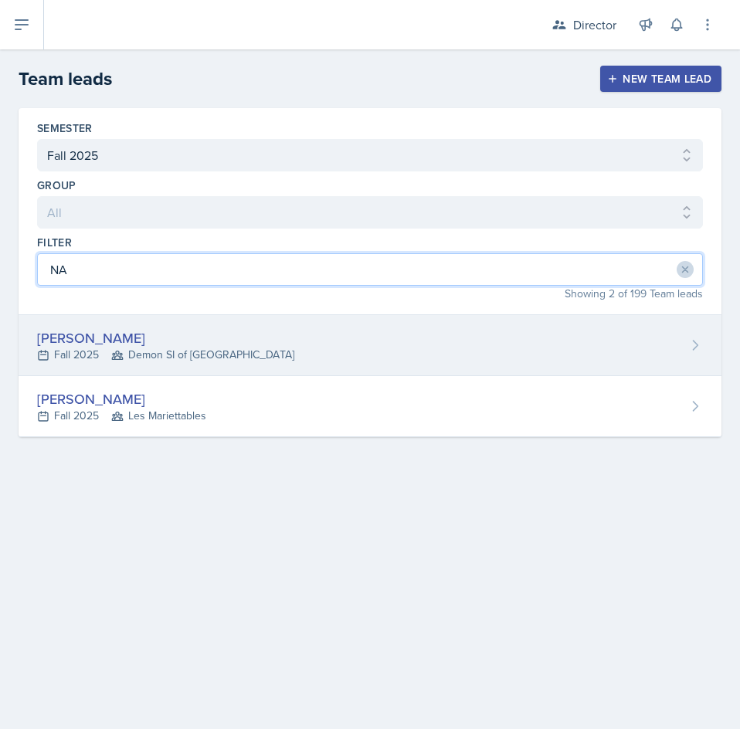
type input "NA"
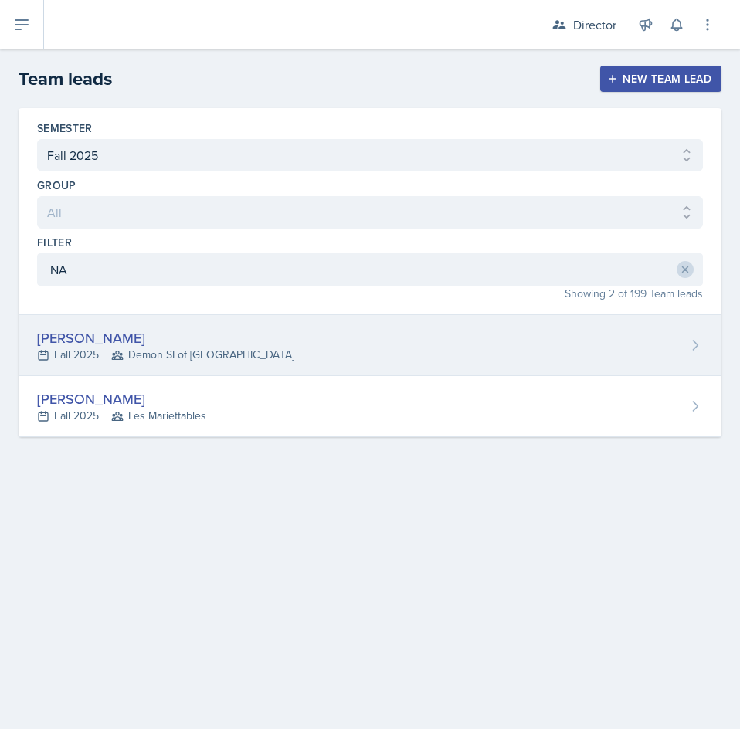
click at [239, 330] on div "[PERSON_NAME]" at bounding box center [165, 337] width 257 height 21
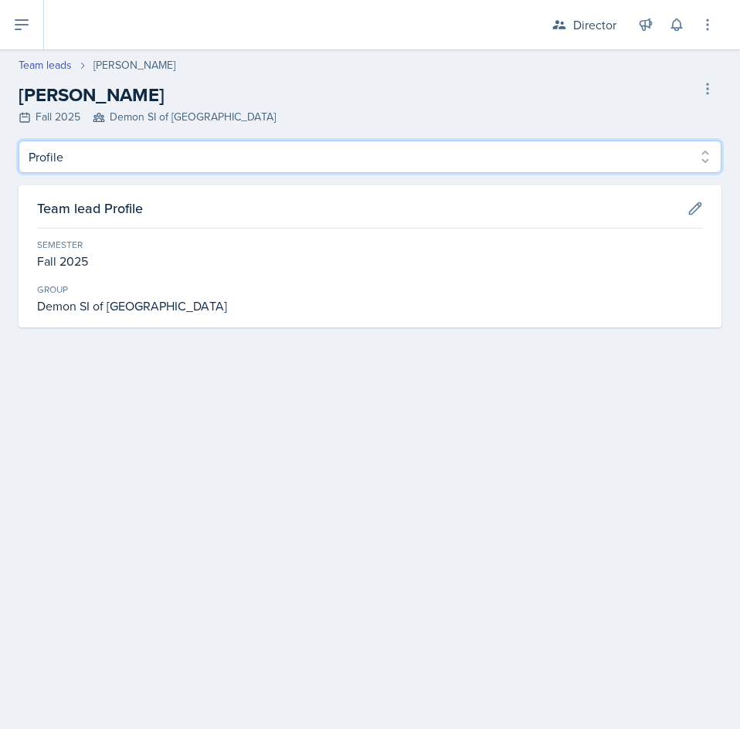
click at [139, 157] on select "Profile Observation Forms" at bounding box center [370, 157] width 703 height 32
click at [19, 141] on select "Profile Observation Forms" at bounding box center [370, 157] width 703 height 32
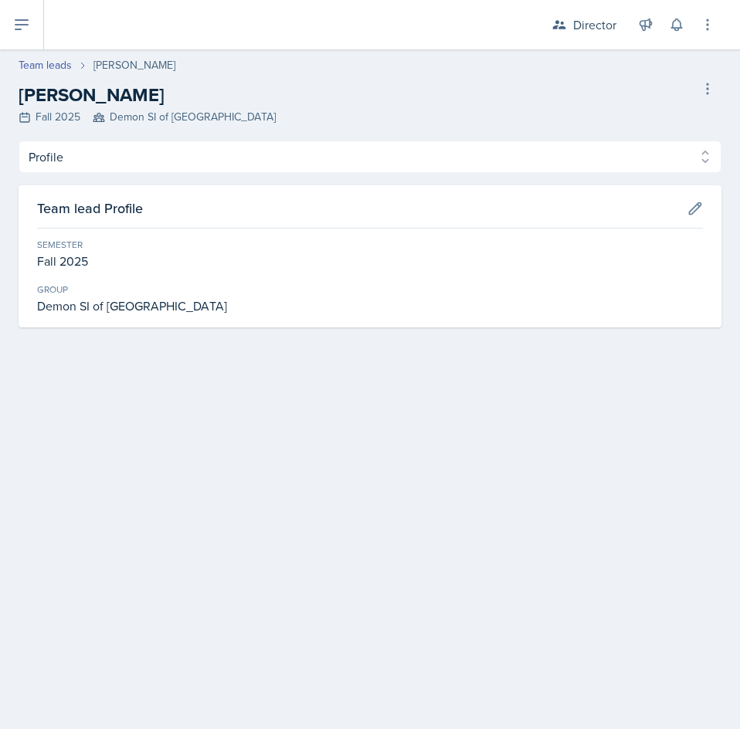
click at [143, 206] on h3 "Team lead Profile" at bounding box center [90, 208] width 106 height 21
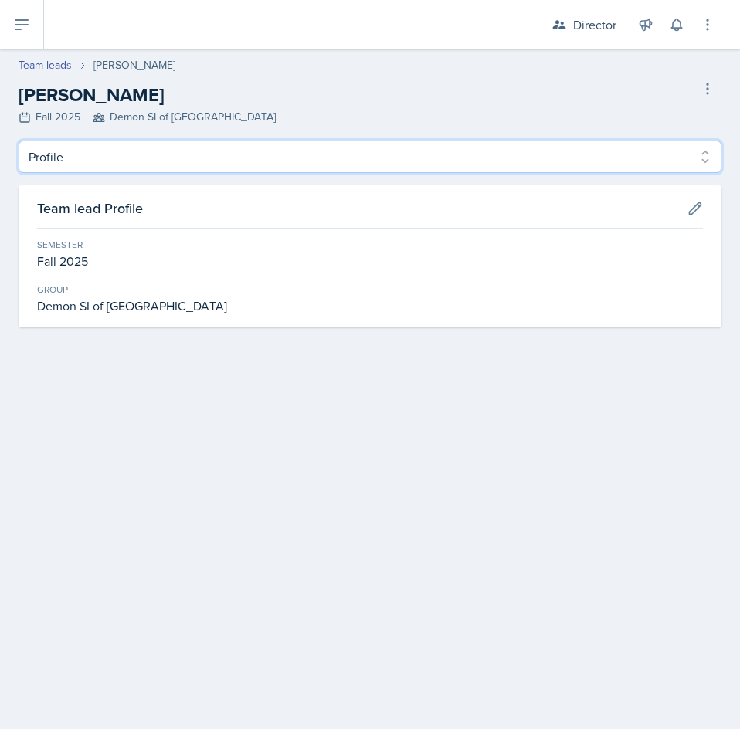
drag, startPoint x: 148, startPoint y: 159, endPoint x: 146, endPoint y: 172, distance: 13.3
click at [148, 159] on select "Profile Observation Forms" at bounding box center [370, 157] width 703 height 32
select select "Observation Forms"
click at [19, 141] on select "Profile Observation Forms" at bounding box center [370, 157] width 703 height 32
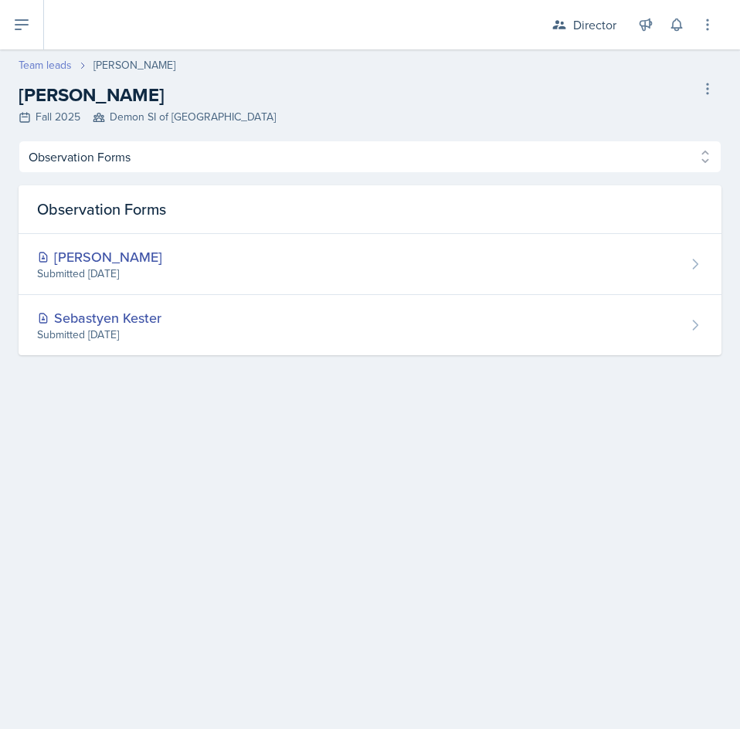
click at [33, 64] on link "Team leads" at bounding box center [45, 65] width 53 height 16
select select "2bed604d-1099-4043-b1bc-2365e8740244"
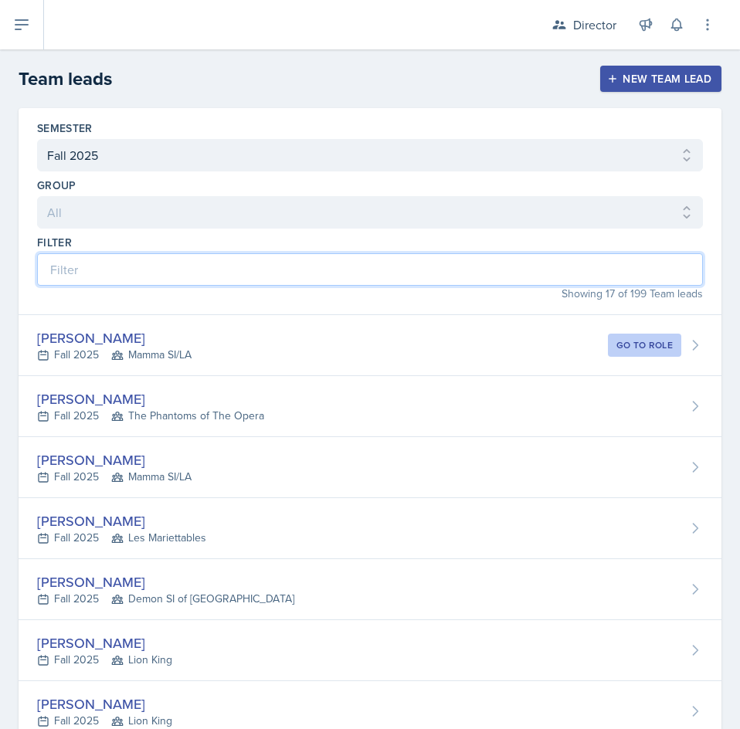
click at [277, 259] on input at bounding box center [370, 269] width 666 height 32
type input "S"
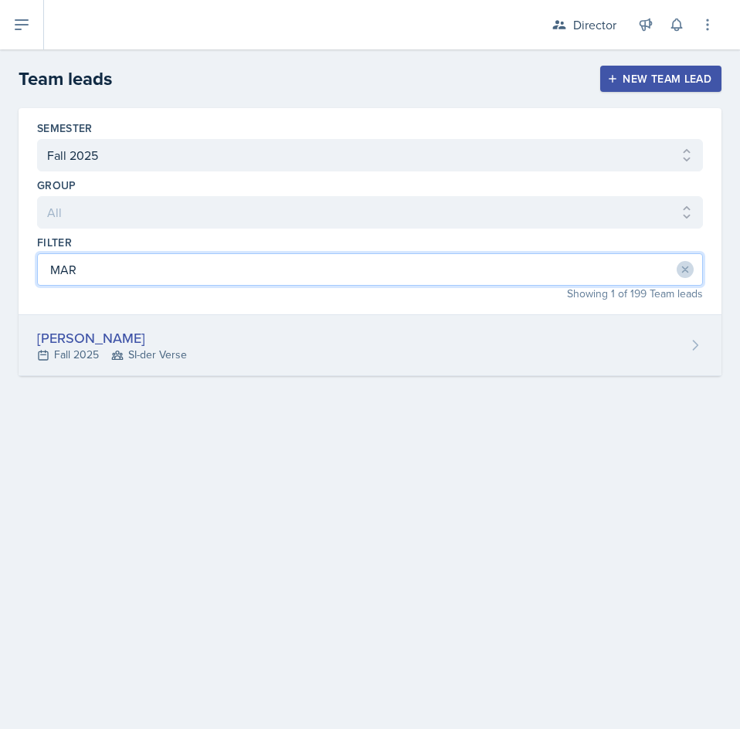
type input "MAR"
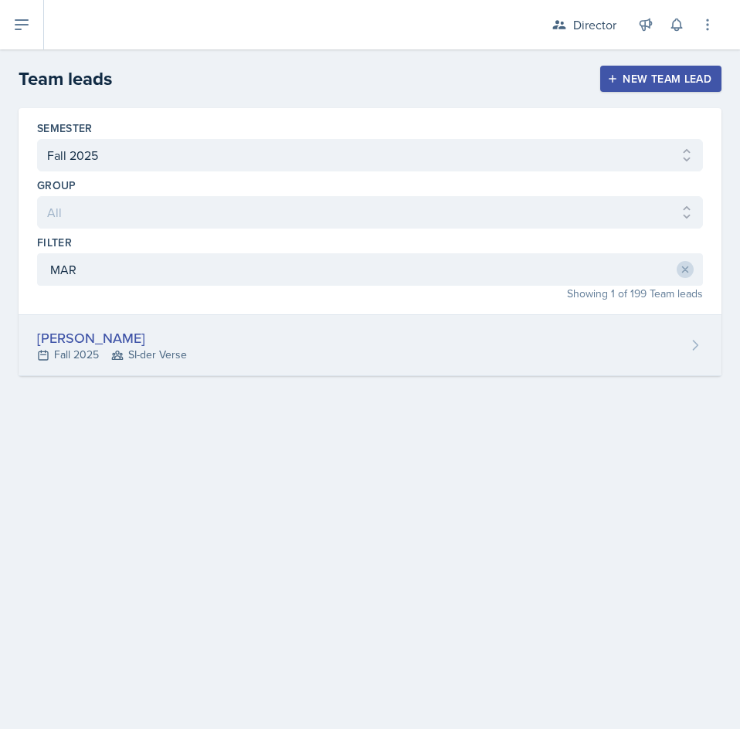
click at [288, 335] on div "[PERSON_NAME] Fall 2025 SI-der Verse" at bounding box center [370, 345] width 703 height 61
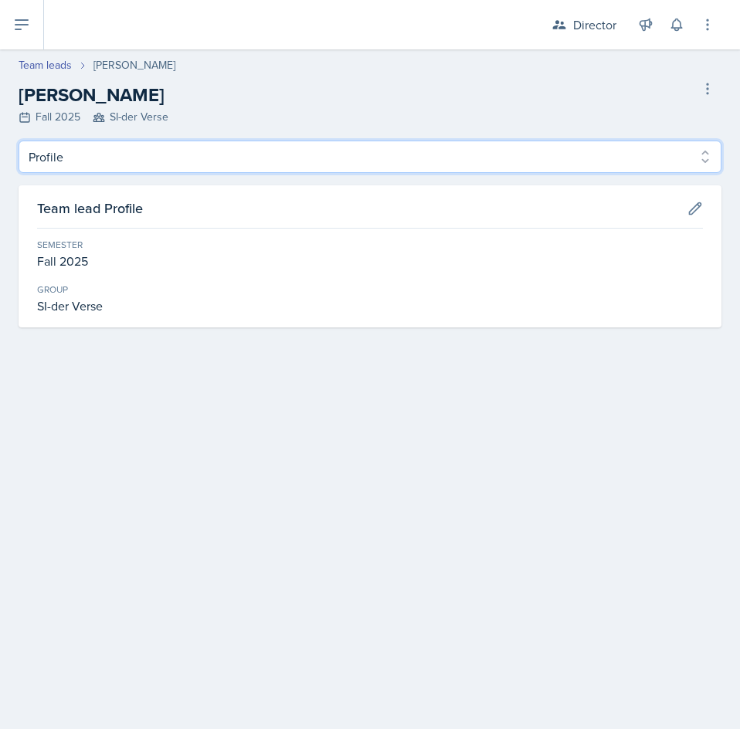
drag, startPoint x: 98, startPoint y: 155, endPoint x: 97, endPoint y: 168, distance: 13.2
click at [98, 155] on select "Profile Observation Forms" at bounding box center [370, 157] width 703 height 32
select select "Observation Forms"
click at [19, 141] on select "Profile Observation Forms" at bounding box center [370, 157] width 703 height 32
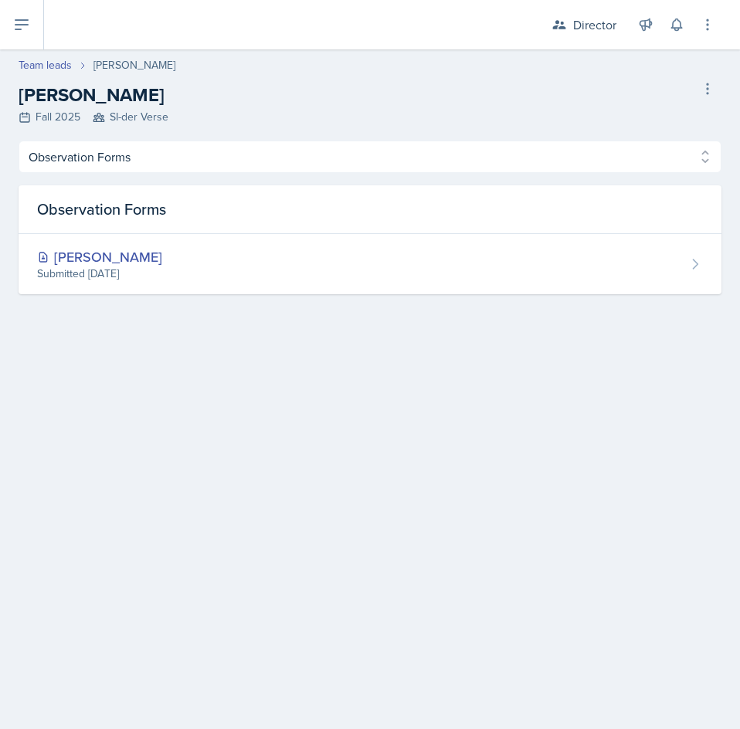
select select "2bed604d-1099-4043-b1bc-2365e8740244"
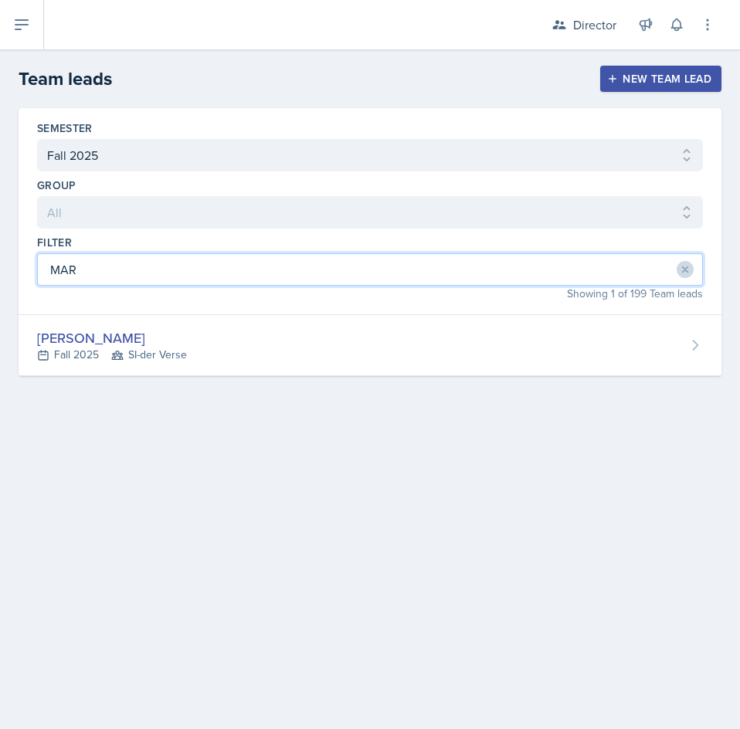
click at [215, 267] on input "MAR" at bounding box center [370, 269] width 666 height 32
drag, startPoint x: 215, startPoint y: 267, endPoint x: 39, endPoint y: 276, distance: 175.5
click at [39, 276] on input "MAR" at bounding box center [370, 269] width 666 height 32
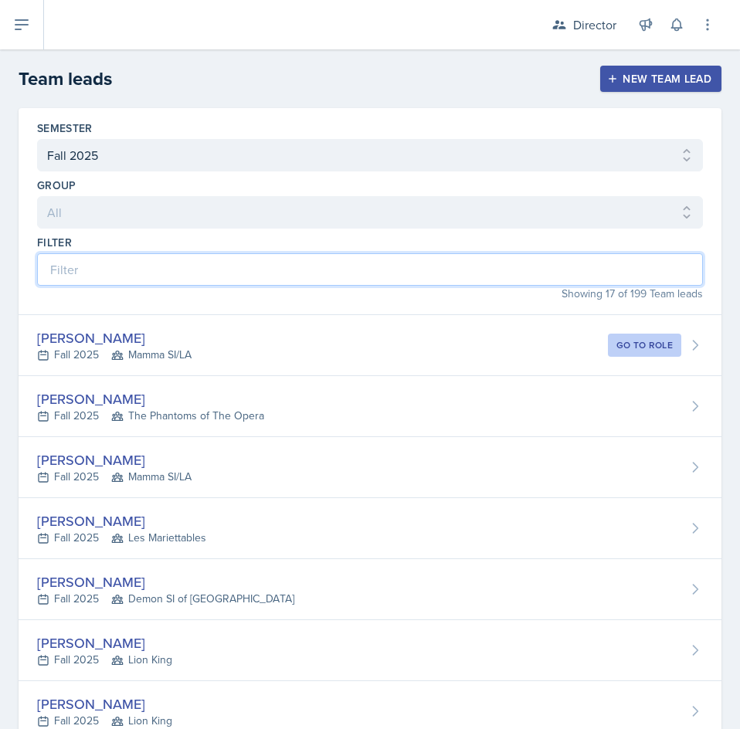
type input "E"
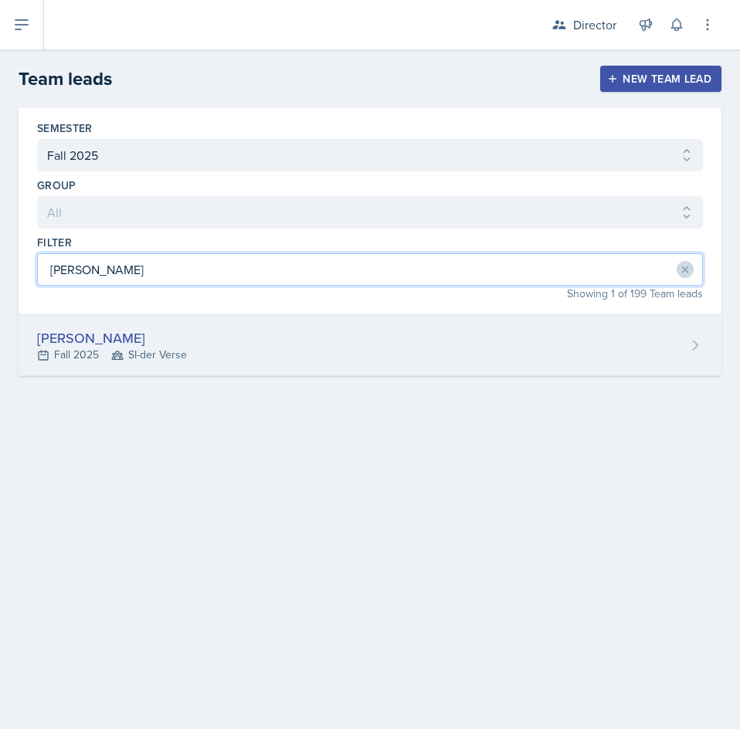
type input "[PERSON_NAME]"
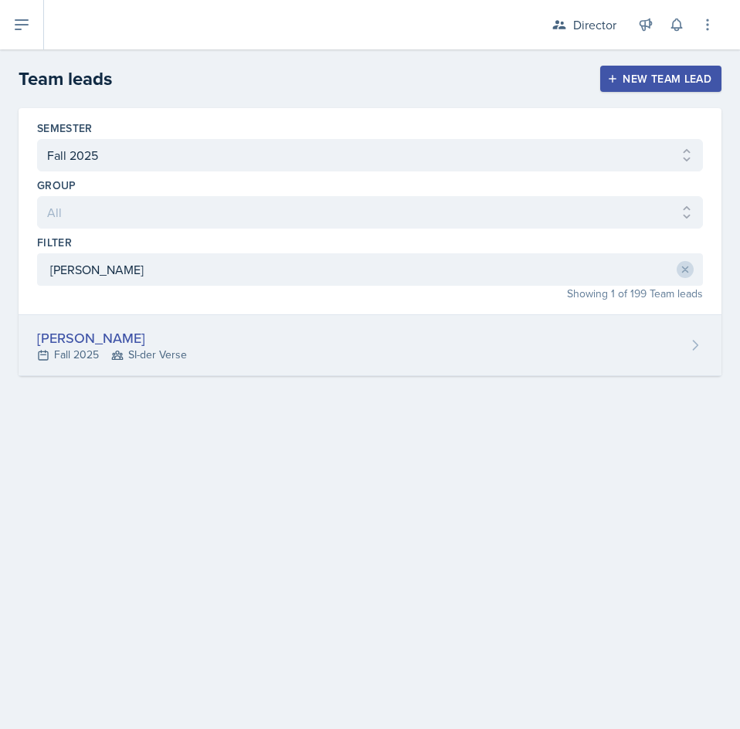
click at [164, 329] on div "[PERSON_NAME]" at bounding box center [112, 337] width 150 height 21
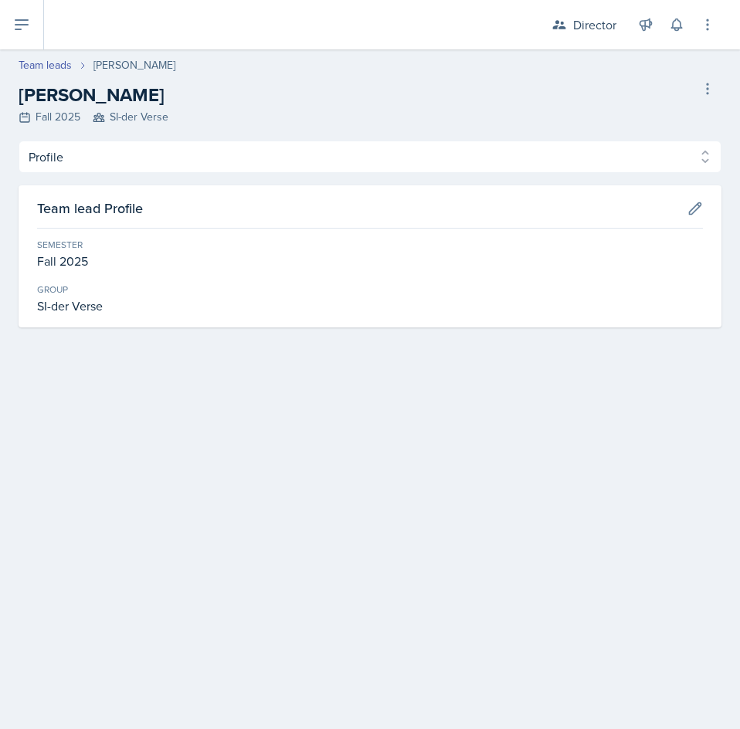
drag, startPoint x: 111, startPoint y: 136, endPoint x: 101, endPoint y: 155, distance: 21.8
click at [109, 142] on div "Team leads [PERSON_NAME] [PERSON_NAME] Fall 2025 SI-der Verse Delete Team lead …" at bounding box center [370, 206] width 740 height 315
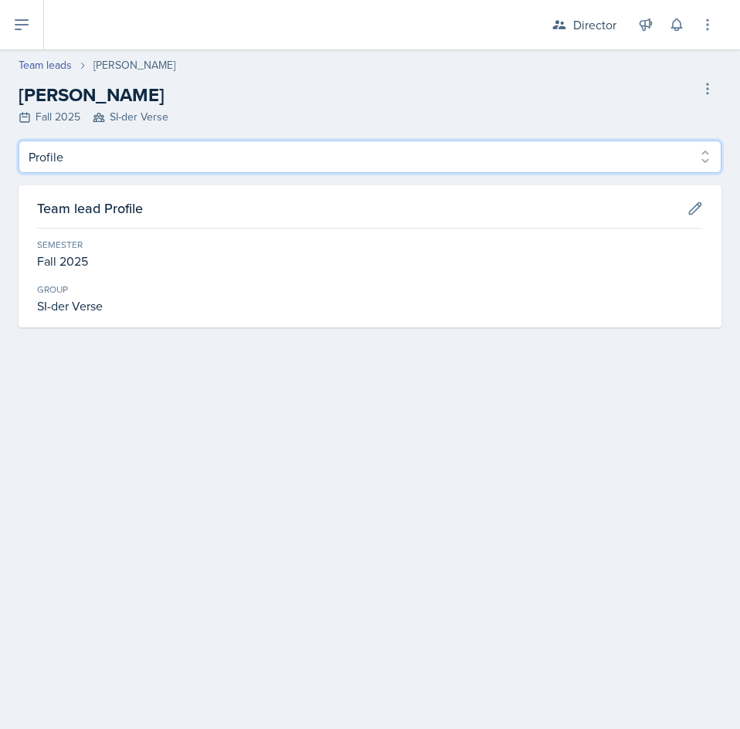
click at [101, 156] on select "Profile Observation Forms" at bounding box center [370, 157] width 703 height 32
click at [19, 141] on select "Profile Observation Forms" at bounding box center [370, 157] width 703 height 32
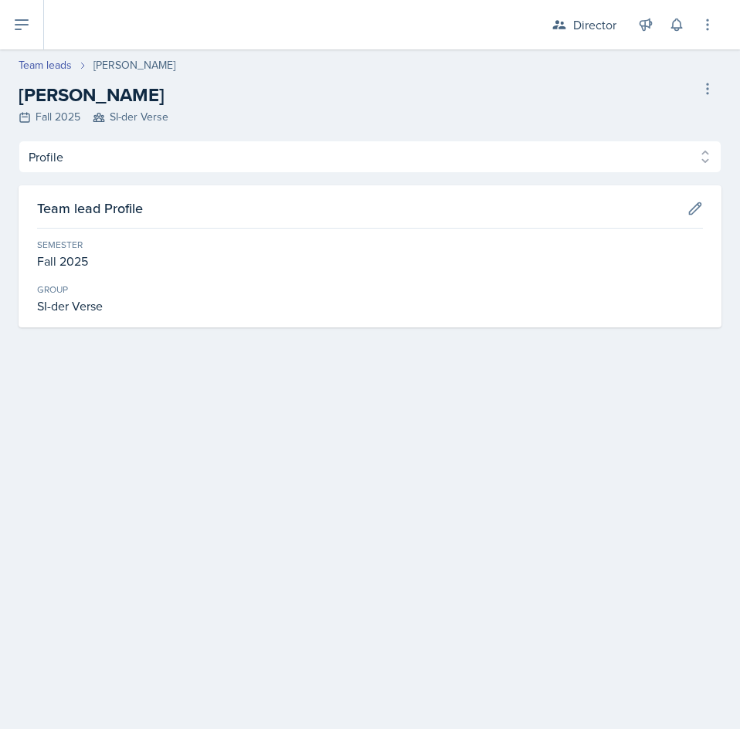
click at [100, 204] on h3 "Team lead Profile" at bounding box center [90, 208] width 106 height 21
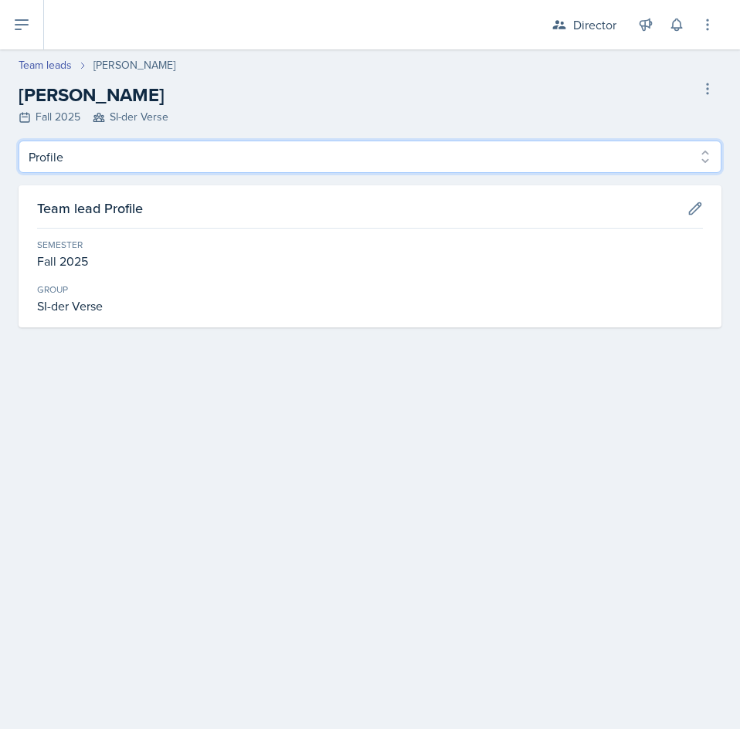
click at [107, 157] on select "Profile Observation Forms" at bounding box center [370, 157] width 703 height 32
select select "Observation Forms"
click at [19, 141] on select "Profile Observation Forms" at bounding box center [370, 157] width 703 height 32
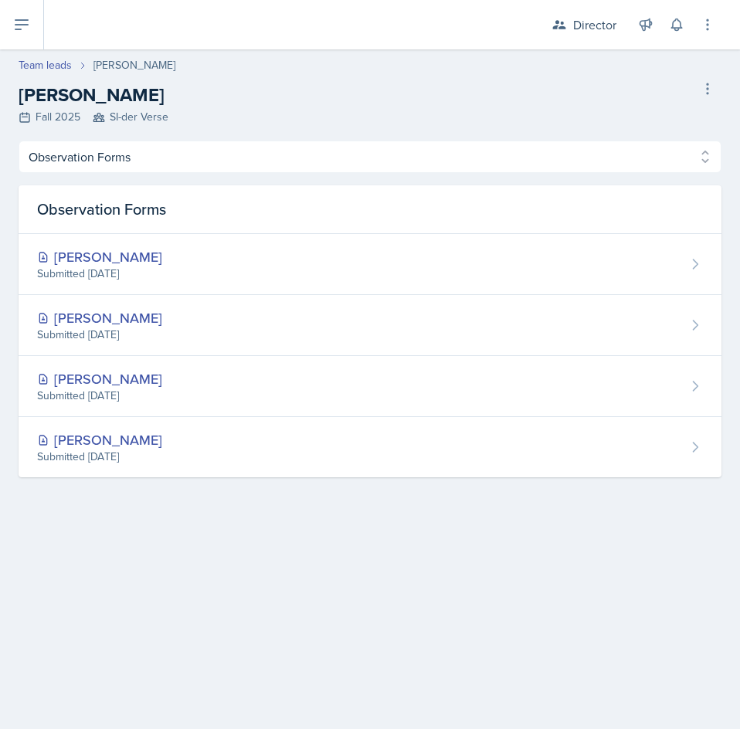
select select "2bed604d-1099-4043-b1bc-2365e8740244"
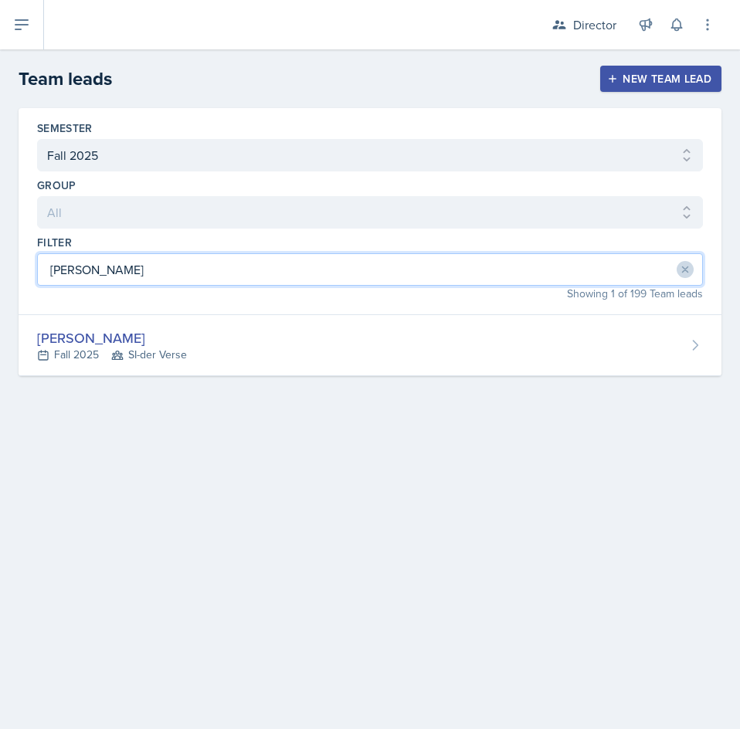
click at [242, 266] on input "[PERSON_NAME]" at bounding box center [370, 269] width 666 height 32
drag, startPoint x: 206, startPoint y: 271, endPoint x: -1, endPoint y: 272, distance: 207.0
click at [0, 272] on html "SI Documents Director Dashboard Calendar Reports Users All Users Si leaders Tea…" at bounding box center [370, 364] width 740 height 729
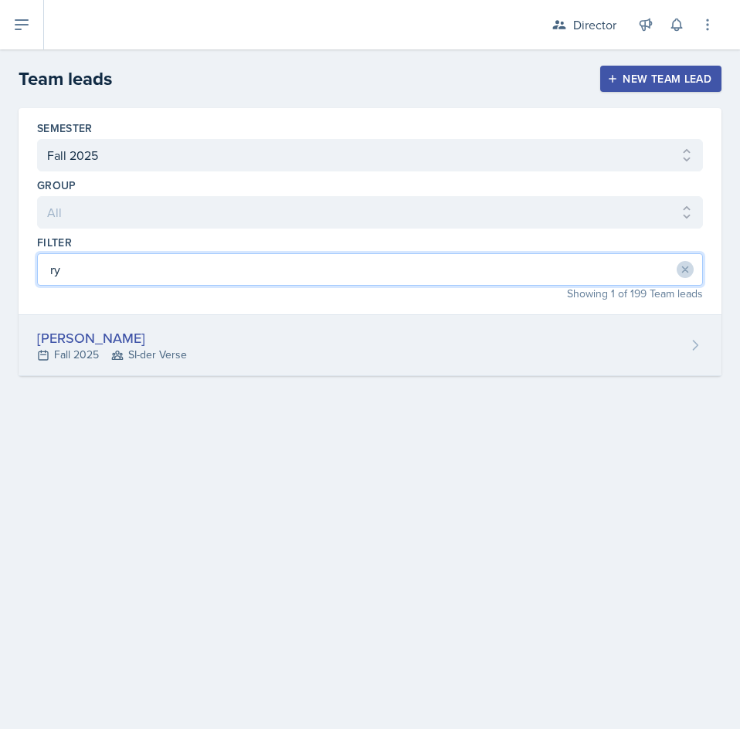
type input "ry"
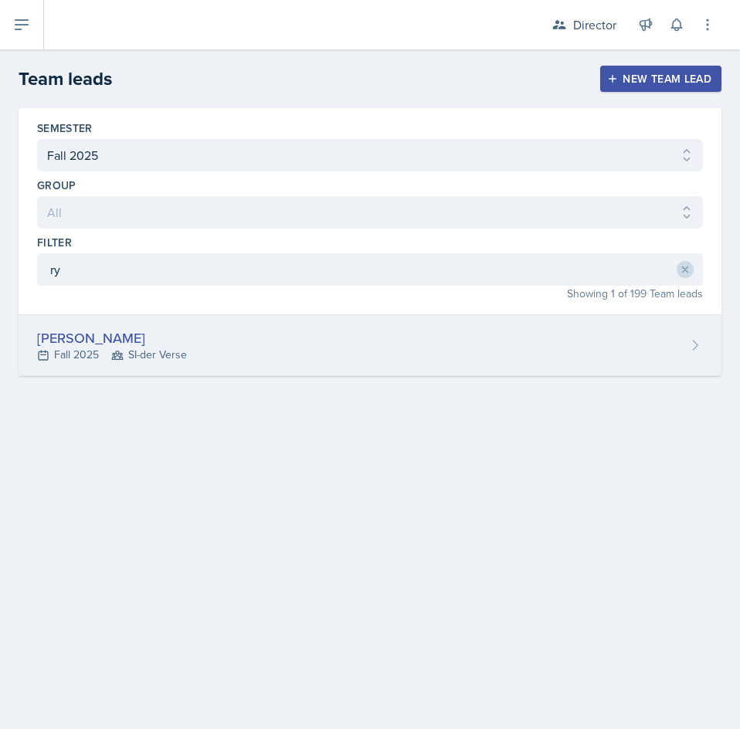
click at [349, 326] on div "[PERSON_NAME] Fall 2025 SI-der Verse" at bounding box center [370, 345] width 703 height 61
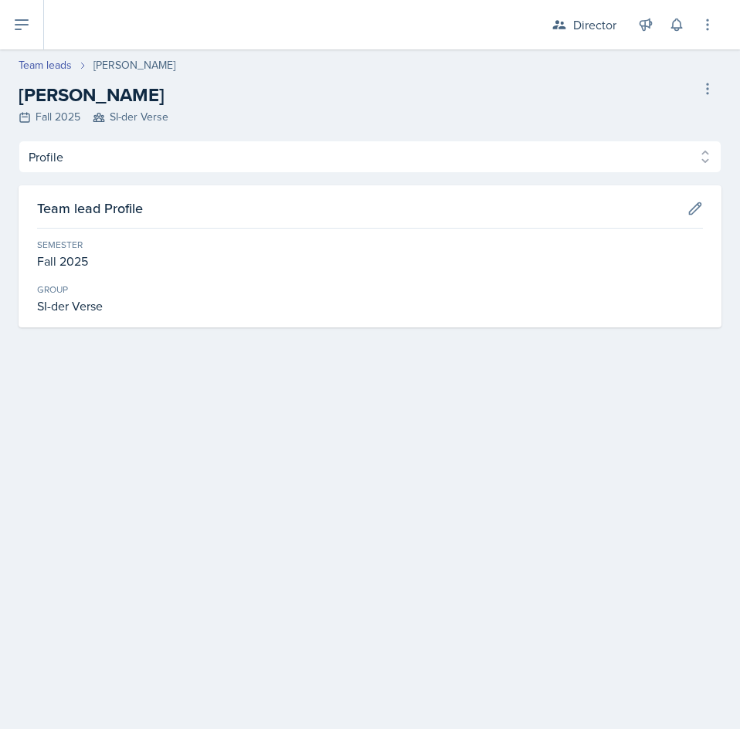
click at [128, 175] on div "Profile Observation Forms Profile Observation Forms Team lead Profile Semester …" at bounding box center [370, 234] width 703 height 187
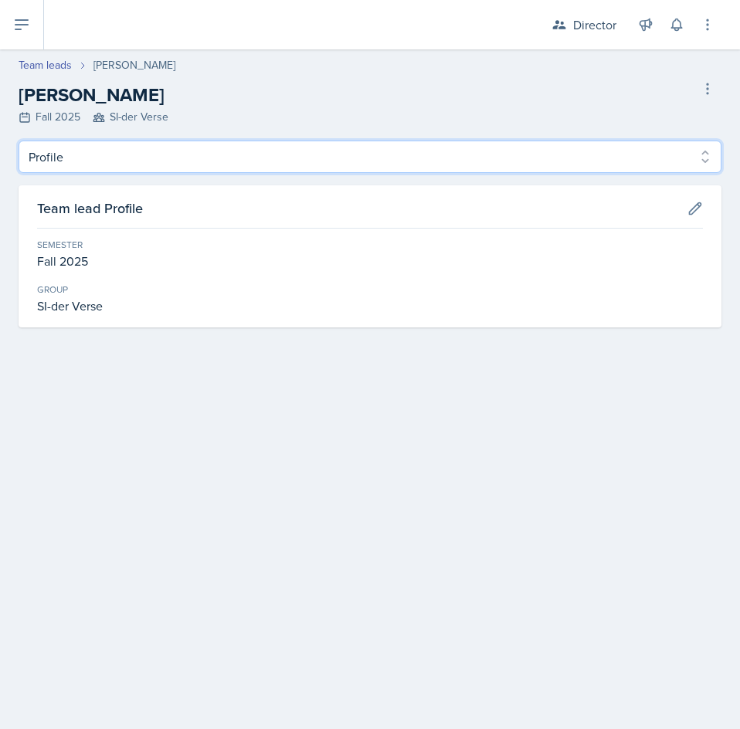
click at [125, 160] on select "Profile Observation Forms" at bounding box center [370, 157] width 703 height 32
select select "Observation Forms"
click at [19, 141] on select "Profile Observation Forms" at bounding box center [370, 157] width 703 height 32
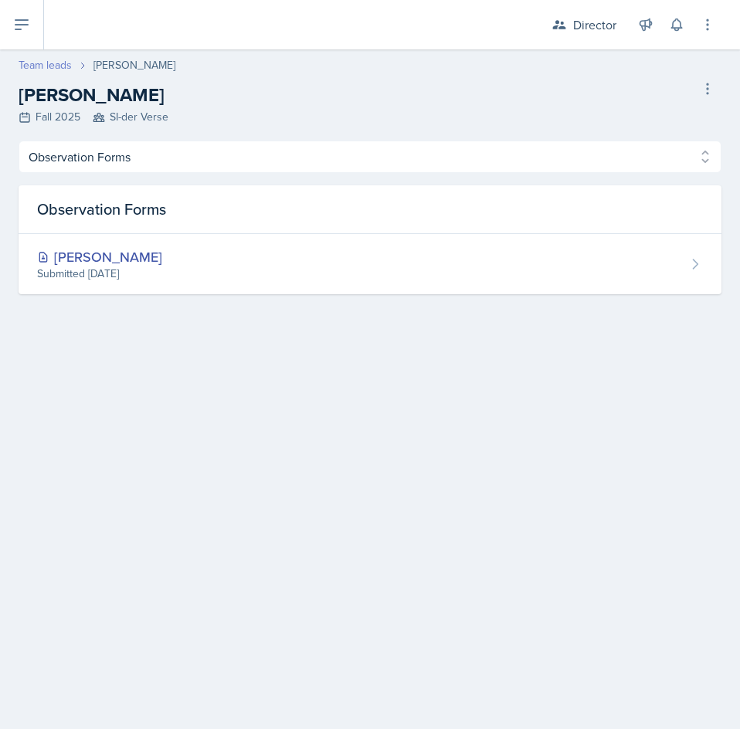
click at [25, 69] on link "Team leads" at bounding box center [45, 65] width 53 height 16
select select "2bed604d-1099-4043-b1bc-2365e8740244"
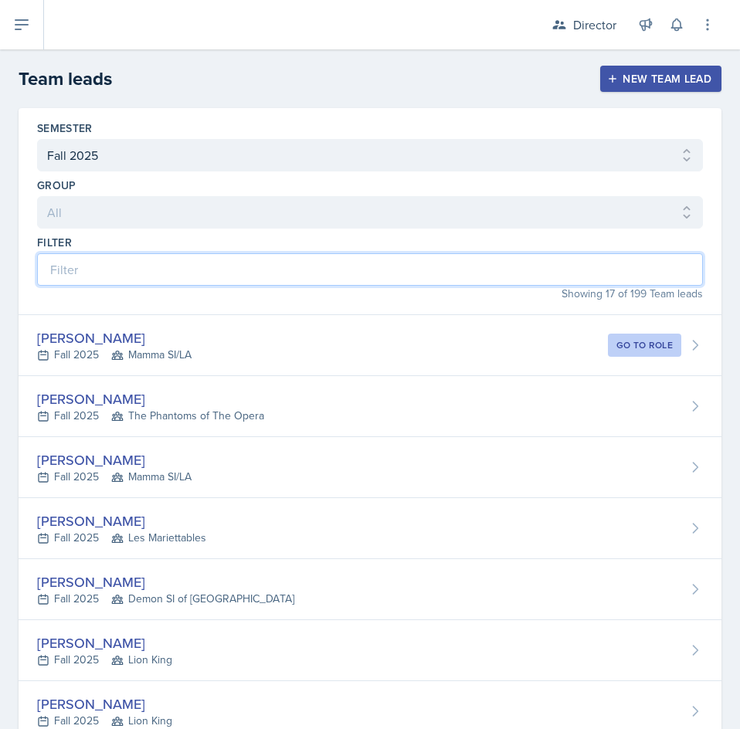
click at [198, 280] on input at bounding box center [370, 269] width 666 height 32
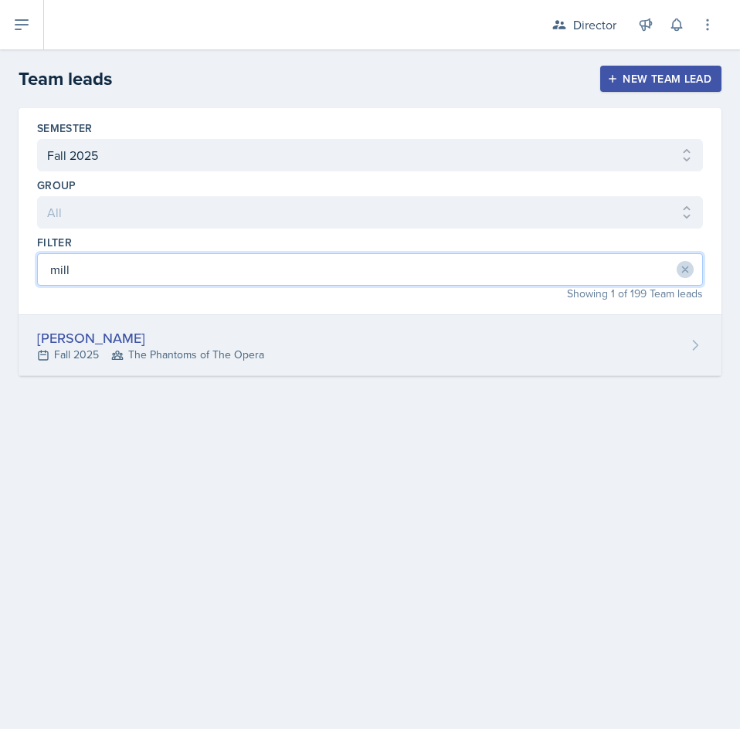
type input "mill"
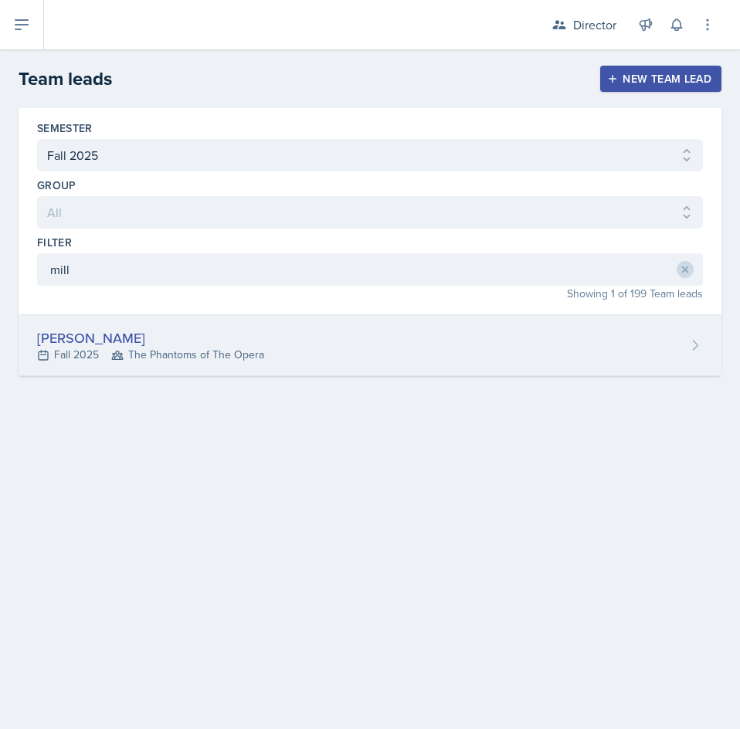
click at [134, 331] on div "[PERSON_NAME]" at bounding box center [150, 337] width 227 height 21
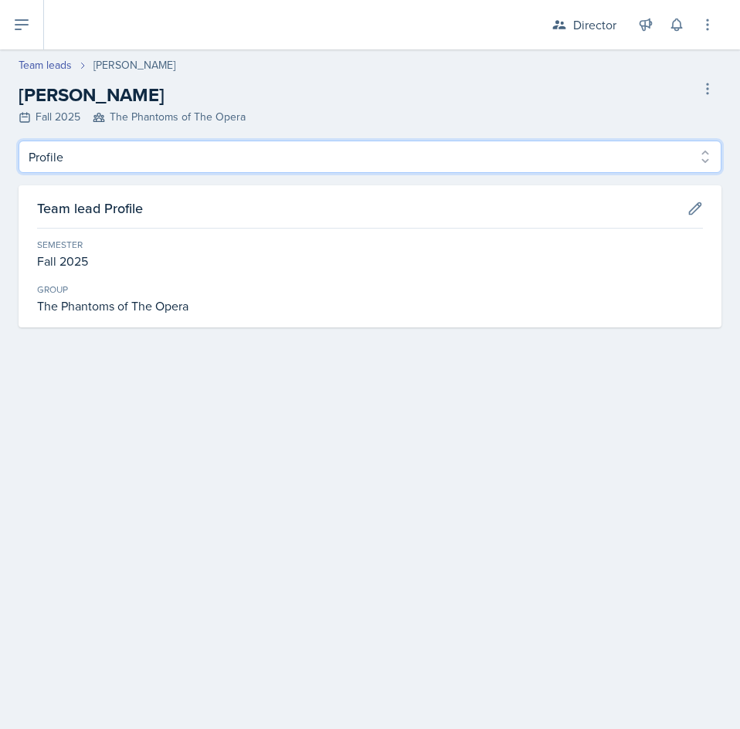
drag, startPoint x: 121, startPoint y: 158, endPoint x: 119, endPoint y: 168, distance: 9.6
click at [121, 158] on select "Profile Observation Forms" at bounding box center [370, 157] width 703 height 32
select select "Observation Forms"
click at [19, 141] on select "Profile Observation Forms" at bounding box center [370, 157] width 703 height 32
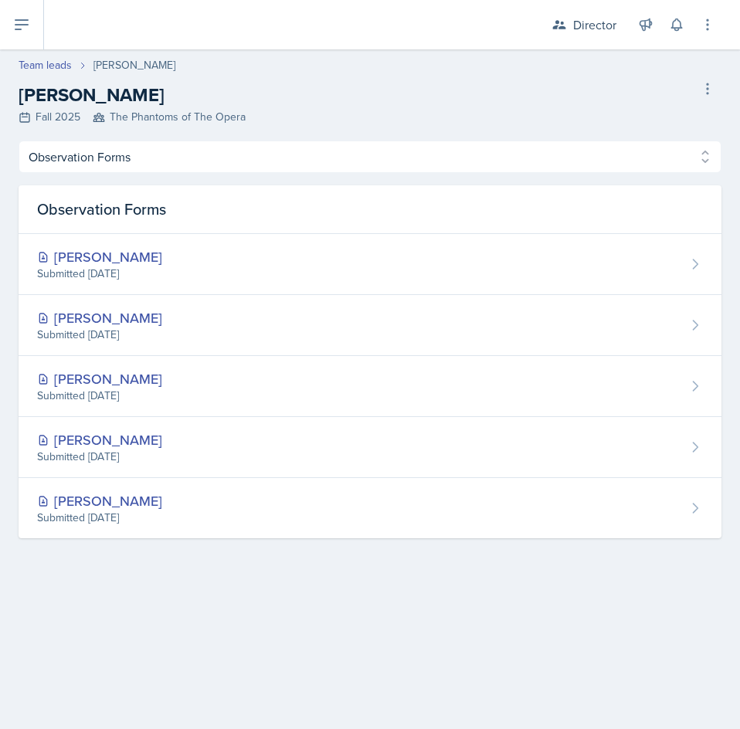
click at [47, 55] on header "Team leads [PERSON_NAME] [PERSON_NAME] Fall 2025 The Phantoms of The Opera Dele…" at bounding box center [370, 94] width 740 height 91
click at [49, 66] on link "Team leads" at bounding box center [45, 65] width 53 height 16
select select "2bed604d-1099-4043-b1bc-2365e8740244"
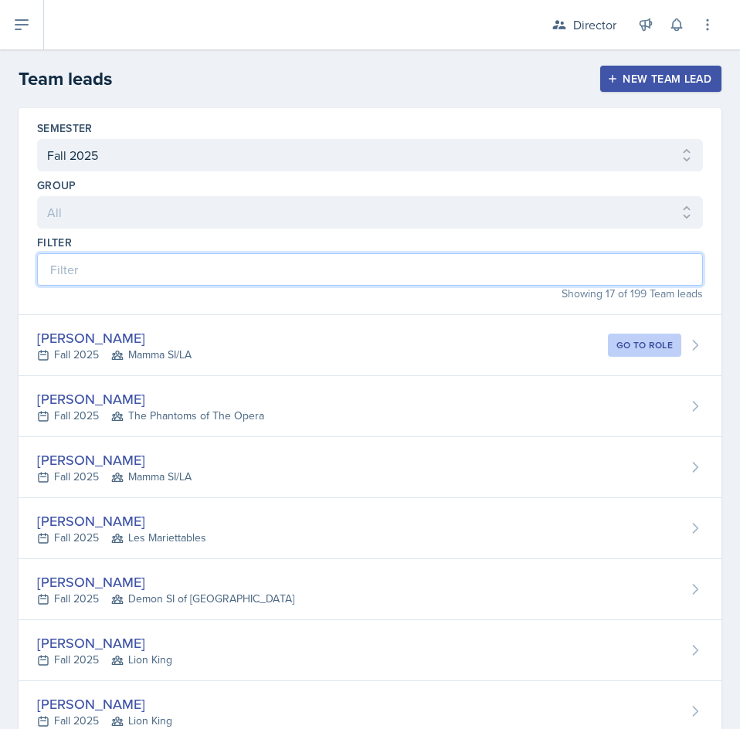
click at [255, 258] on input at bounding box center [370, 269] width 666 height 32
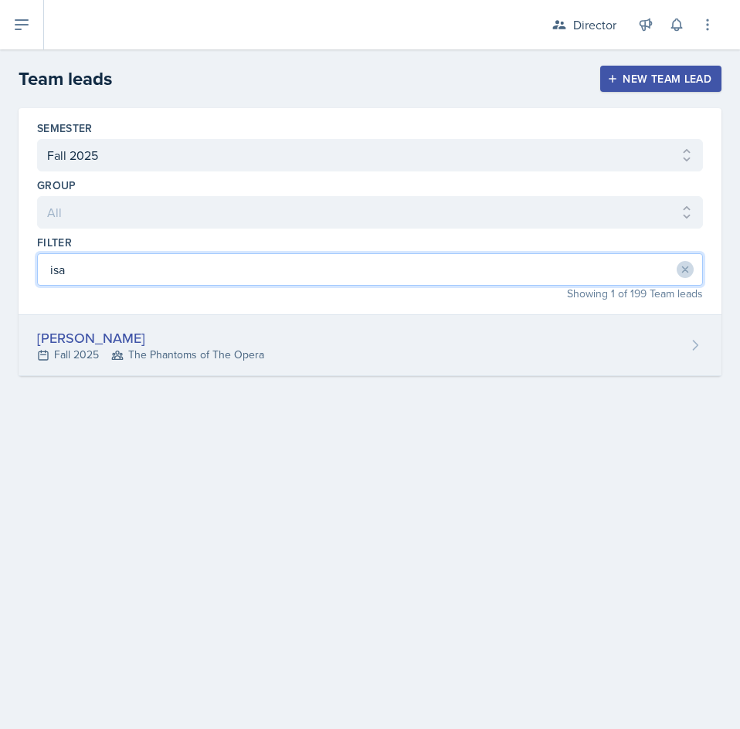
type input "isa"
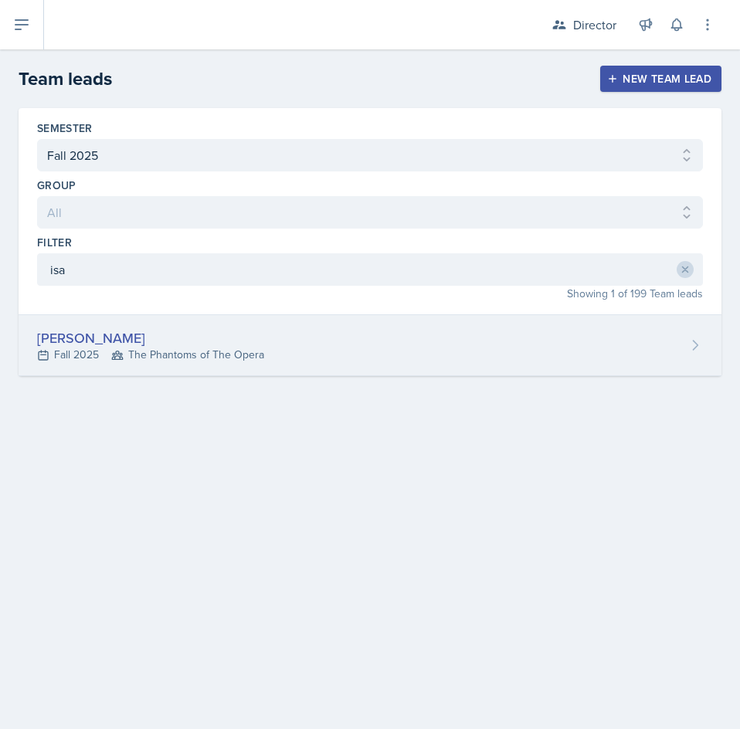
click at [96, 347] on div "Fall 2025 The Phantoms of The Opera" at bounding box center [150, 355] width 227 height 16
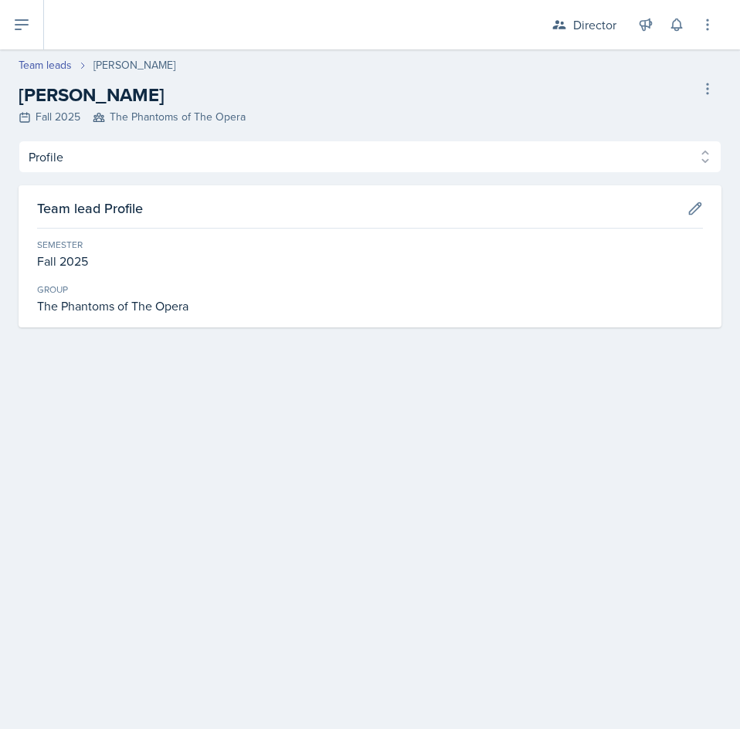
click at [96, 125] on header "Team leads [PERSON_NAME] [PERSON_NAME] Fall 2025 The Phantoms of The Opera Dele…" at bounding box center [370, 94] width 740 height 91
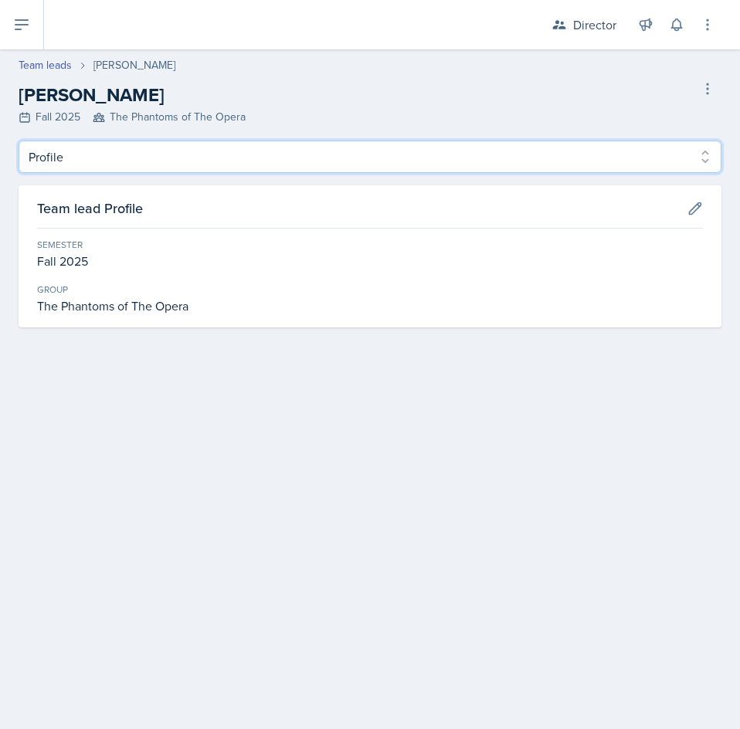
click at [96, 158] on select "Profile Observation Forms" at bounding box center [370, 157] width 703 height 32
select select "Observation Forms"
click at [19, 141] on select "Profile Observation Forms" at bounding box center [370, 157] width 703 height 32
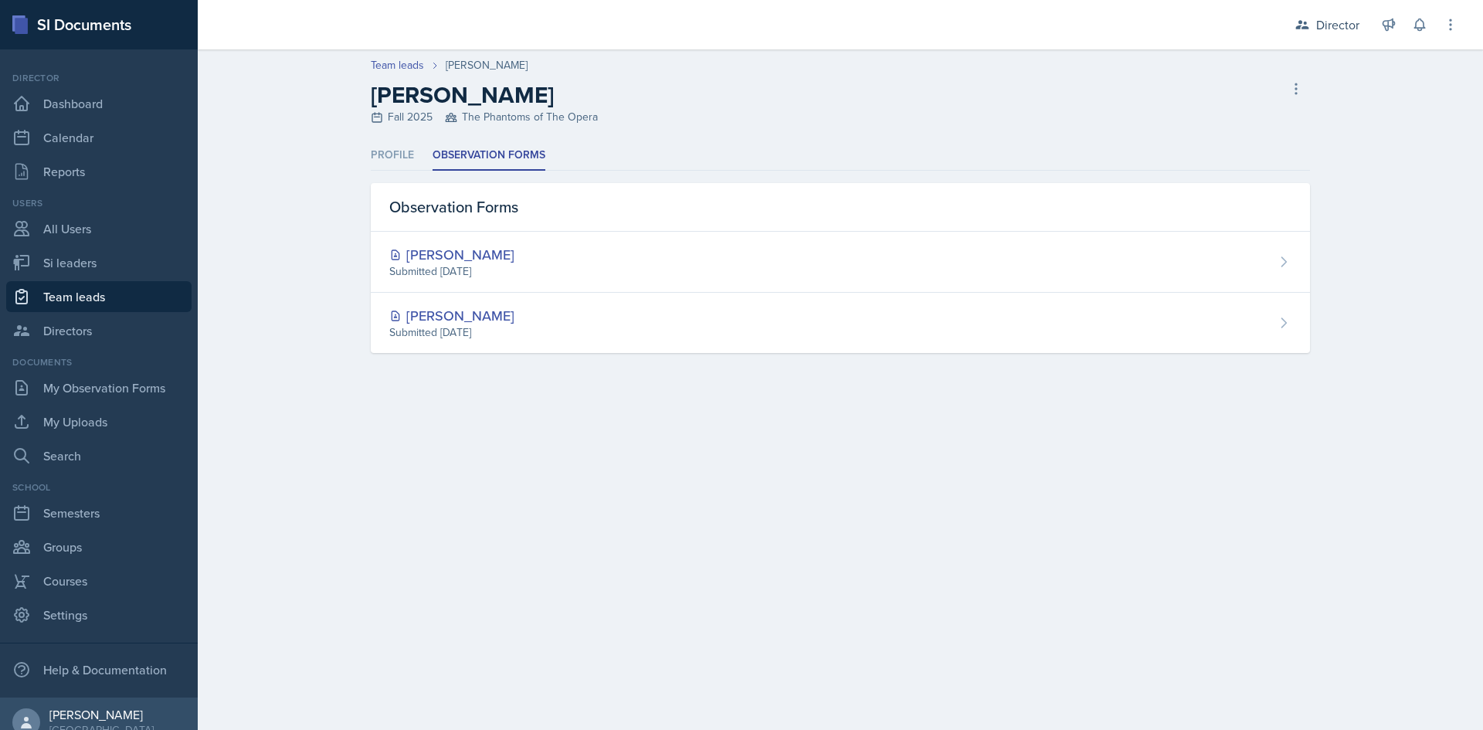
click at [73, 306] on link "Team leads" at bounding box center [98, 296] width 185 height 31
select select "2bed604d-1099-4043-b1bc-2365e8740244"
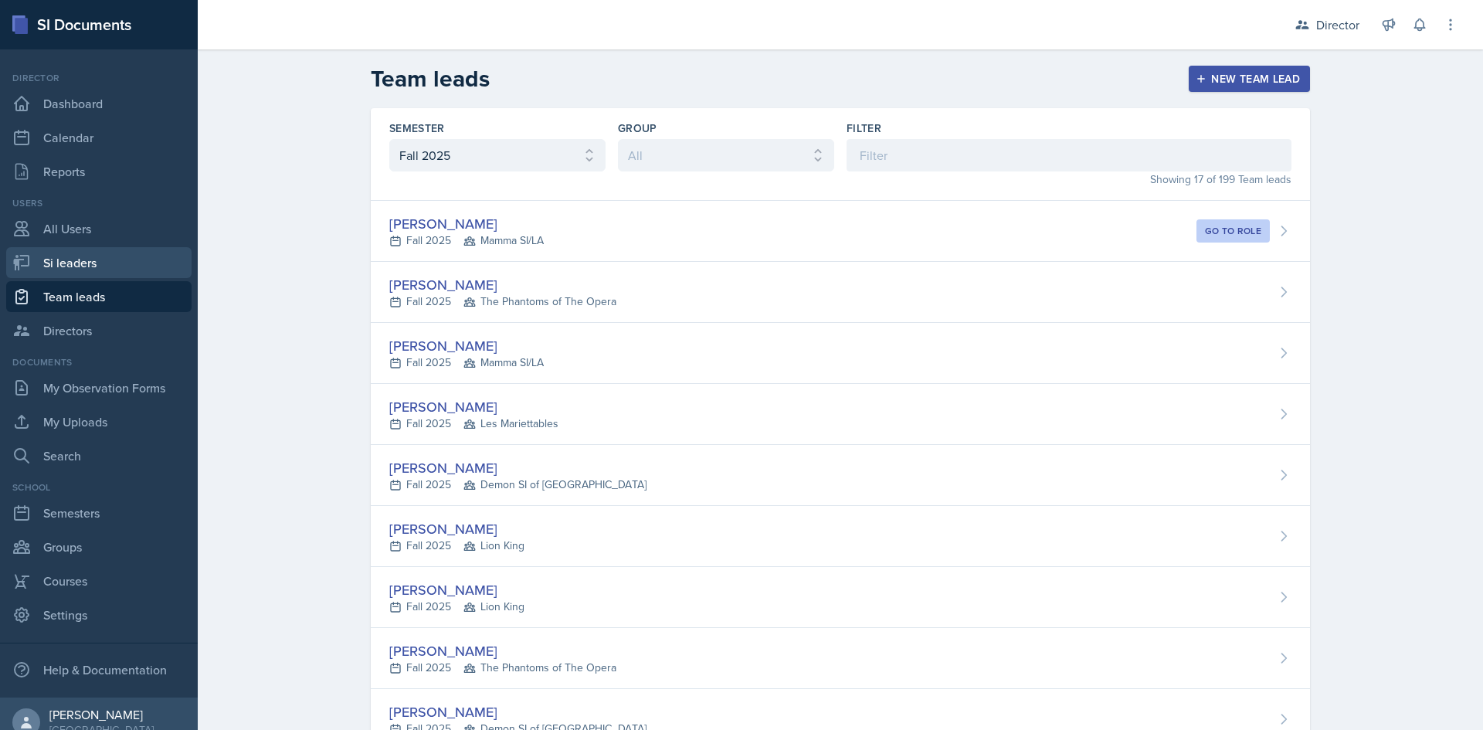
click at [91, 270] on link "Si leaders" at bounding box center [98, 262] width 185 height 31
select select "2bed604d-1099-4043-b1bc-2365e8740244"
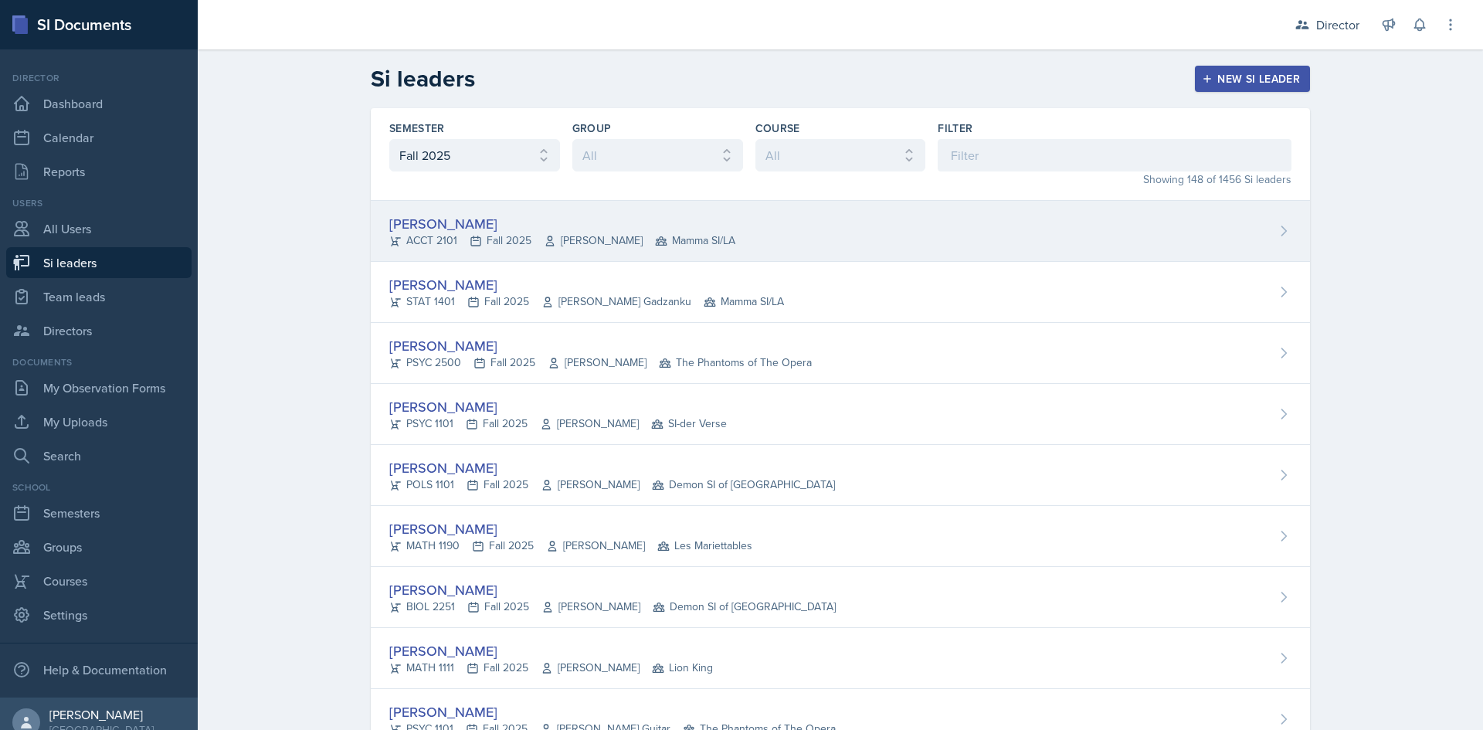
click at [450, 249] on div "[PERSON_NAME] ACCT 2101 Fall 2025 [PERSON_NAME] Mamma SI/LA" at bounding box center [840, 231] width 939 height 61
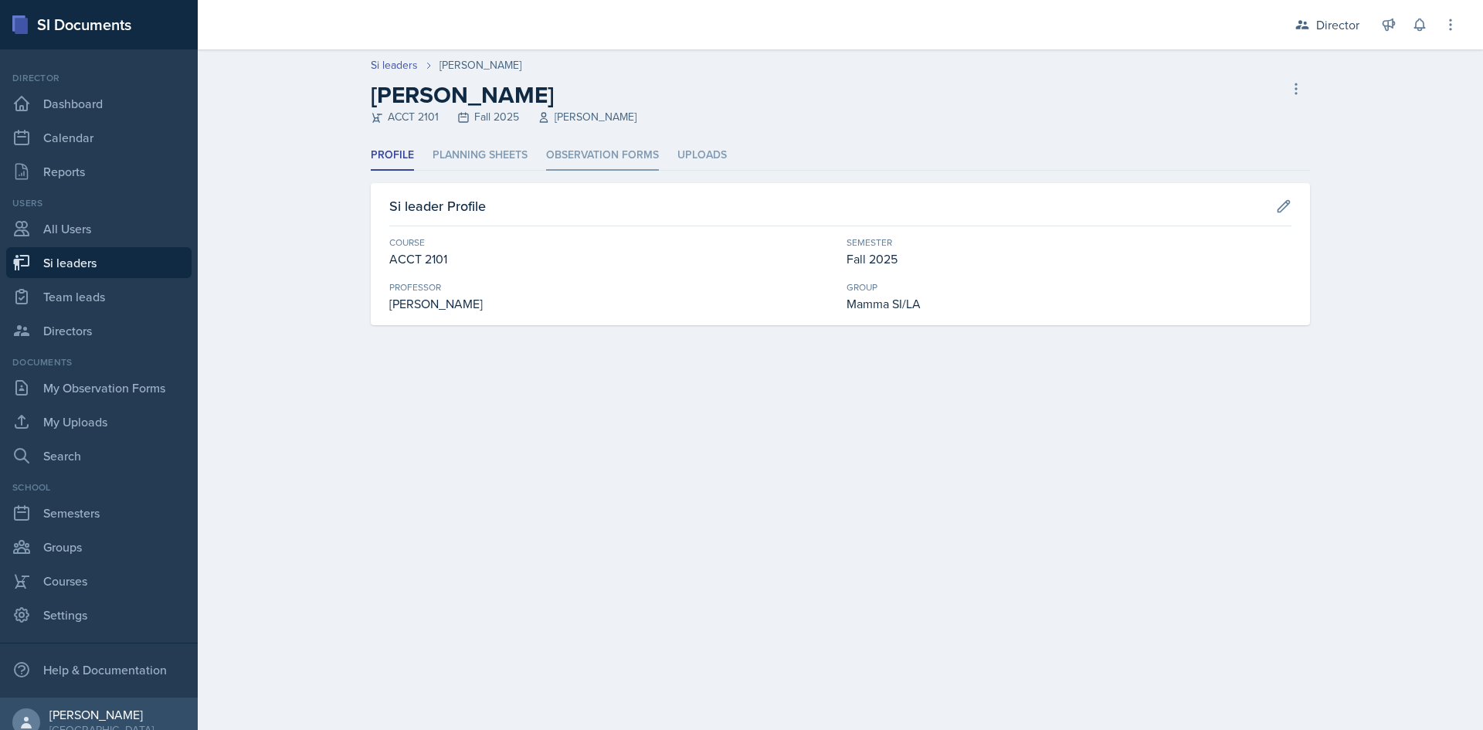
click at [621, 148] on li "Observation Forms" at bounding box center [602, 156] width 113 height 30
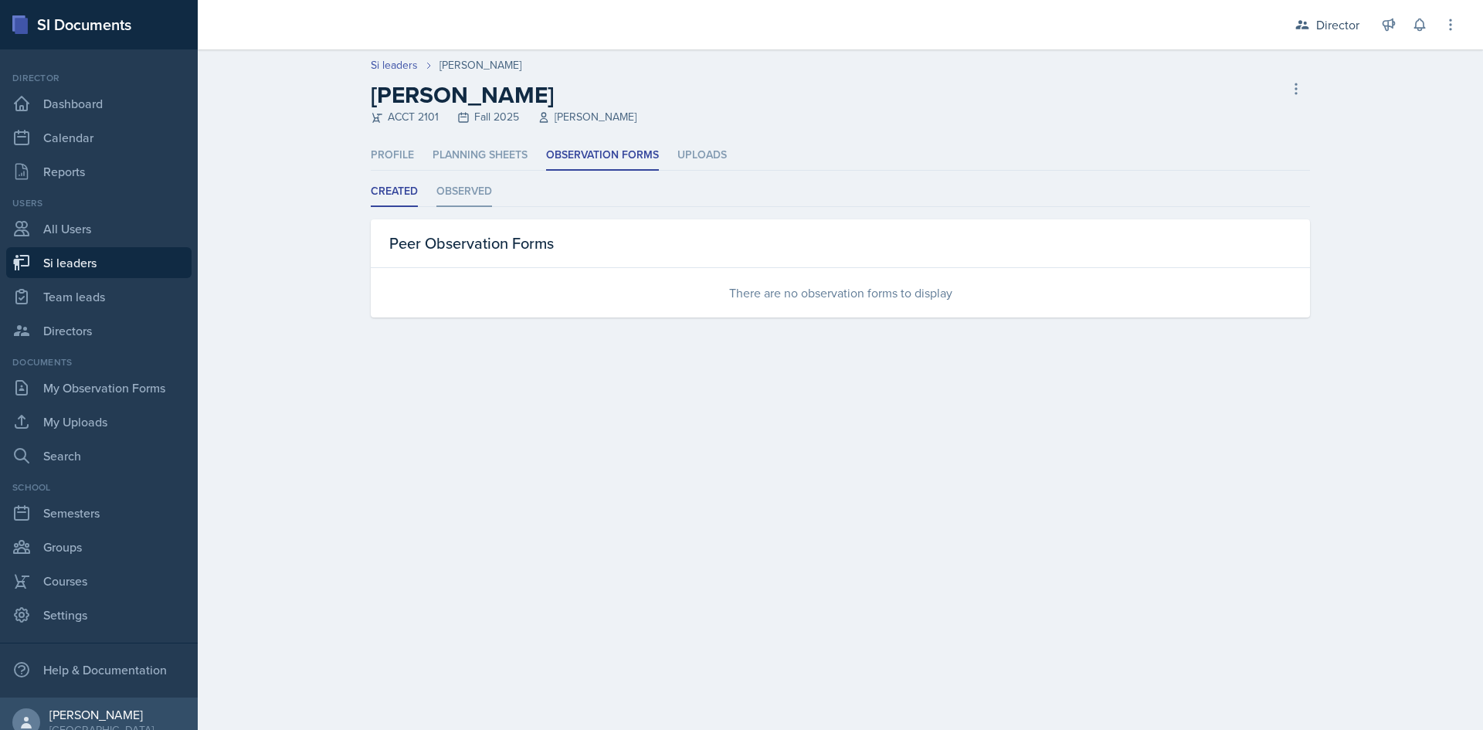
click at [446, 187] on li "Observed" at bounding box center [464, 192] width 56 height 30
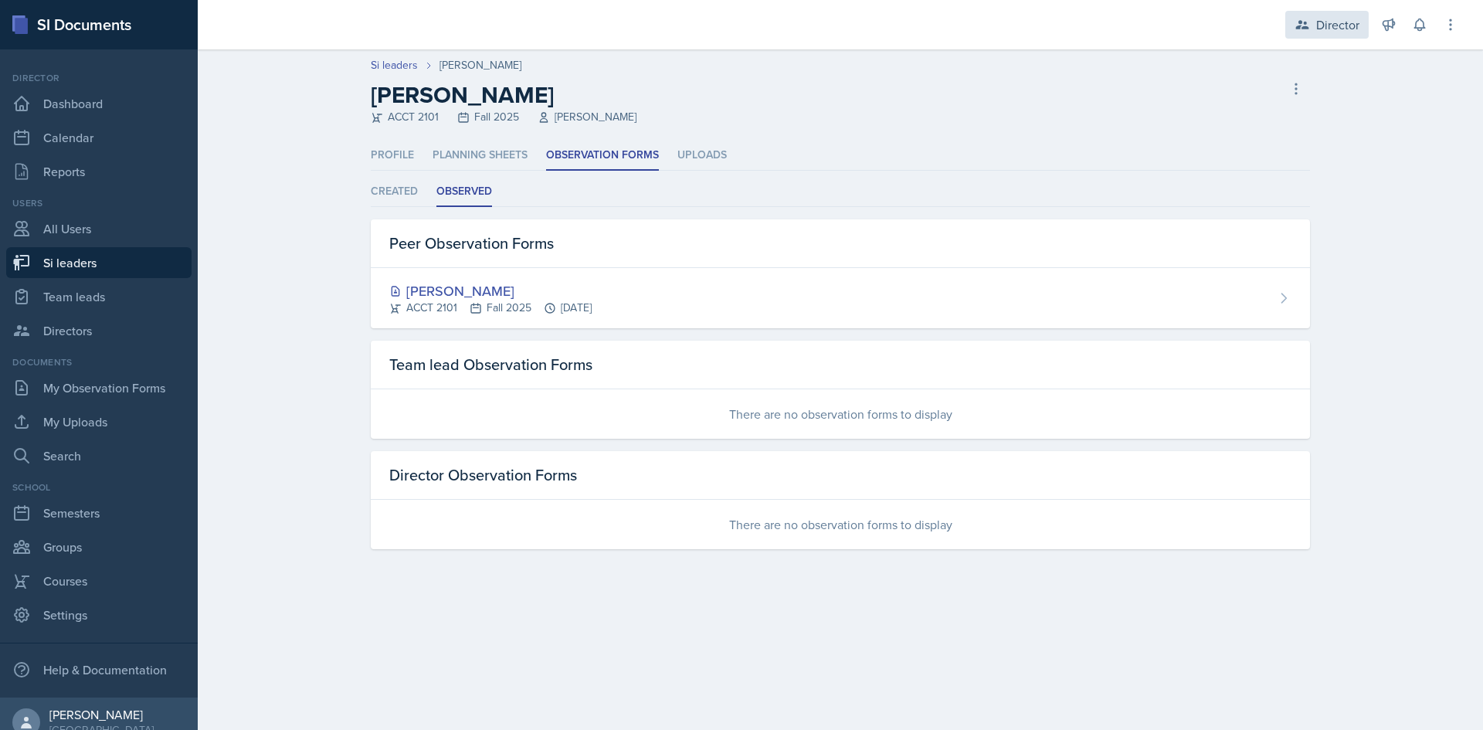
click at [739, 30] on icon at bounding box center [1302, 24] width 15 height 15
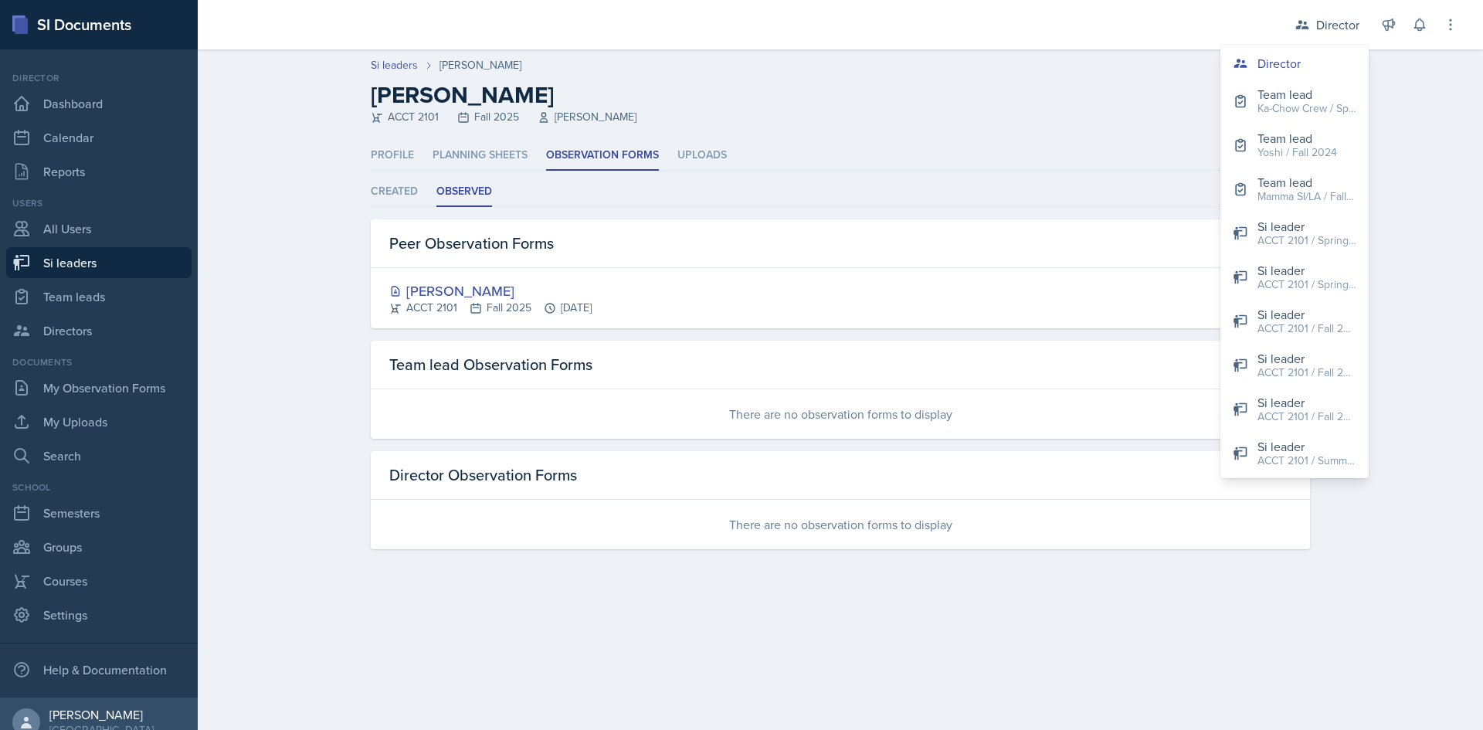
click at [739, 129] on header "Si leaders [PERSON_NAME] [PERSON_NAME] ACCT 2101 Fall 2025 [PERSON_NAME] Delete…" at bounding box center [840, 94] width 1285 height 91
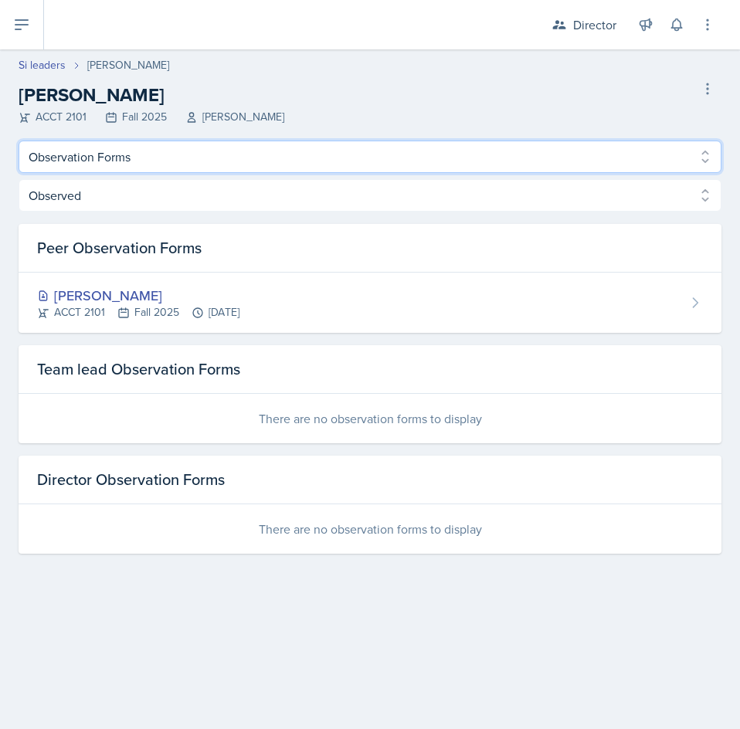
click at [178, 161] on select "Profile Planning Sheets Observation Forms Uploads" at bounding box center [370, 157] width 703 height 32
select select "Uploads"
click at [19, 141] on select "Profile Planning Sheets Observation Forms Uploads" at bounding box center [370, 157] width 703 height 32
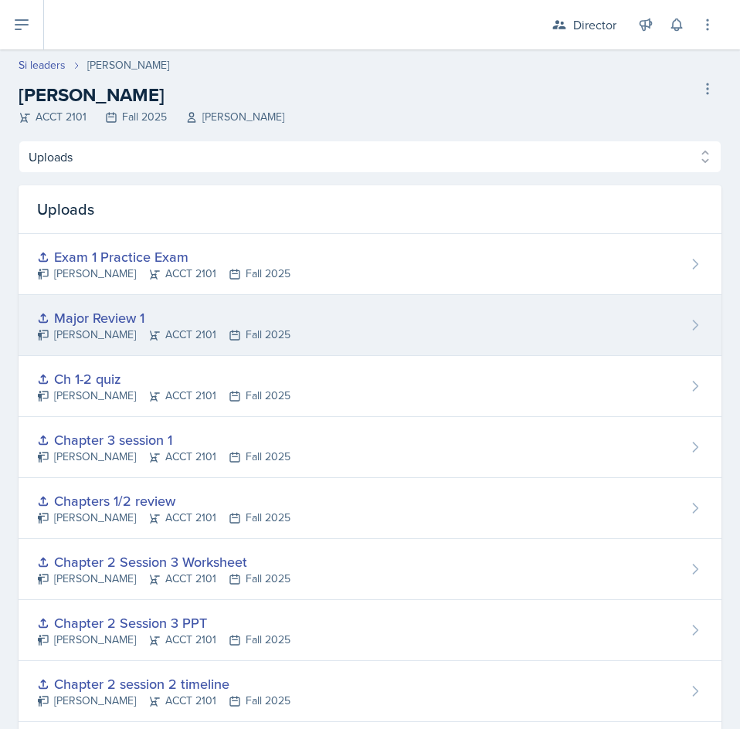
click at [424, 326] on div "Major Review 1 [PERSON_NAME] ACCT 2101 Fall 2025" at bounding box center [370, 325] width 703 height 61
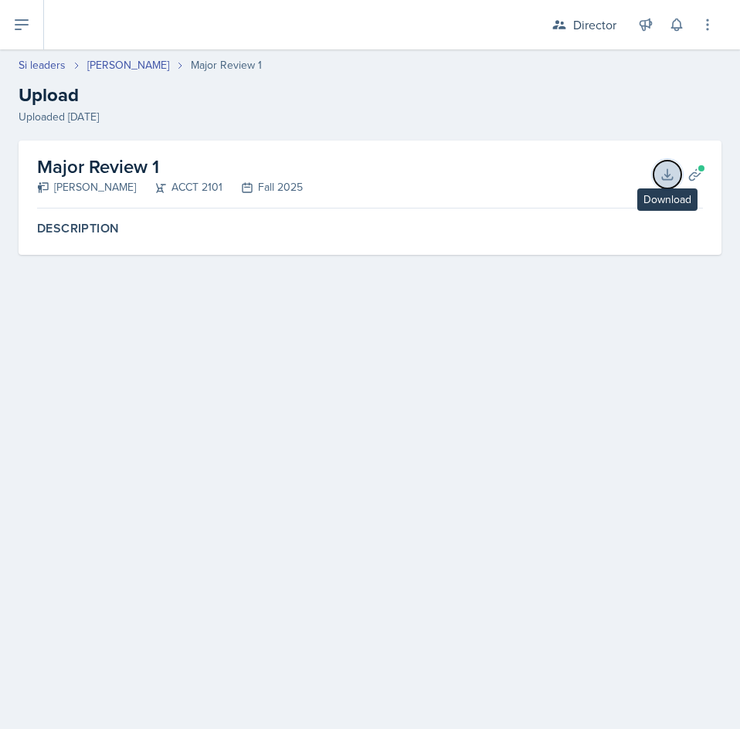
click at [663, 176] on icon at bounding box center [667, 174] width 15 height 15
select select "Uploads"
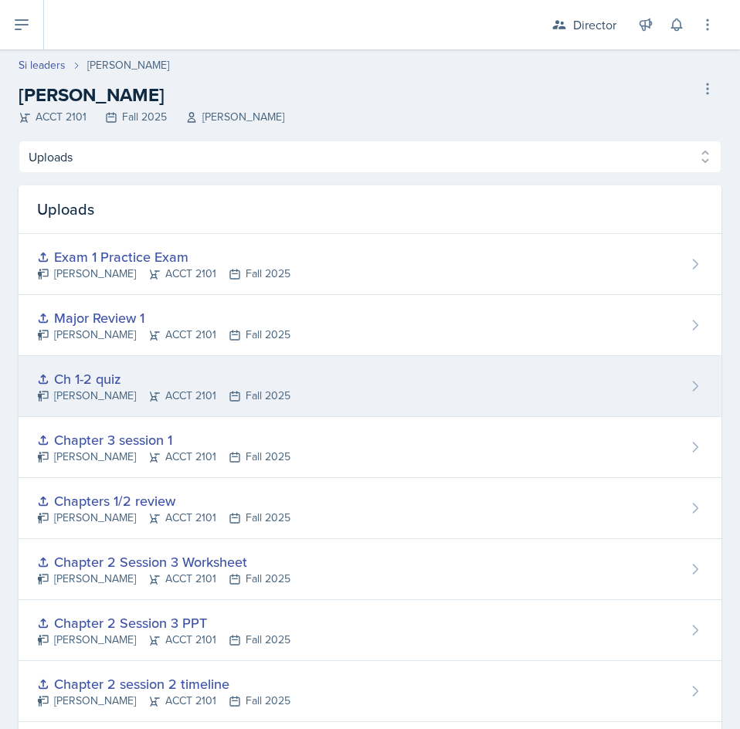
click at [161, 376] on div "Ch 1-2 quiz" at bounding box center [163, 378] width 253 height 21
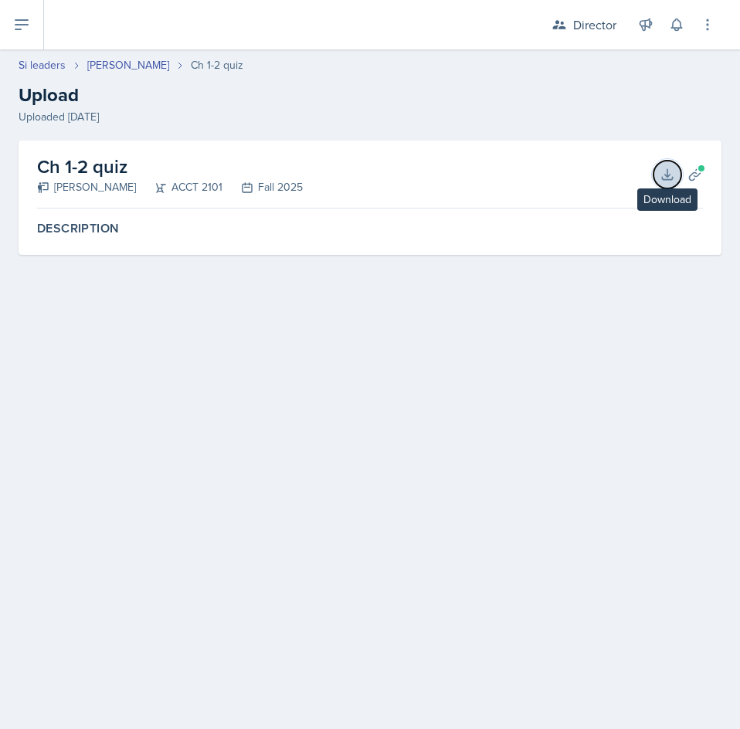
click at [667, 168] on icon at bounding box center [667, 174] width 15 height 15
select select "Uploads"
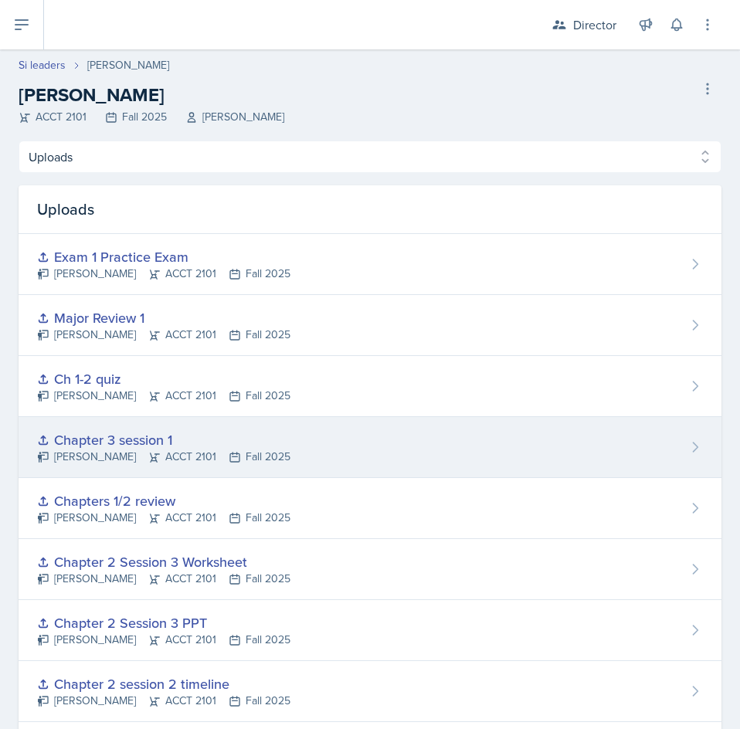
click at [236, 435] on div "Chapter 3 session 1" at bounding box center [163, 439] width 253 height 21
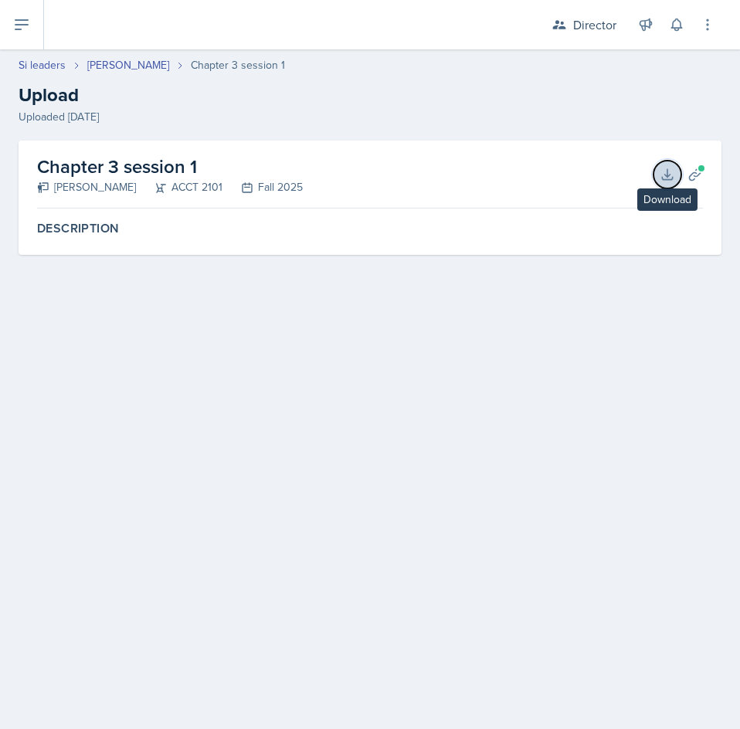
click at [670, 179] on icon at bounding box center [667, 174] width 10 height 10
select select "Uploads"
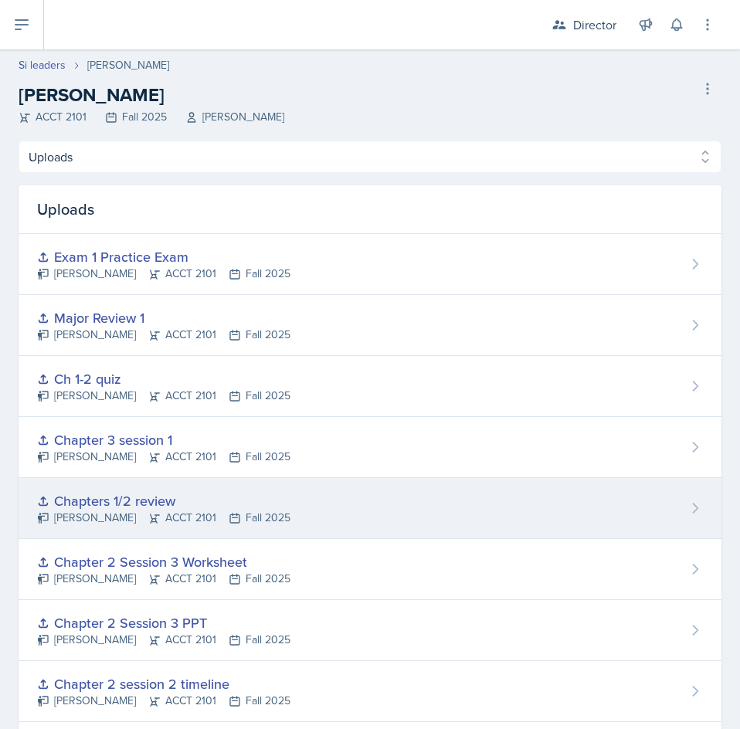
click at [416, 504] on div "Chapters 1/2 review [PERSON_NAME] ACCT 2101 Fall 2025" at bounding box center [370, 508] width 703 height 61
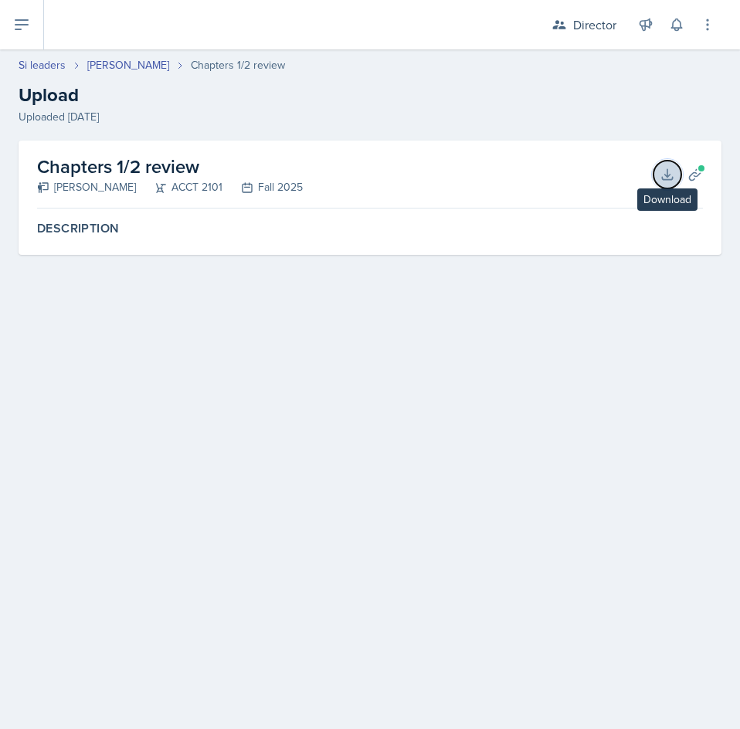
click at [663, 172] on icon at bounding box center [667, 174] width 15 height 15
select select "Uploads"
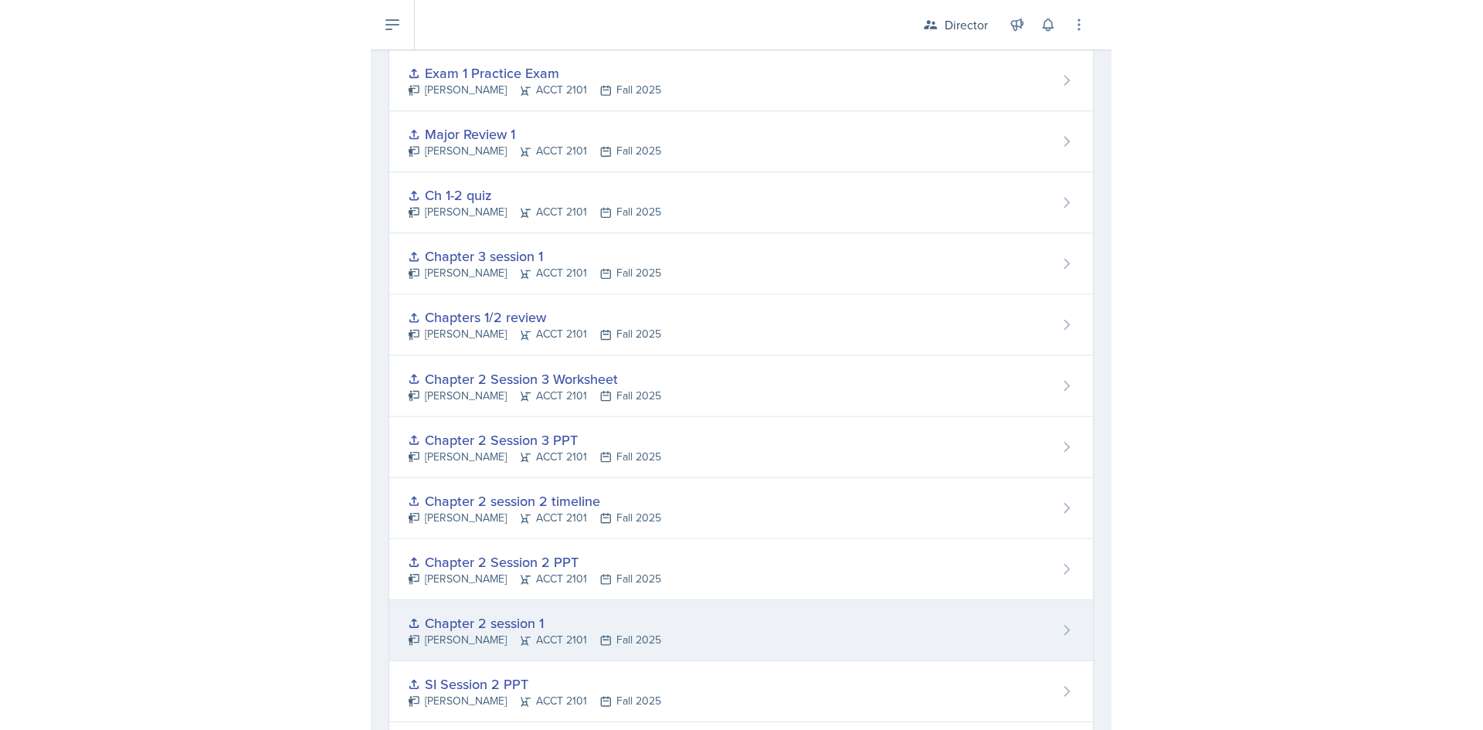
scroll to position [232, 0]
